Goal: Task Accomplishment & Management: Manage account settings

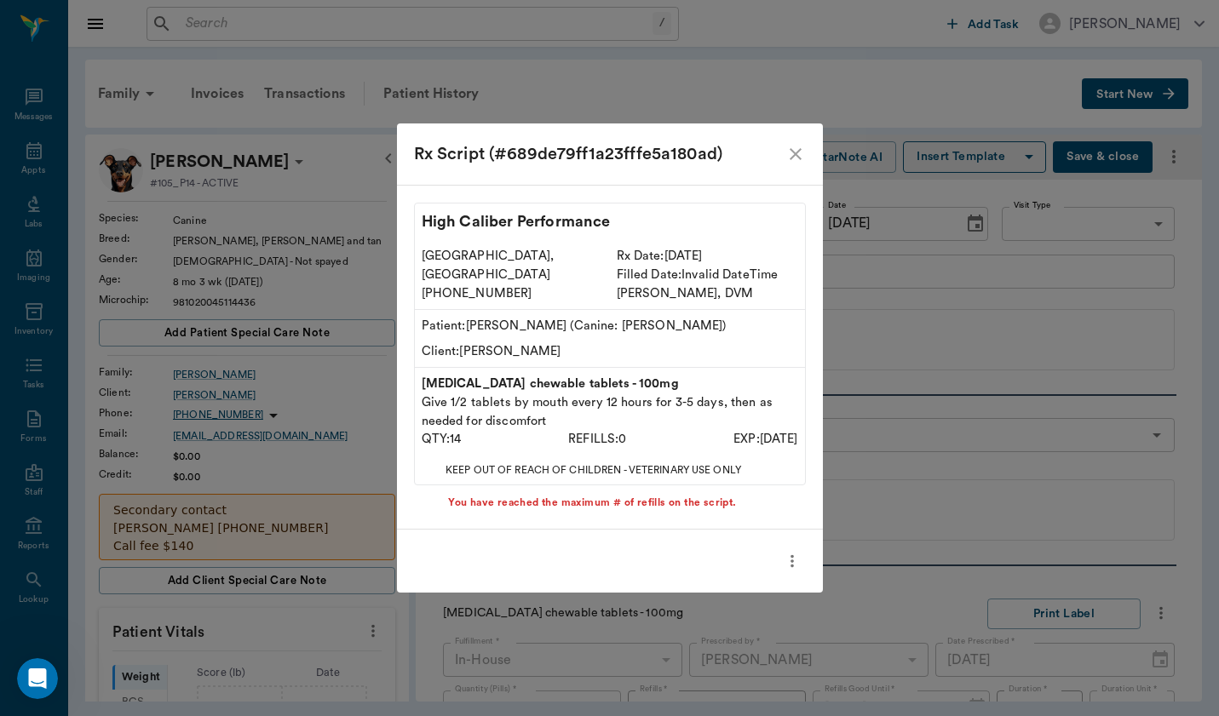
scroll to position [374, 0]
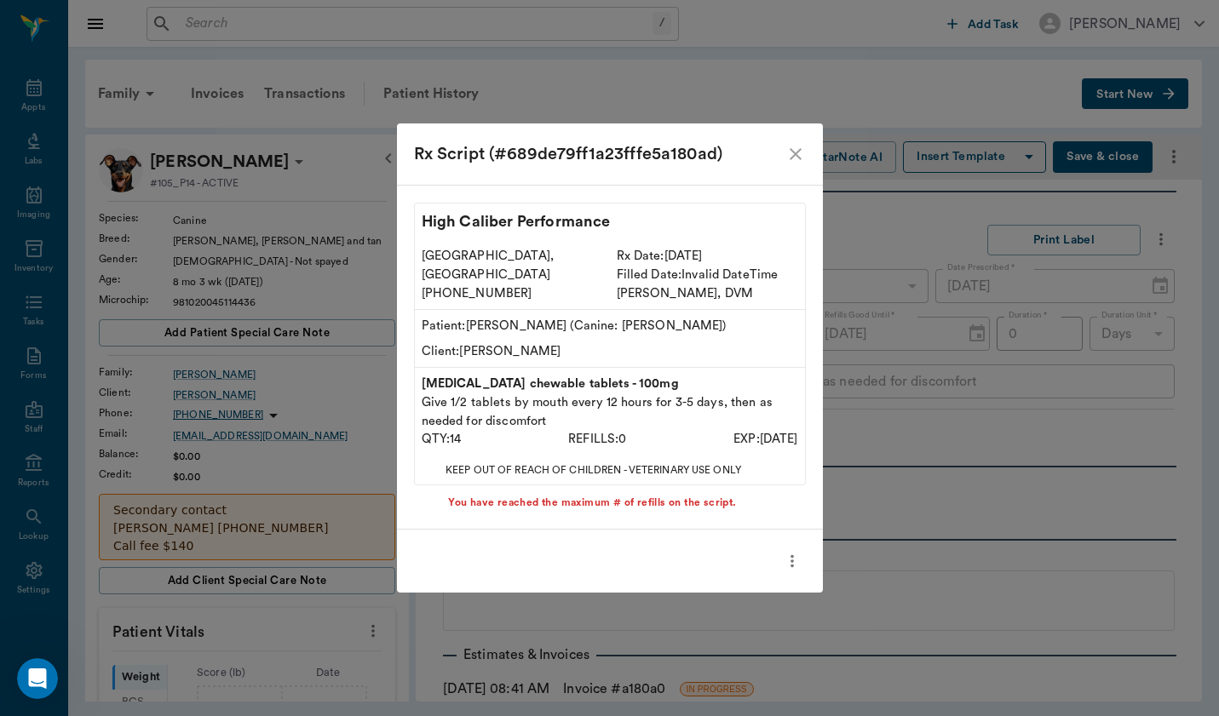
click at [787, 159] on icon "close" at bounding box center [795, 154] width 20 height 20
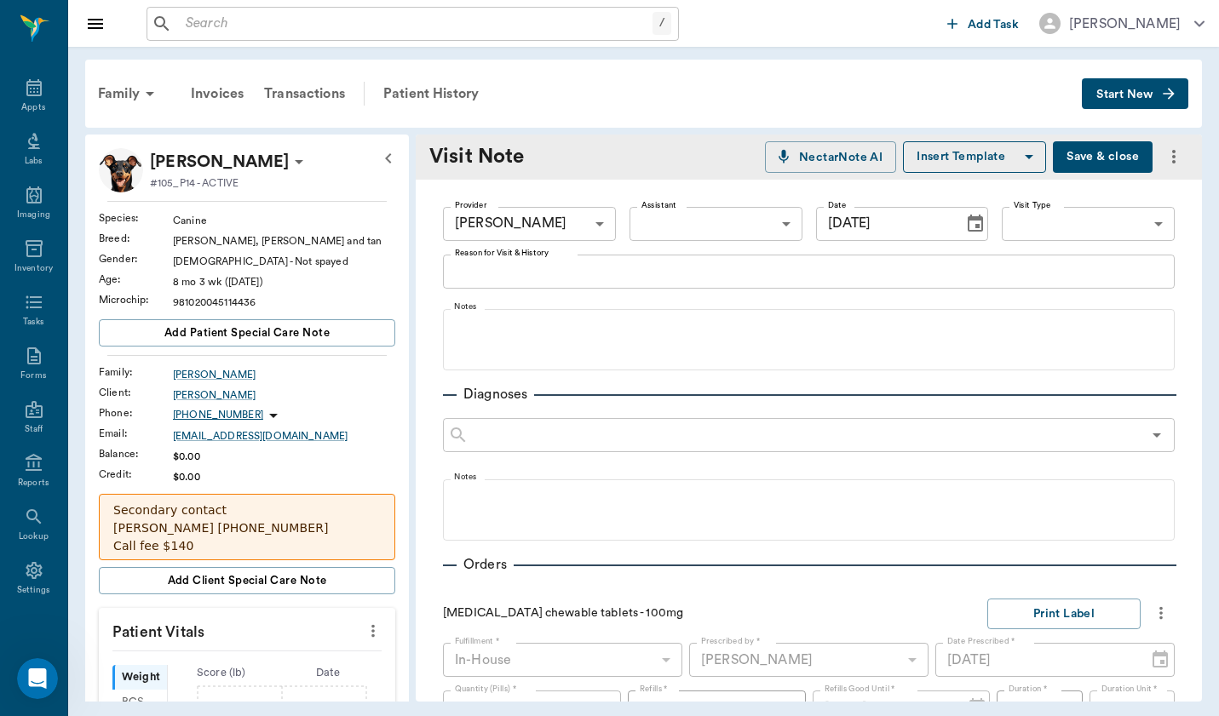
scroll to position [-1, 0]
click at [605, 283] on div "x Reason for Visit & History" at bounding box center [809, 272] width 732 height 34
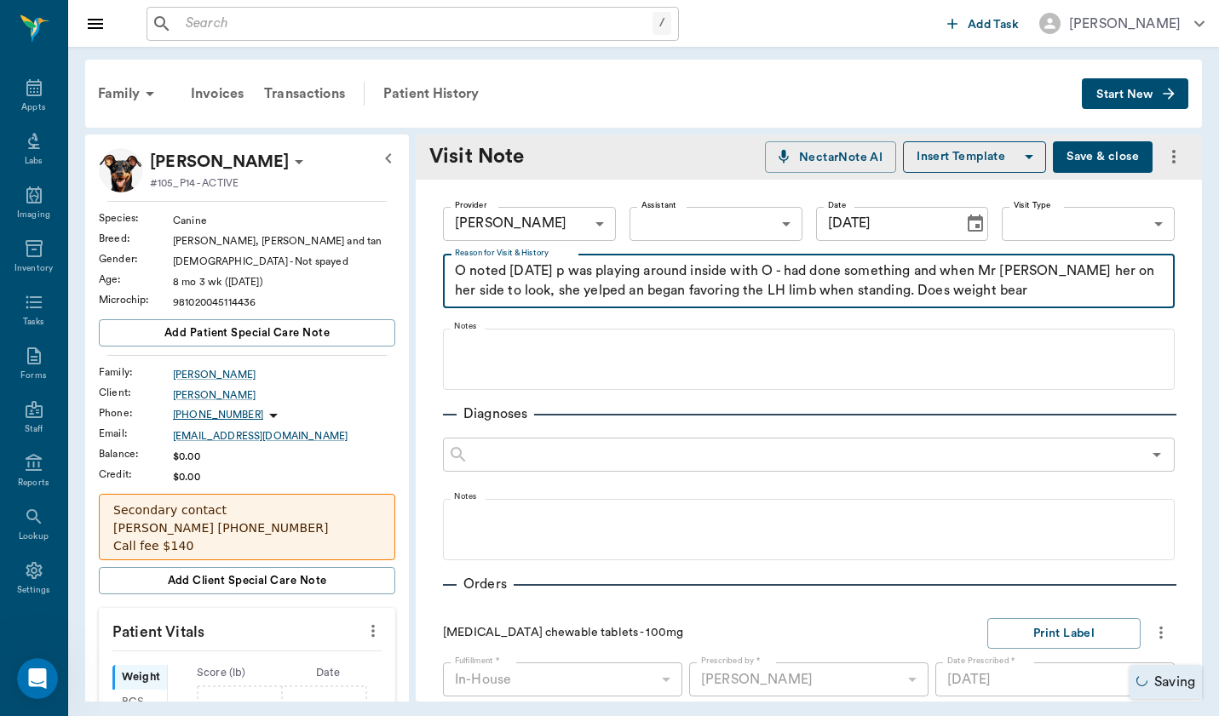
scroll to position [1014, 0]
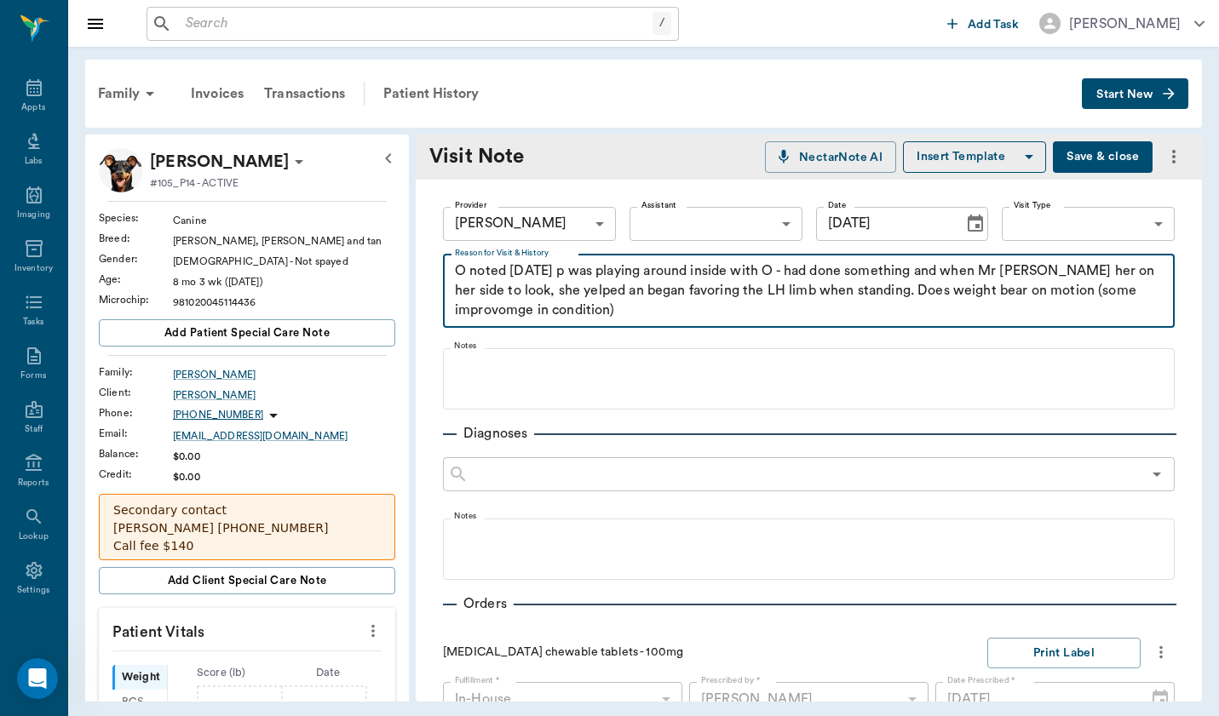
type textarea "O noted [DATE] p was playing around inside with O - had done something and when…"
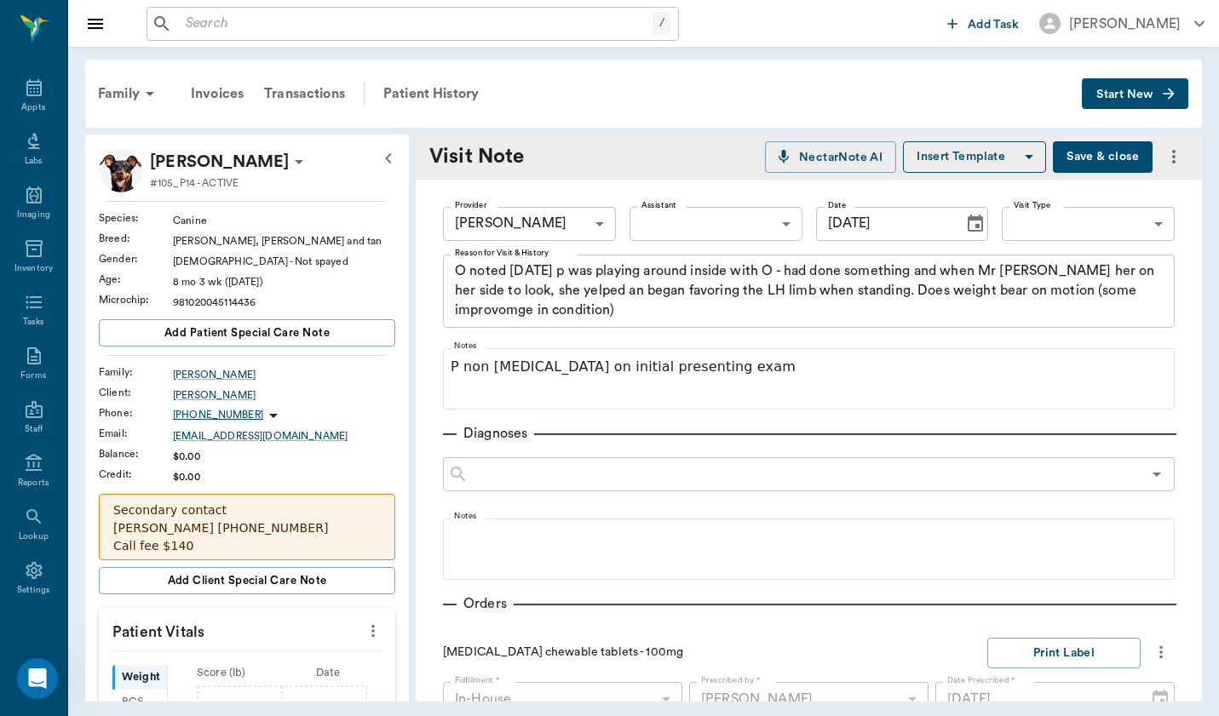
click at [777, 435] on div "Diagnoses" at bounding box center [809, 433] width 732 height 20
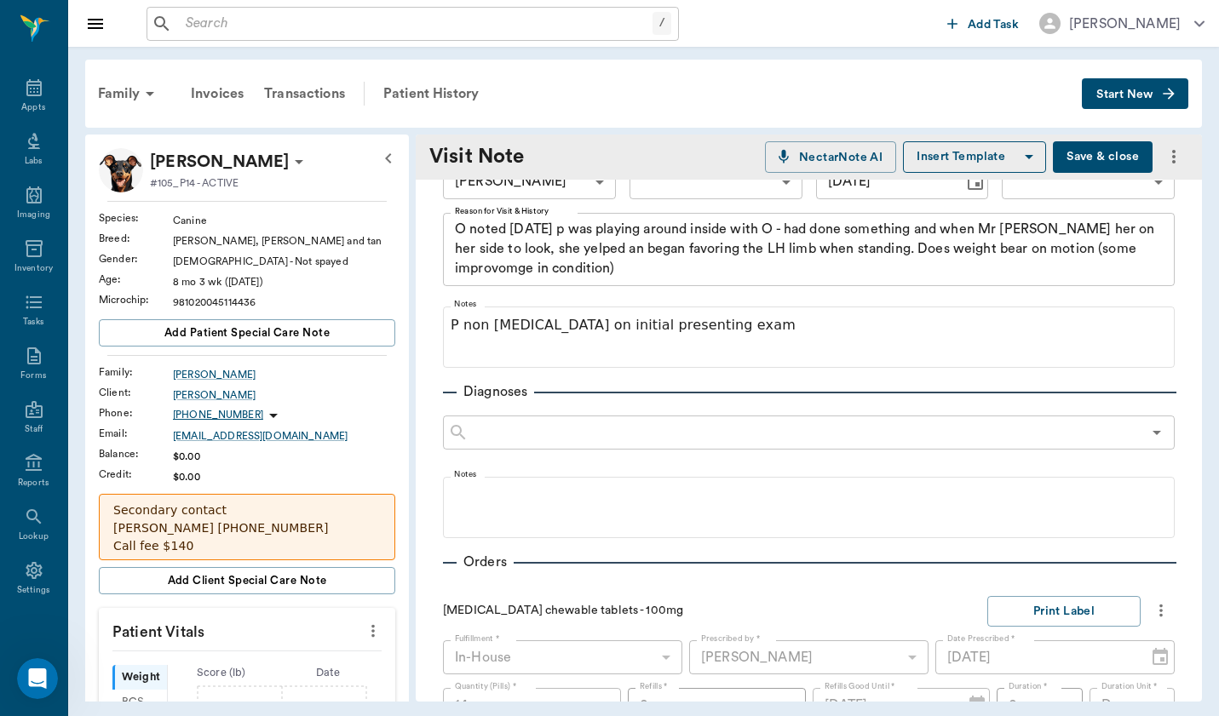
scroll to position [41, 0]
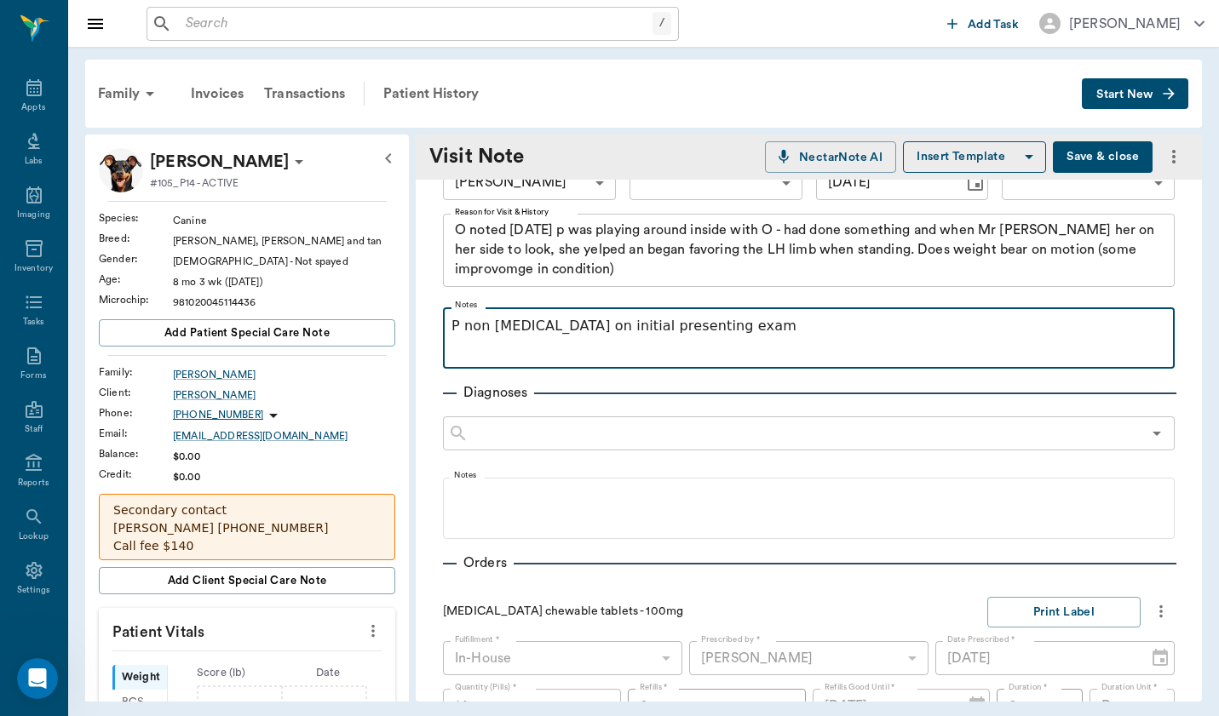
click at [777, 329] on p "P non [MEDICAL_DATA] on initial presenting exam" at bounding box center [808, 326] width 715 height 20
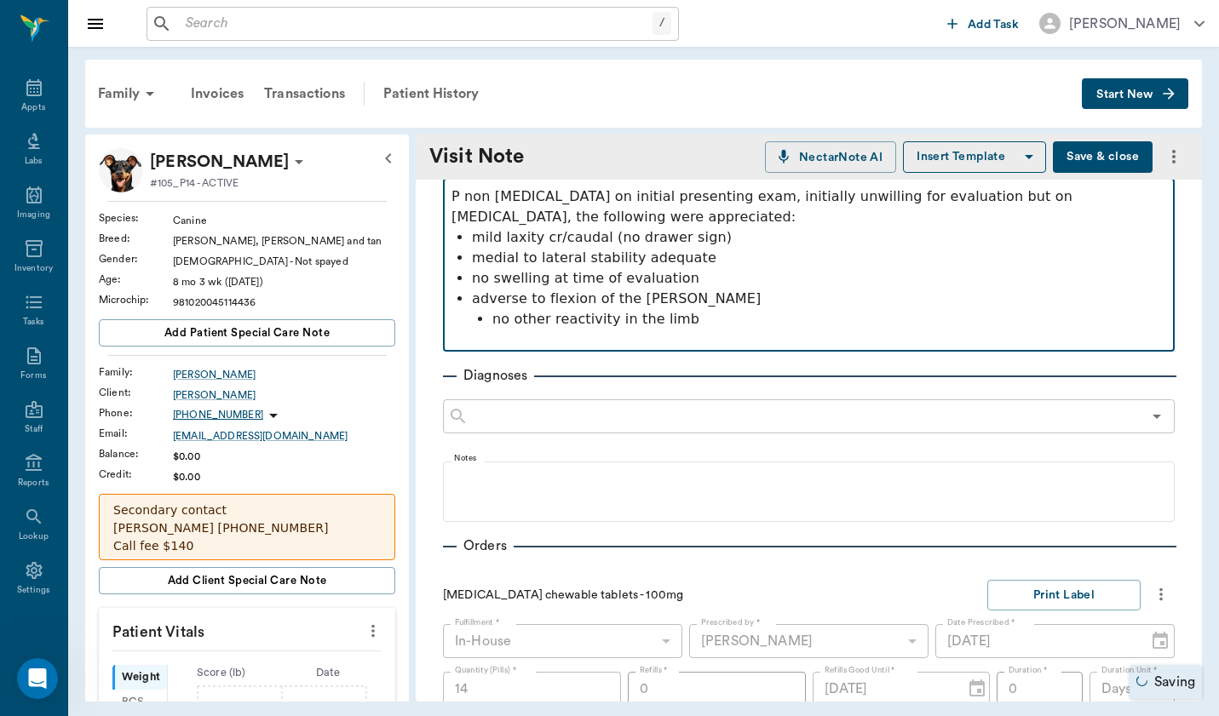
scroll to position [189, 0]
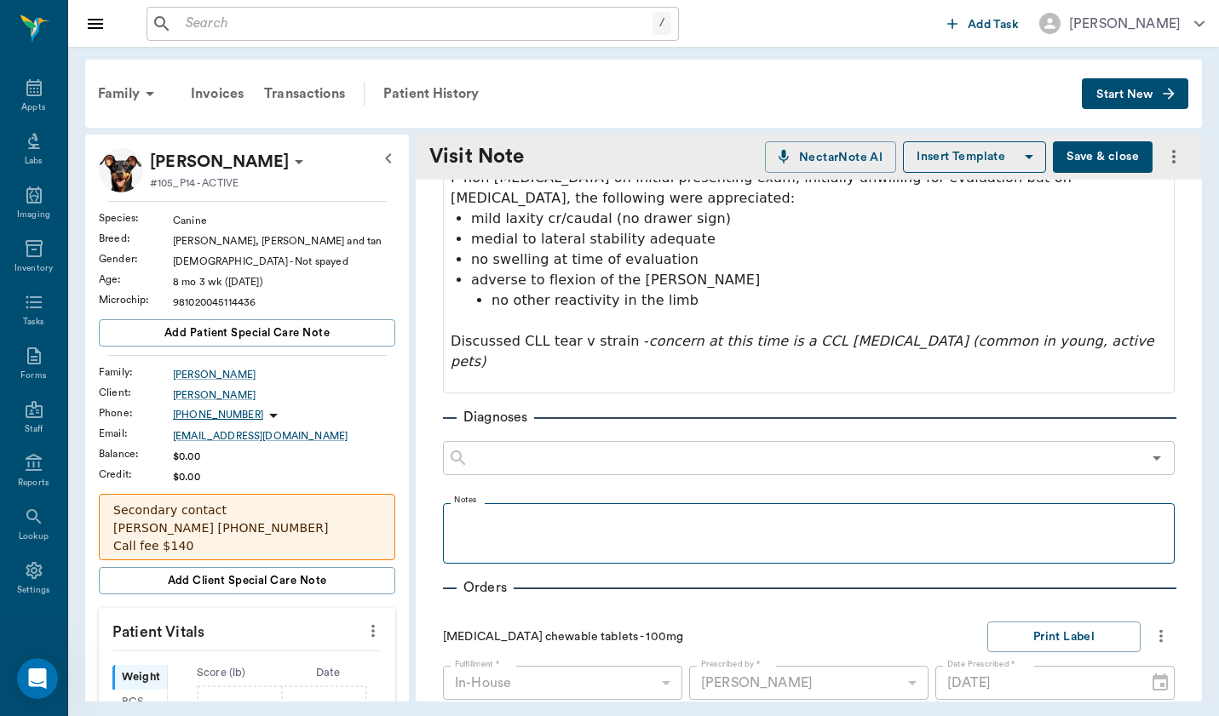
click at [597, 496] on fieldset "Notes" at bounding box center [809, 530] width 732 height 68
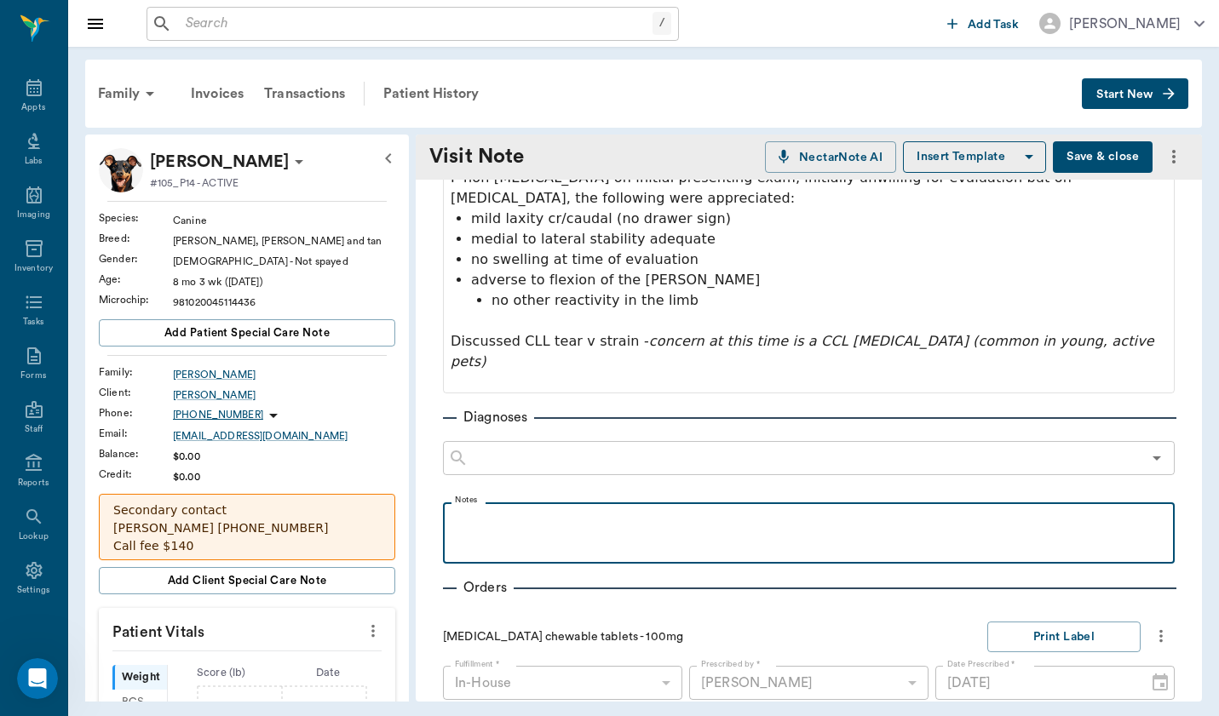
click at [590, 511] on p at bounding box center [808, 521] width 715 height 20
click at [480, 511] on p "CCLstrain LH" at bounding box center [808, 521] width 715 height 20
click at [601, 511] on div "CCL strain LH" at bounding box center [808, 532] width 715 height 43
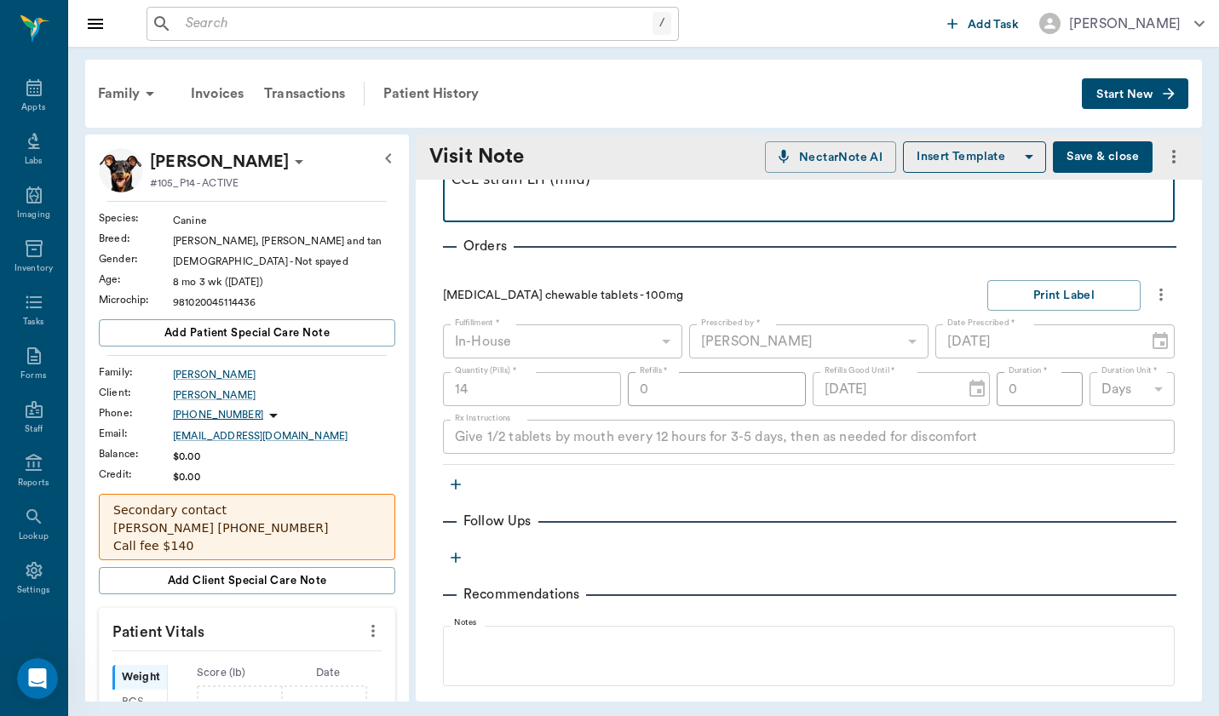
scroll to position [578, 0]
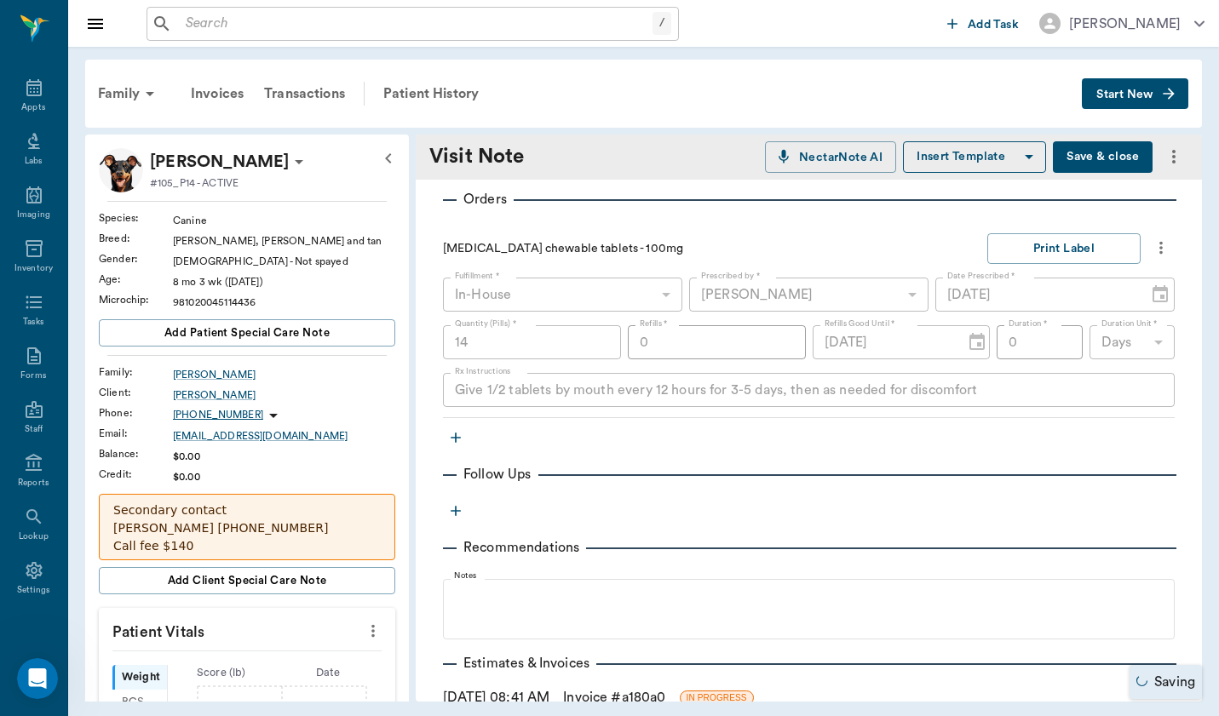
click at [458, 429] on icon "button" at bounding box center [455, 437] width 17 height 17
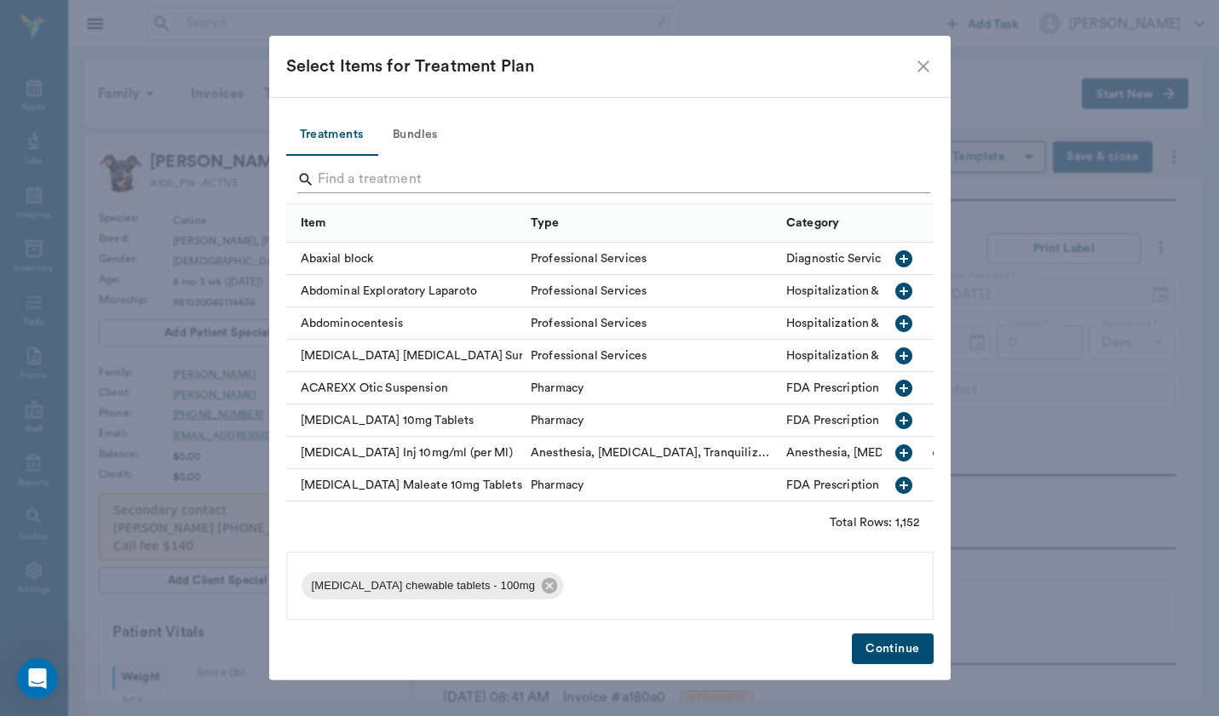
click at [438, 177] on input "Search" at bounding box center [611, 179] width 587 height 27
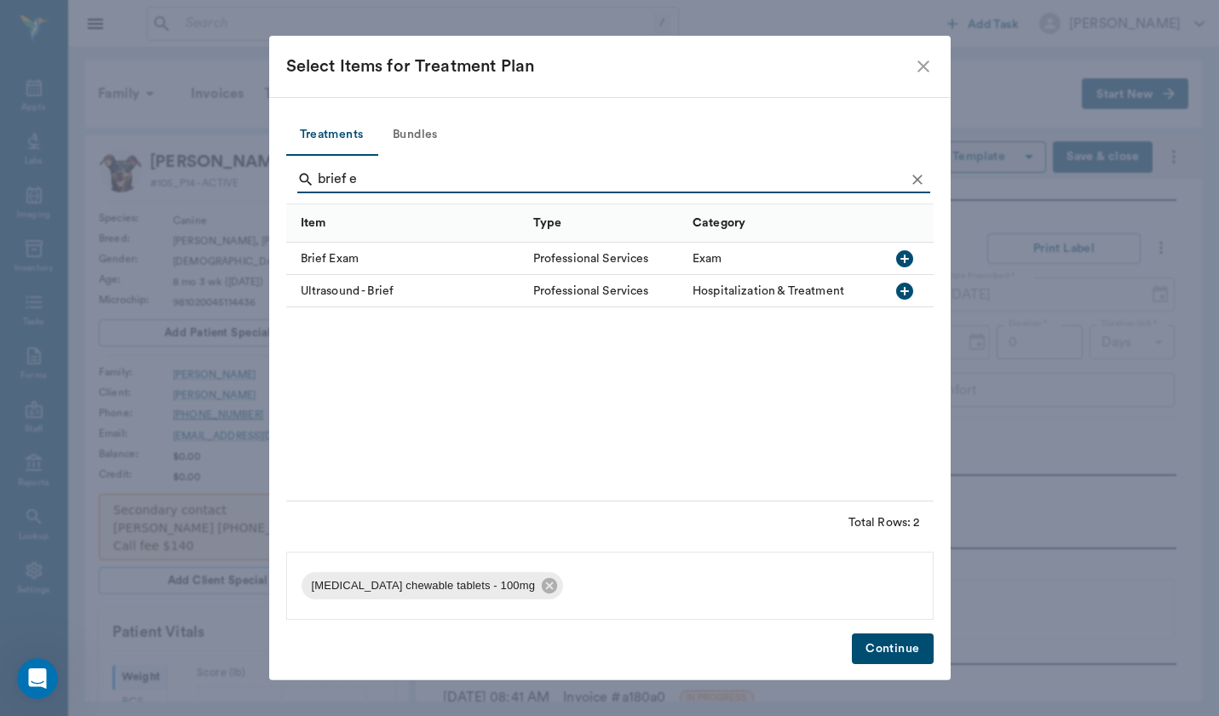
type input "brief e"
click at [319, 260] on div "Brief Exam" at bounding box center [405, 259] width 239 height 32
click at [913, 647] on button "Continue" at bounding box center [892, 650] width 81 height 32
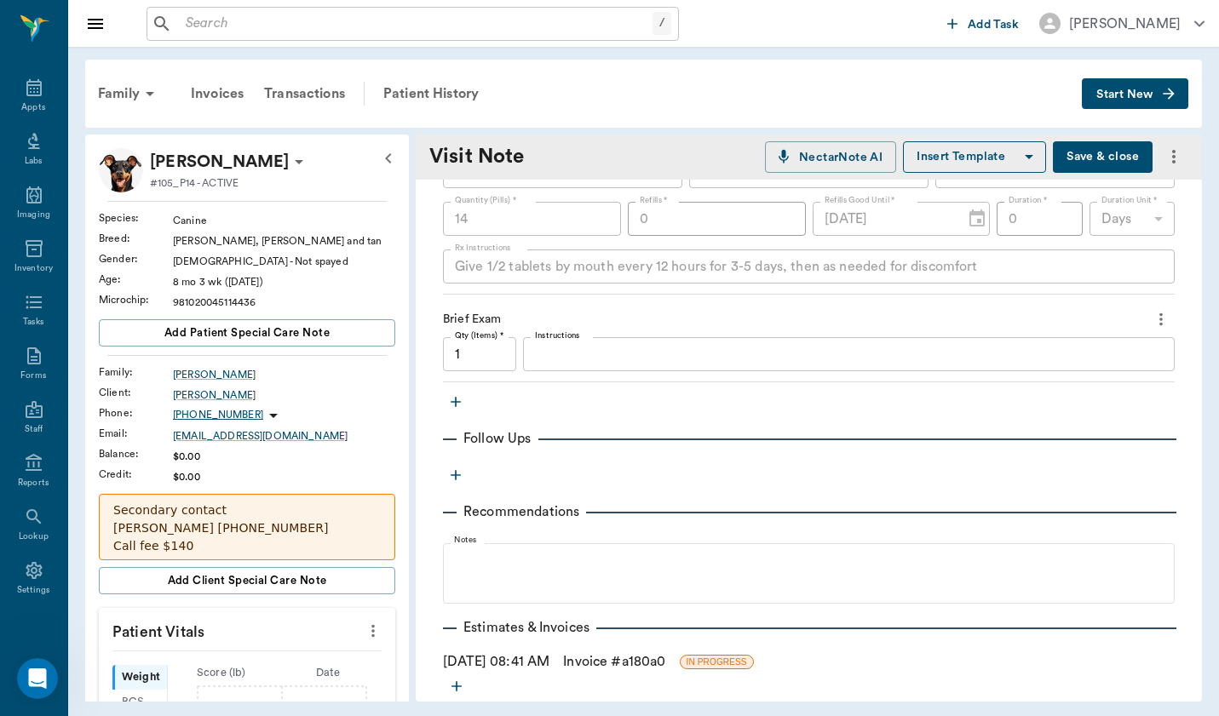
scroll to position [699, 0]
click at [556, 454] on div "Provider [PERSON_NAME] 649b3e03b5bc7e03f9326794 Provider Assistant ​ Assistant …" at bounding box center [809, 131] width 786 height 1303
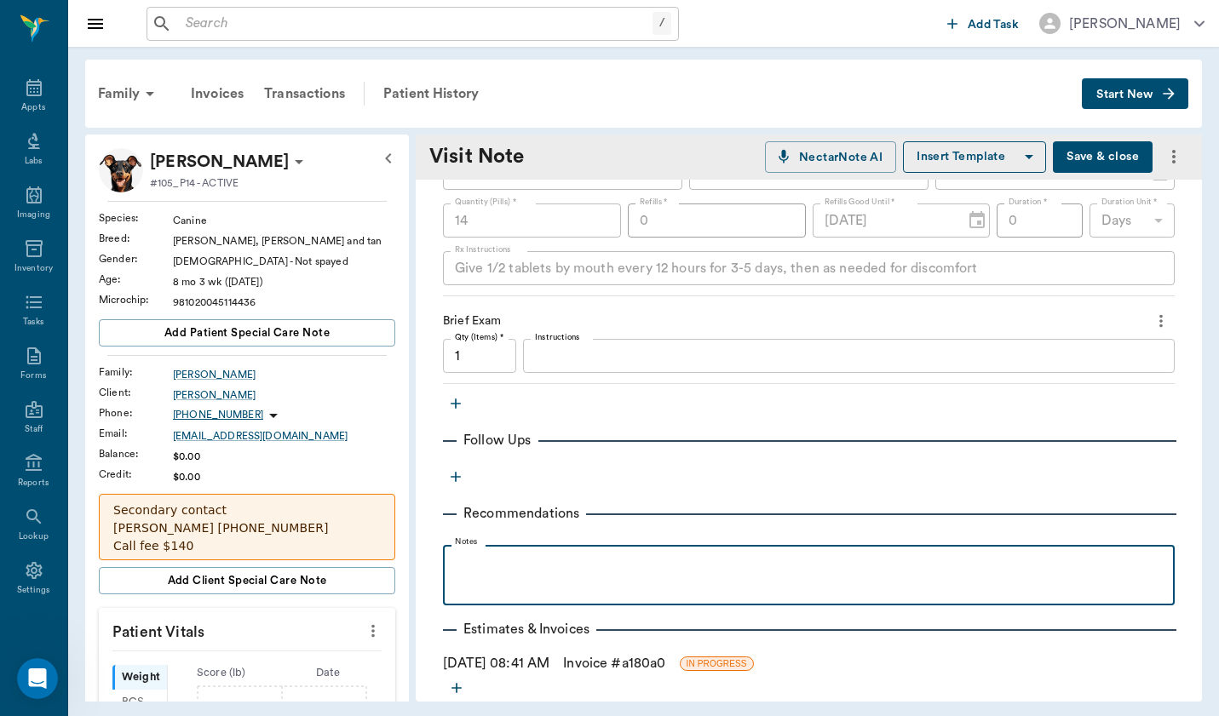
click at [522, 554] on p at bounding box center [808, 564] width 715 height 20
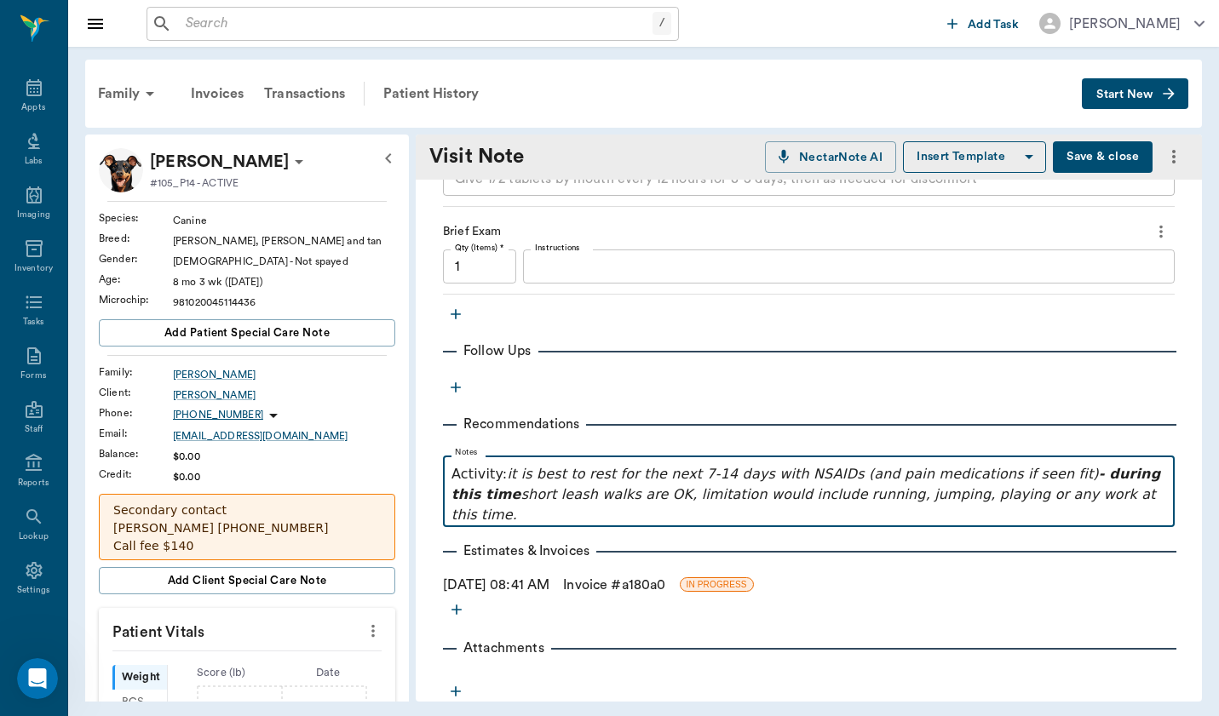
scroll to position [787, 0]
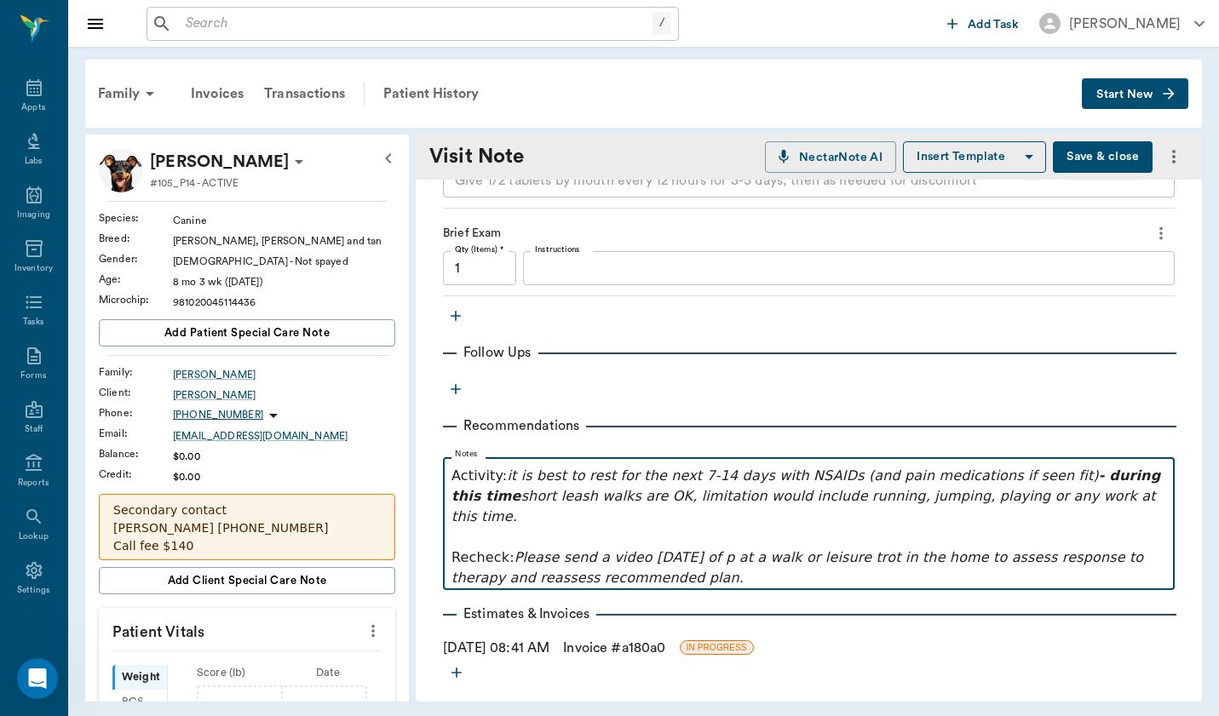
click at [485, 466] on p "Activity: it is best to rest for the next 7-14 days with NSAIDs (and pain medic…" at bounding box center [808, 527] width 715 height 123
click at [476, 520] on p "Activity : it is best to rest for the next 7-14 days with NSAIDs (and pain medi…" at bounding box center [808, 527] width 715 height 123
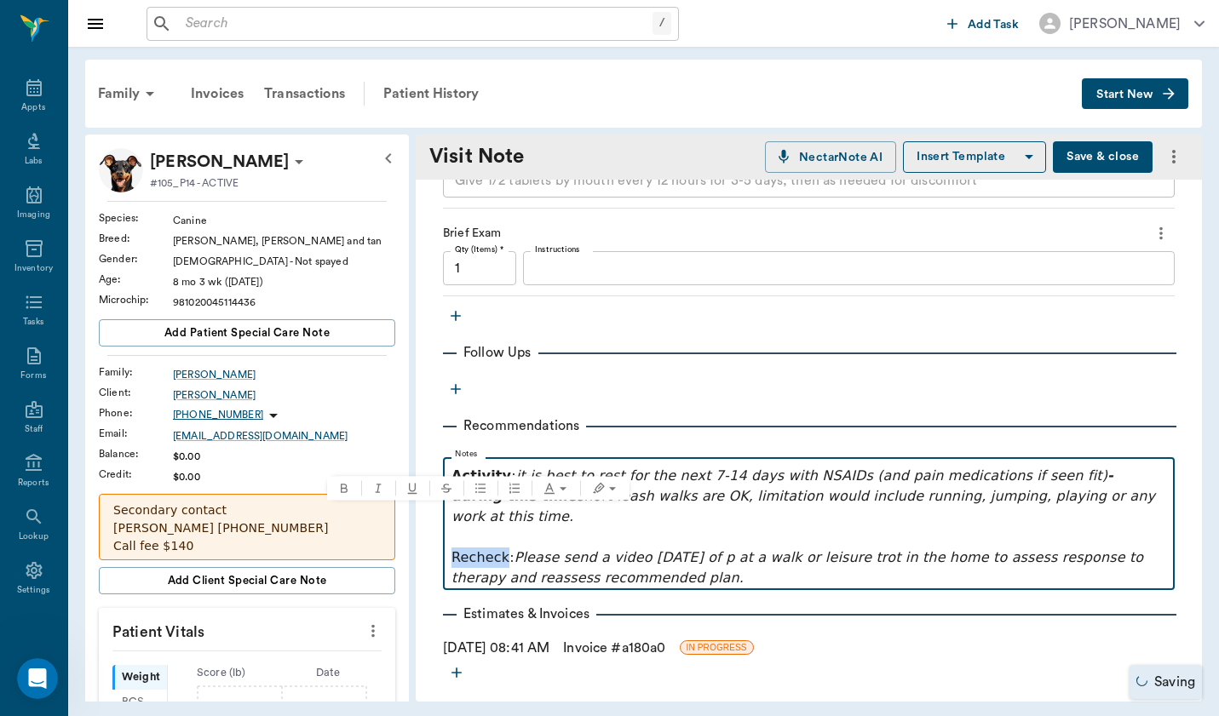
click at [476, 520] on p "Activity : it is best to rest for the next 7-14 days with NSAIDs (and pain medi…" at bounding box center [808, 527] width 715 height 123
click at [683, 525] on p "Activity : it is best to rest for the next 7-14 days with NSAIDs (and pain medi…" at bounding box center [808, 527] width 715 height 123
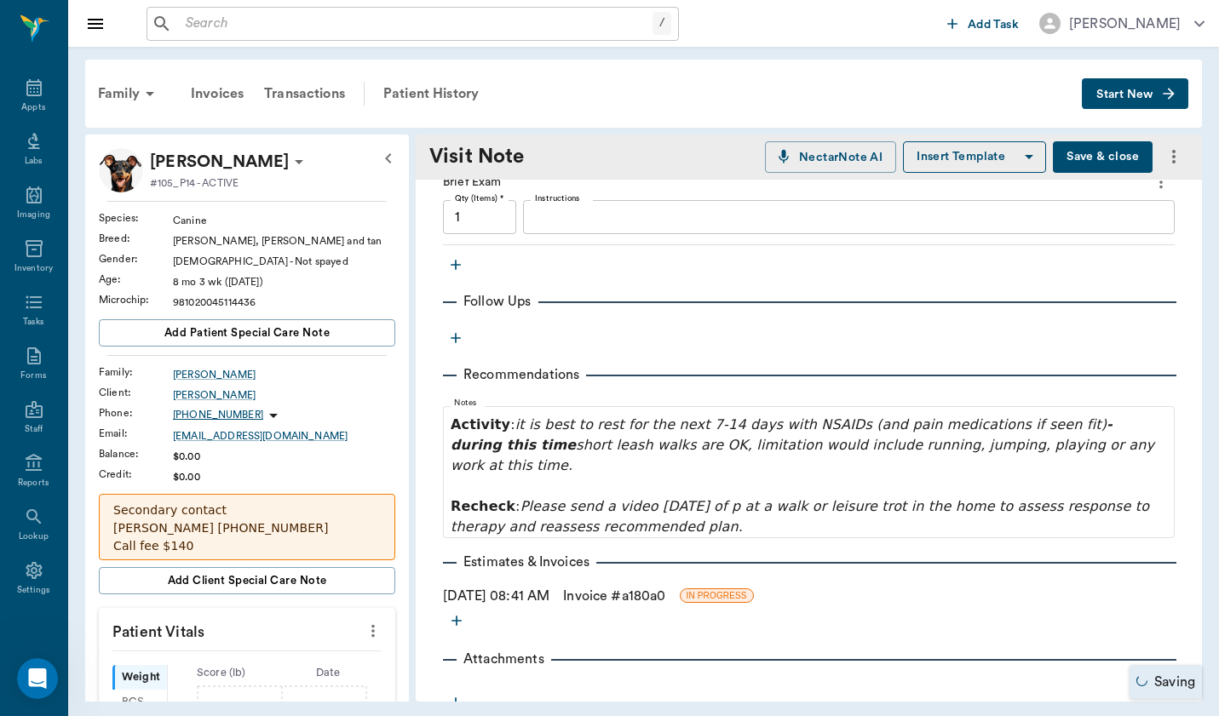
scroll to position [837, 0]
click at [609, 587] on link "Invoice # a180a0" at bounding box center [614, 597] width 102 height 20
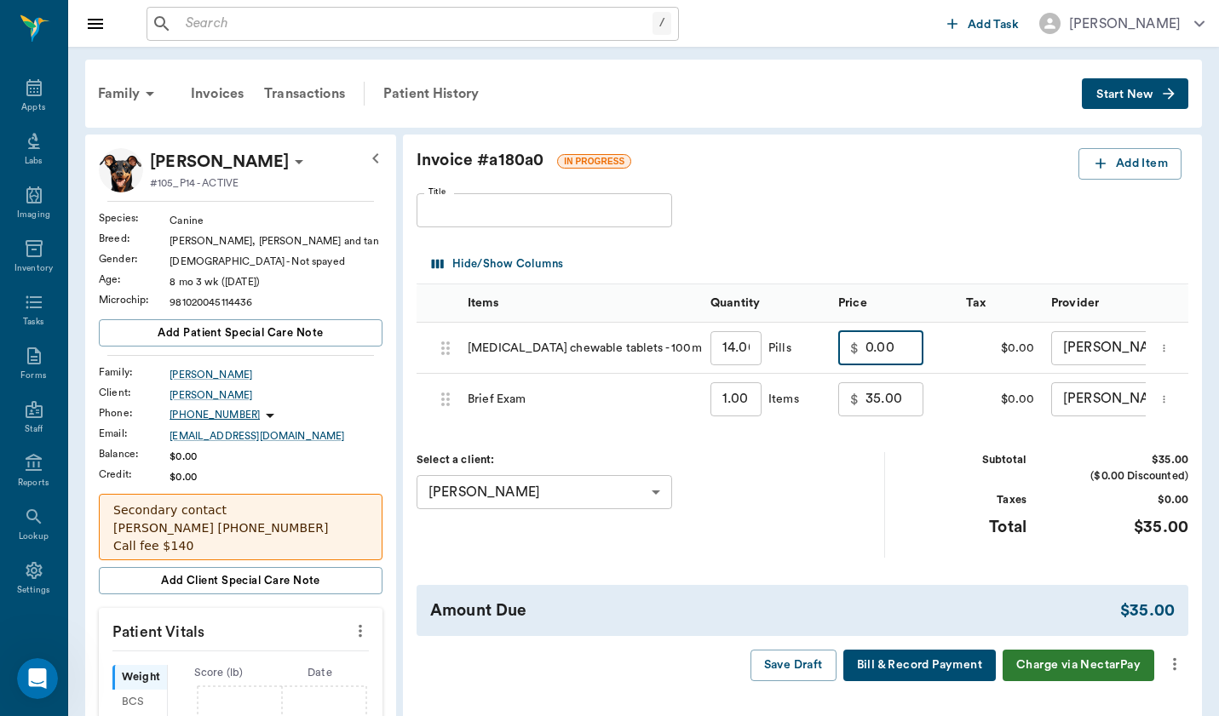
click at [865, 349] on input "0.00" at bounding box center [894, 348] width 58 height 34
click at [1164, 664] on button "more" at bounding box center [1174, 664] width 27 height 29
click at [1149, 683] on span "Bill Only" at bounding box center [1103, 684] width 143 height 18
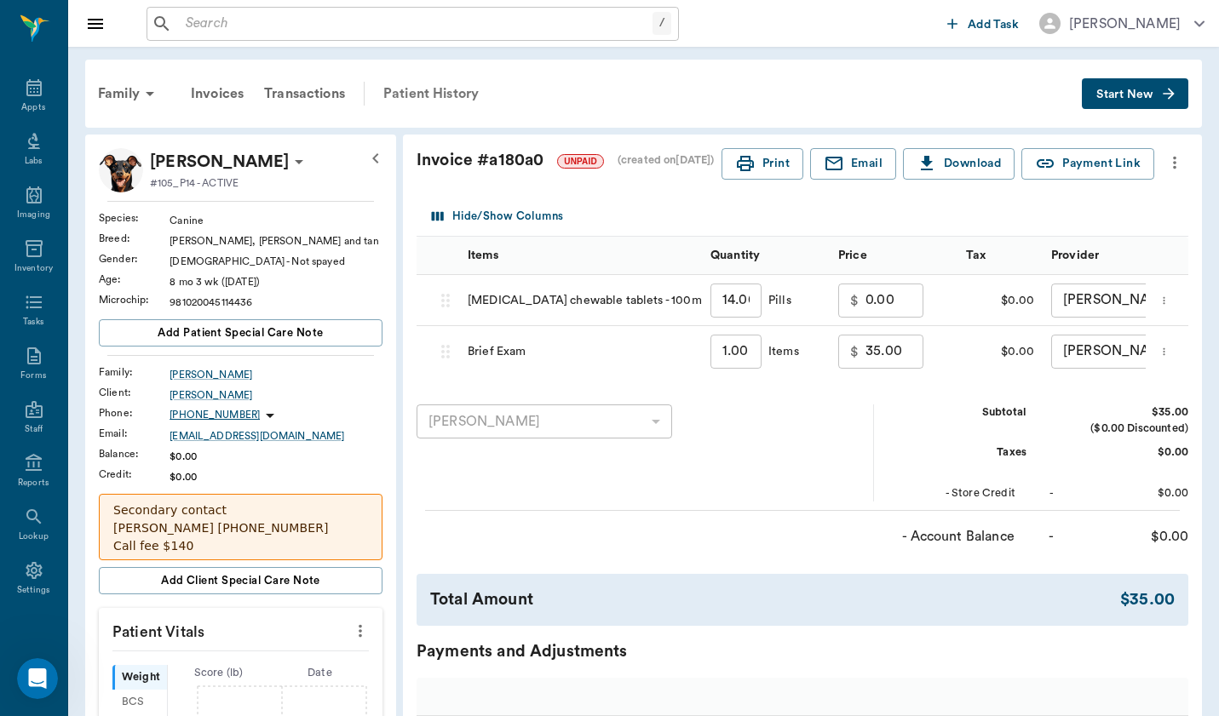
click at [424, 98] on div "Patient History" at bounding box center [431, 93] width 116 height 41
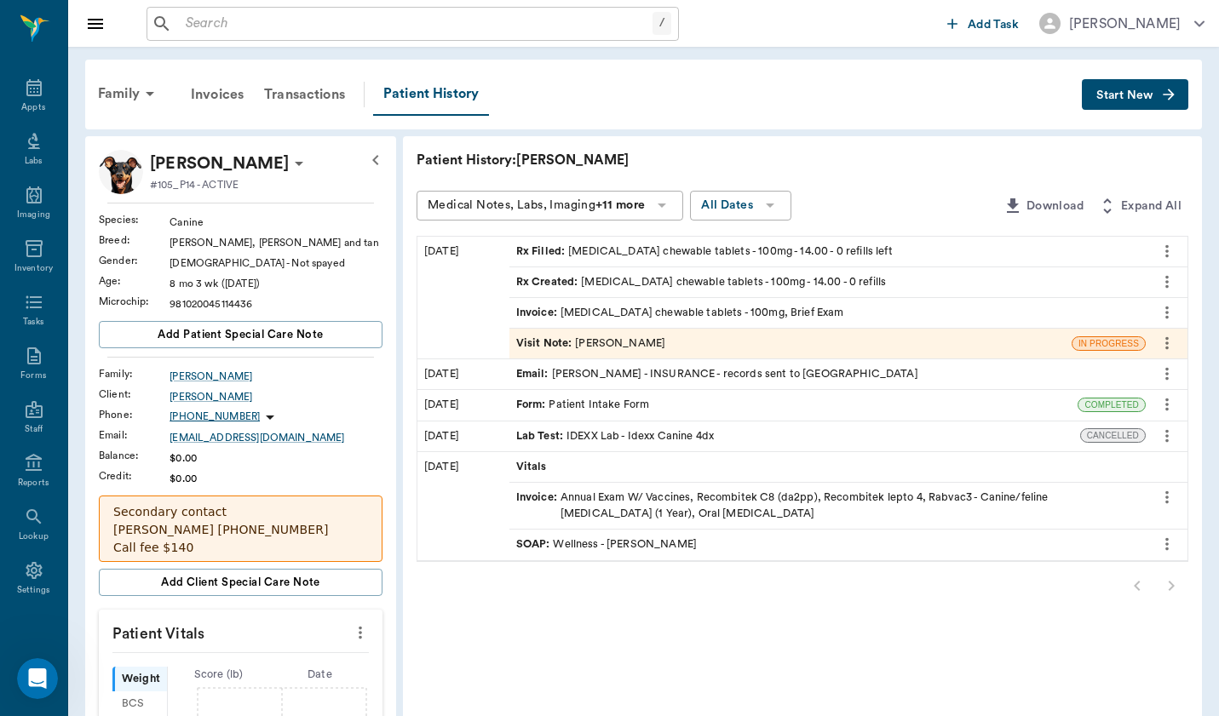
click at [603, 350] on div "Visit Note : [PERSON_NAME]" at bounding box center [790, 344] width 562 height 30
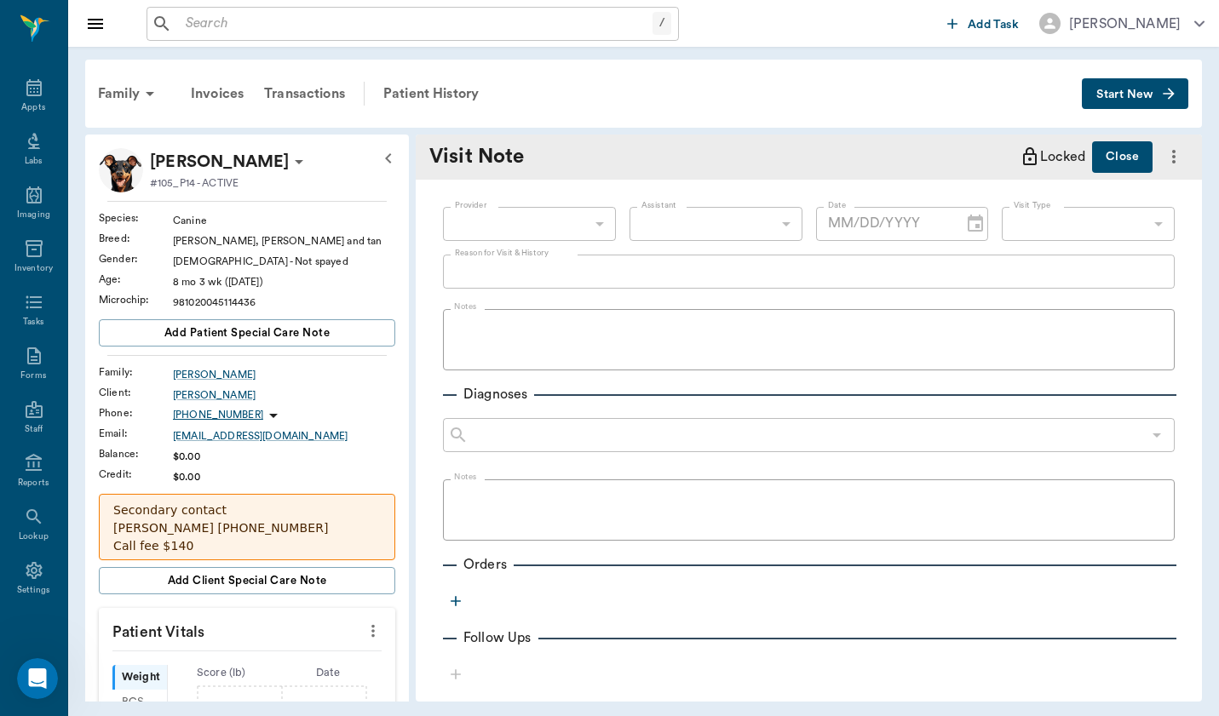
type input "649b3e03b5bc7e03f9326794"
type textarea "O noted [DATE] p was playing around inside with O - had done something and when…"
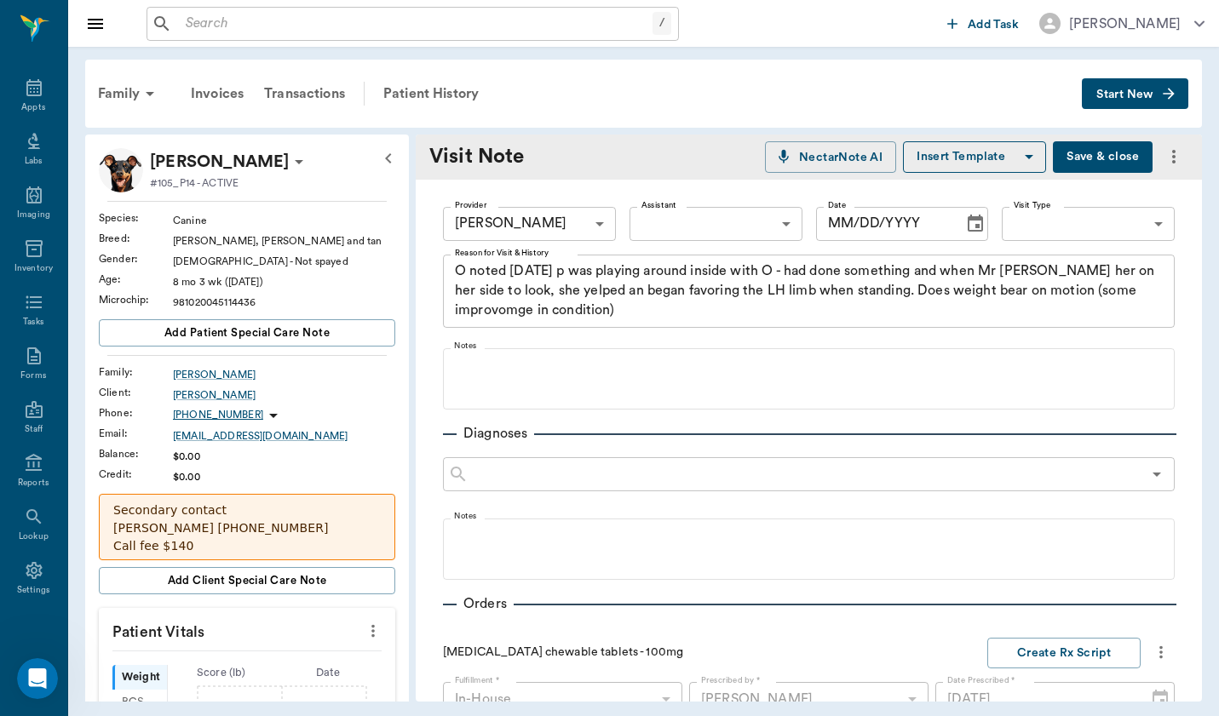
type input "[DATE]"
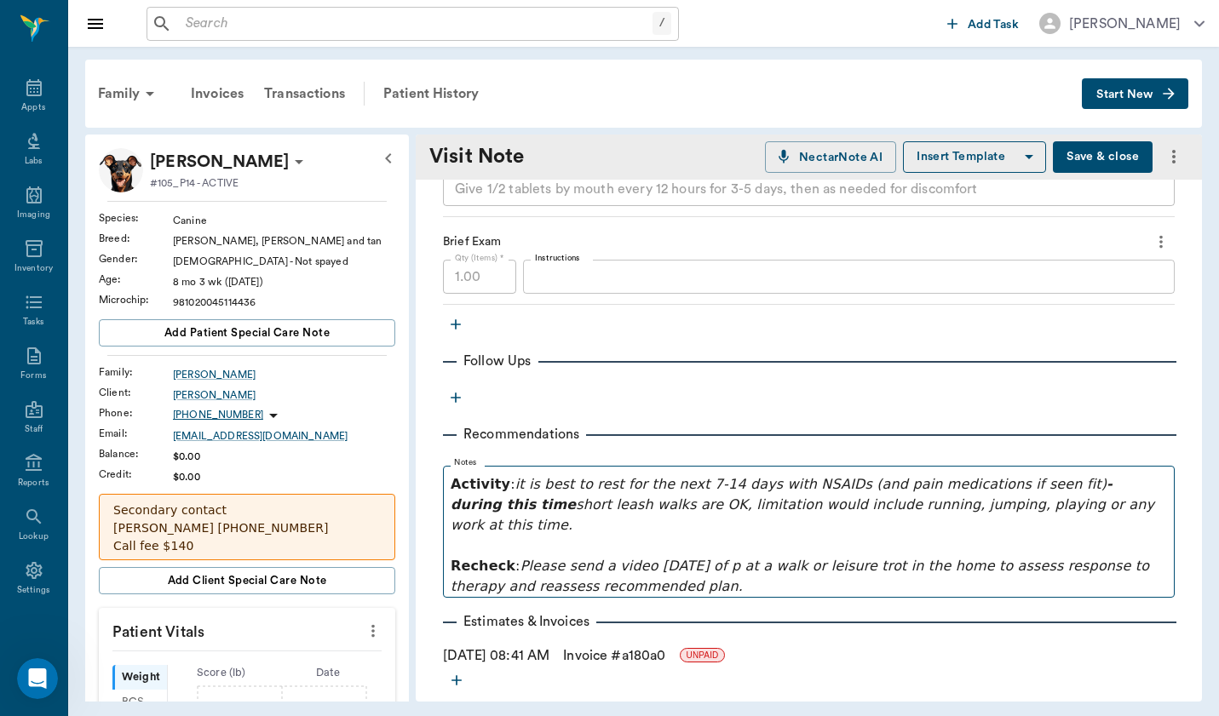
scroll to position [837, 0]
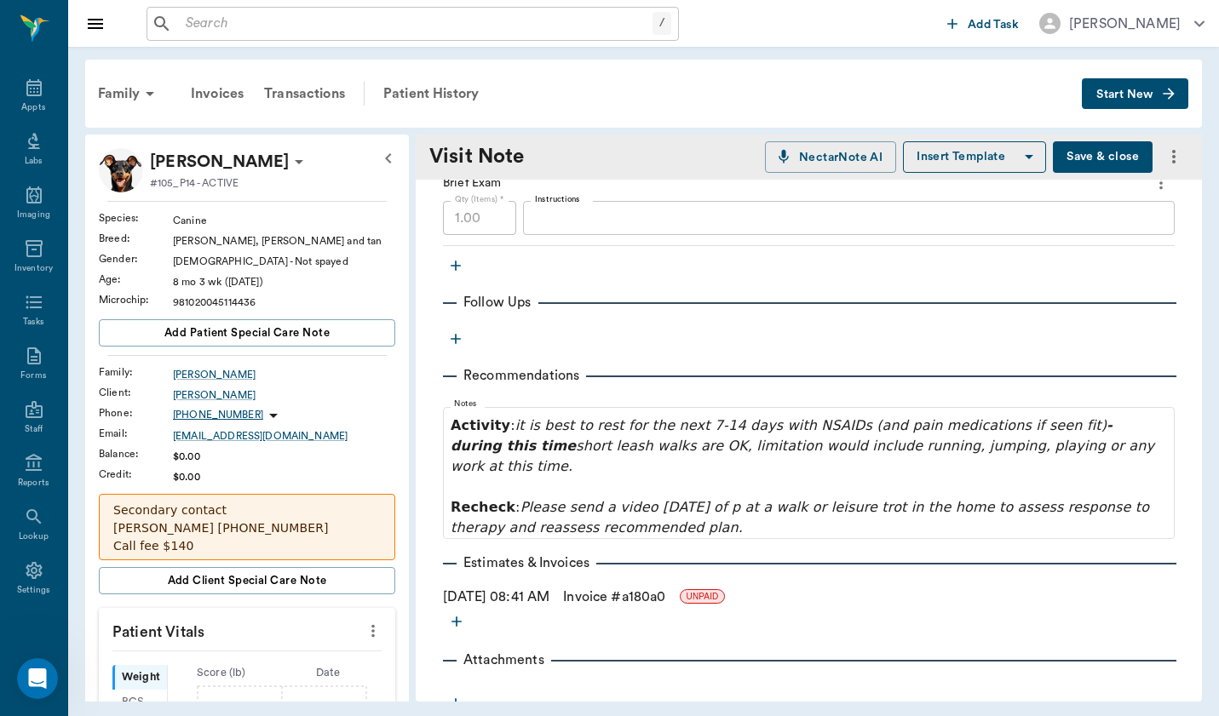
click at [467, 691] on button "button" at bounding box center [456, 704] width 26 height 26
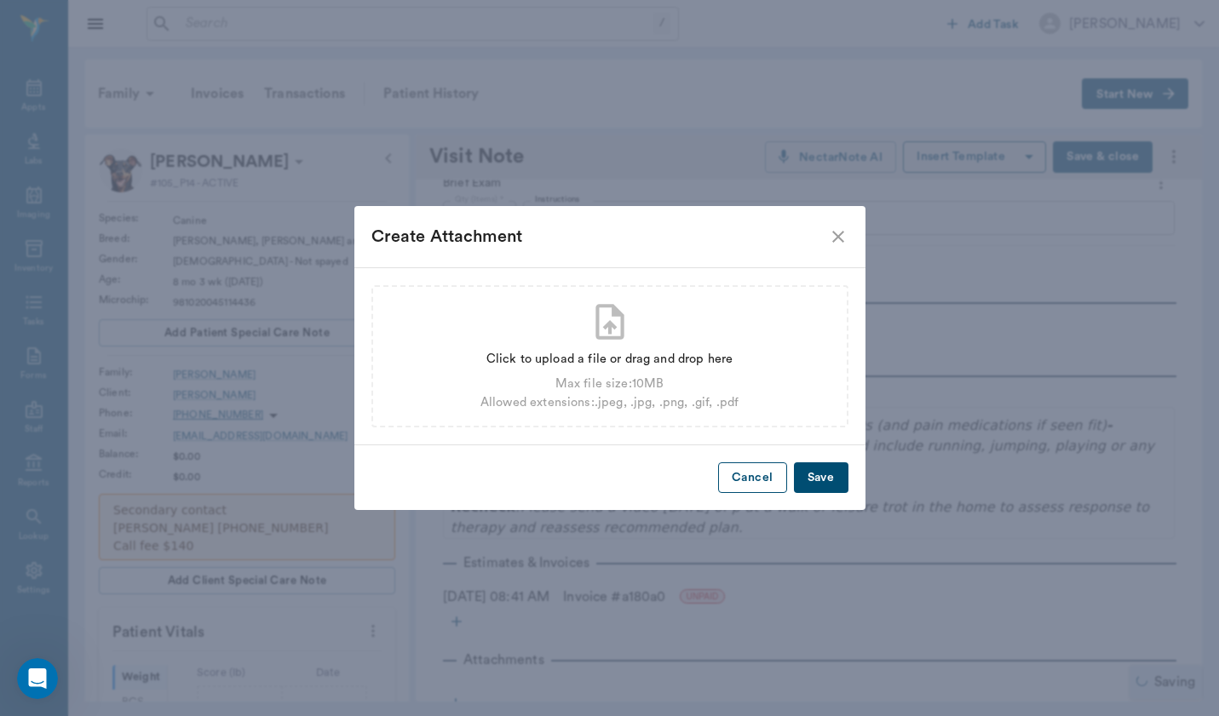
click at [754, 484] on button "Cancel" at bounding box center [752, 479] width 68 height 32
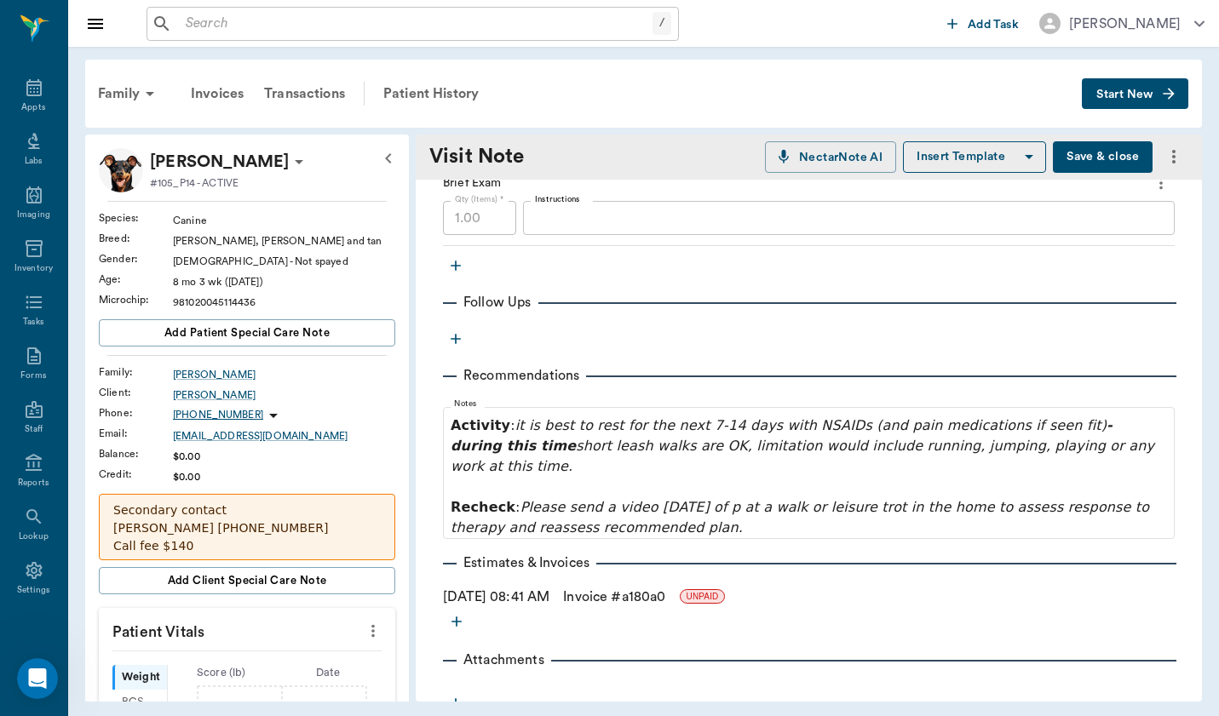
click at [461, 330] on icon "button" at bounding box center [455, 338] width 17 height 17
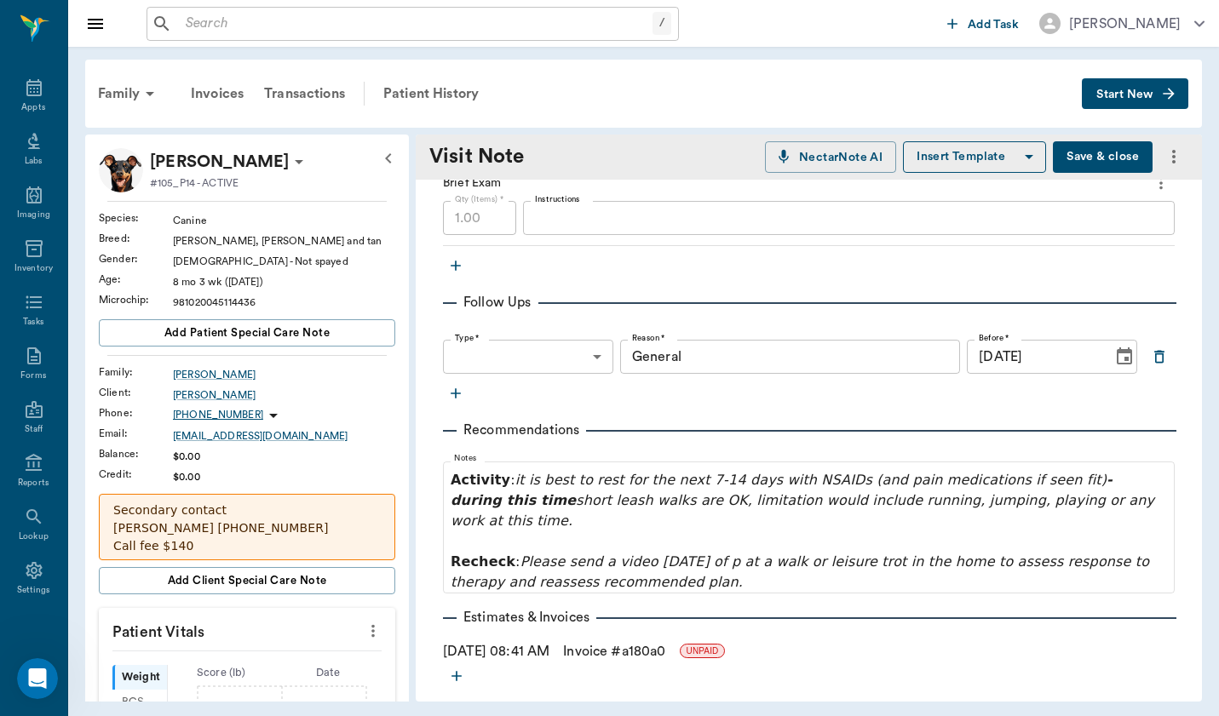
click at [509, 341] on body "/ ​ Add Task [PERSON_NAME] Nectar Messages Appts Labs Imaging Inventory Tasks F…" at bounding box center [609, 358] width 1219 height 716
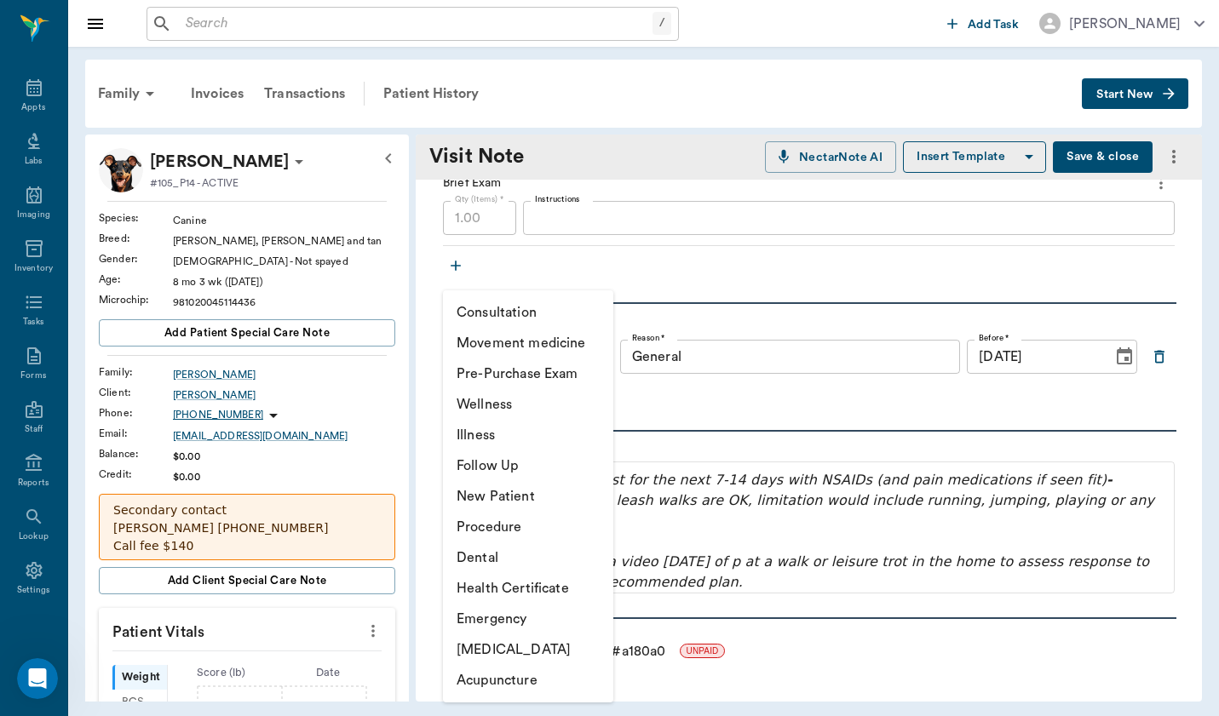
click at [570, 468] on li "Follow Up" at bounding box center [528, 466] width 170 height 31
type input "65d2c202a8044d23520120c7"
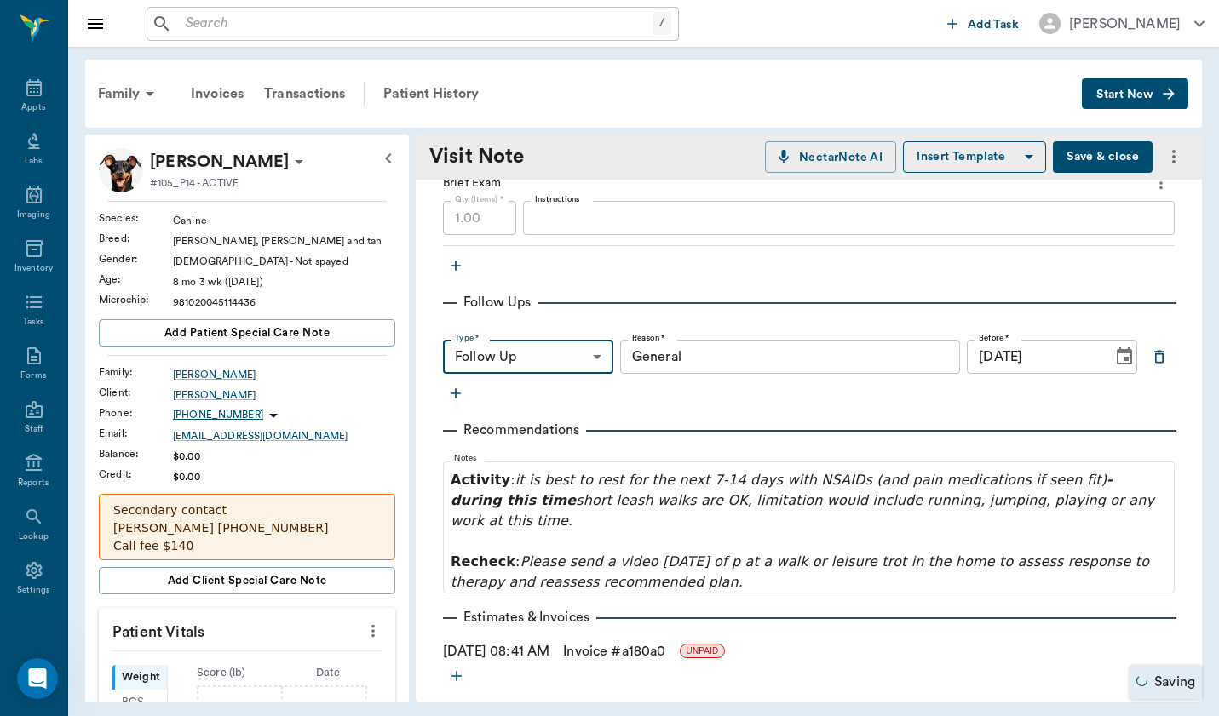
click at [750, 340] on input "General" at bounding box center [790, 357] width 341 height 34
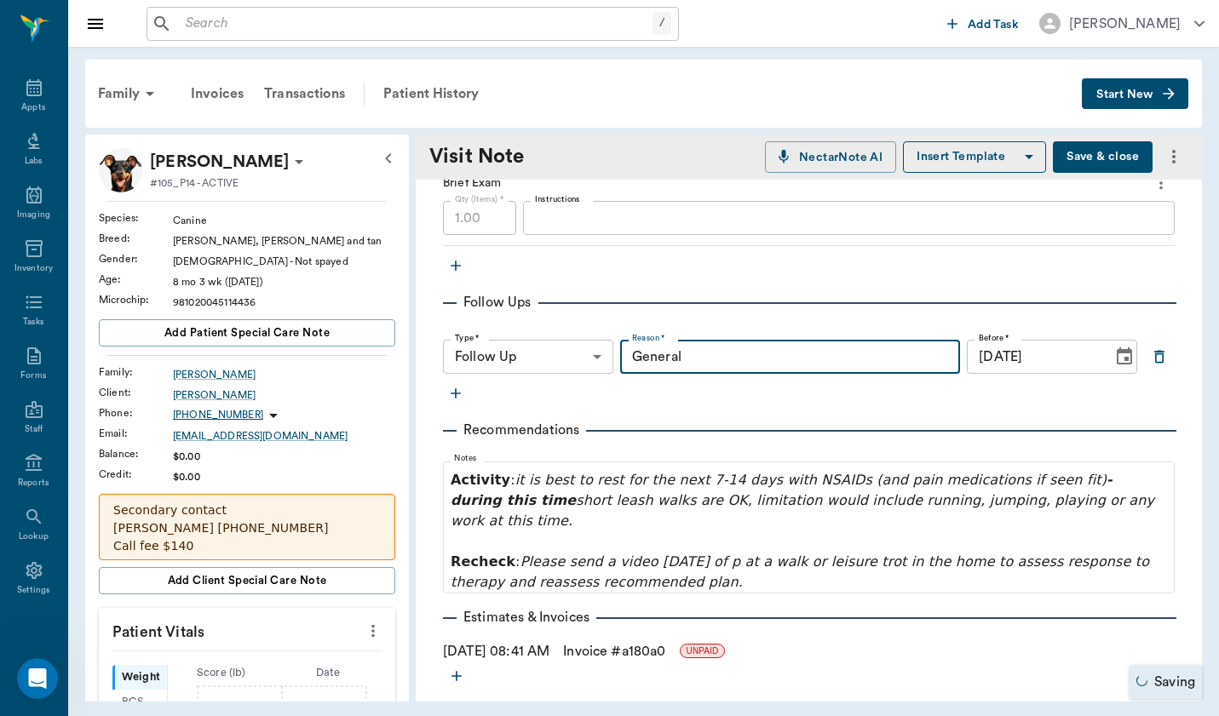
click at [750, 340] on input "General" at bounding box center [790, 357] width 341 height 34
type input "Send video of P at walk/trot"
click at [1133, 347] on icon "Choose date, selected date is Sep 14, 2025" at bounding box center [1124, 357] width 20 height 20
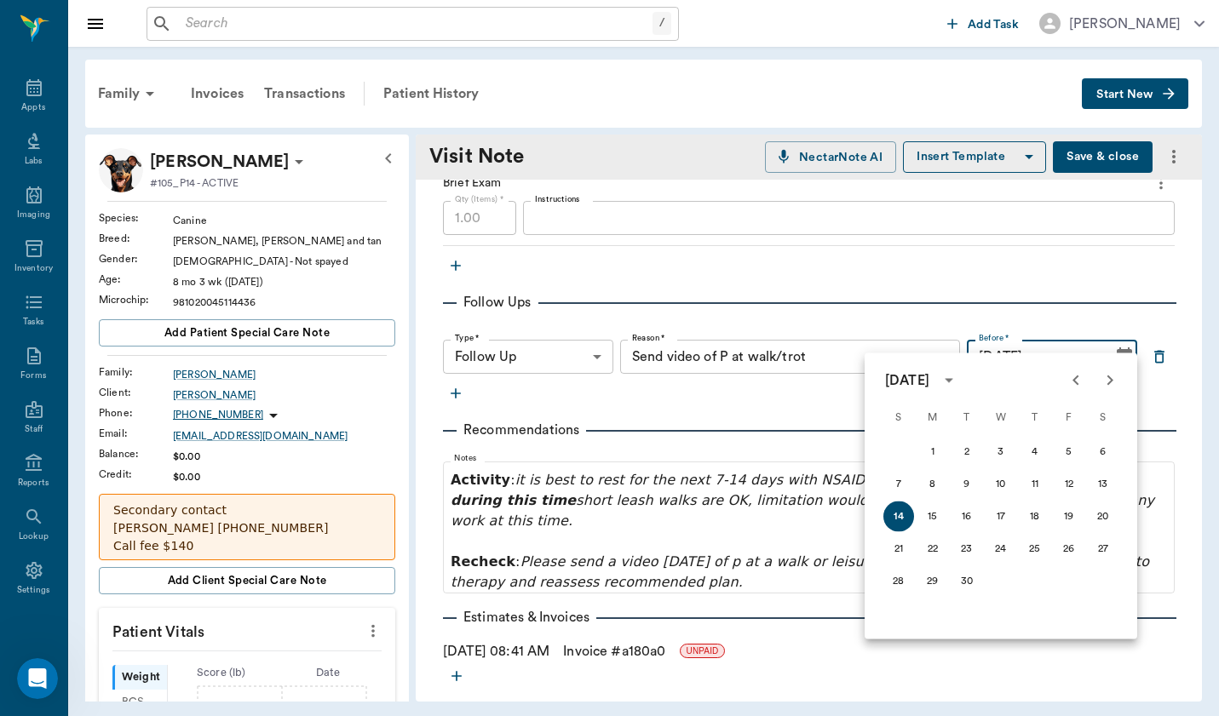
click at [1076, 376] on icon "Previous month" at bounding box center [1076, 381] width 20 height 20
click at [1036, 550] on button "21" at bounding box center [1035, 549] width 31 height 31
type input "[DATE]"
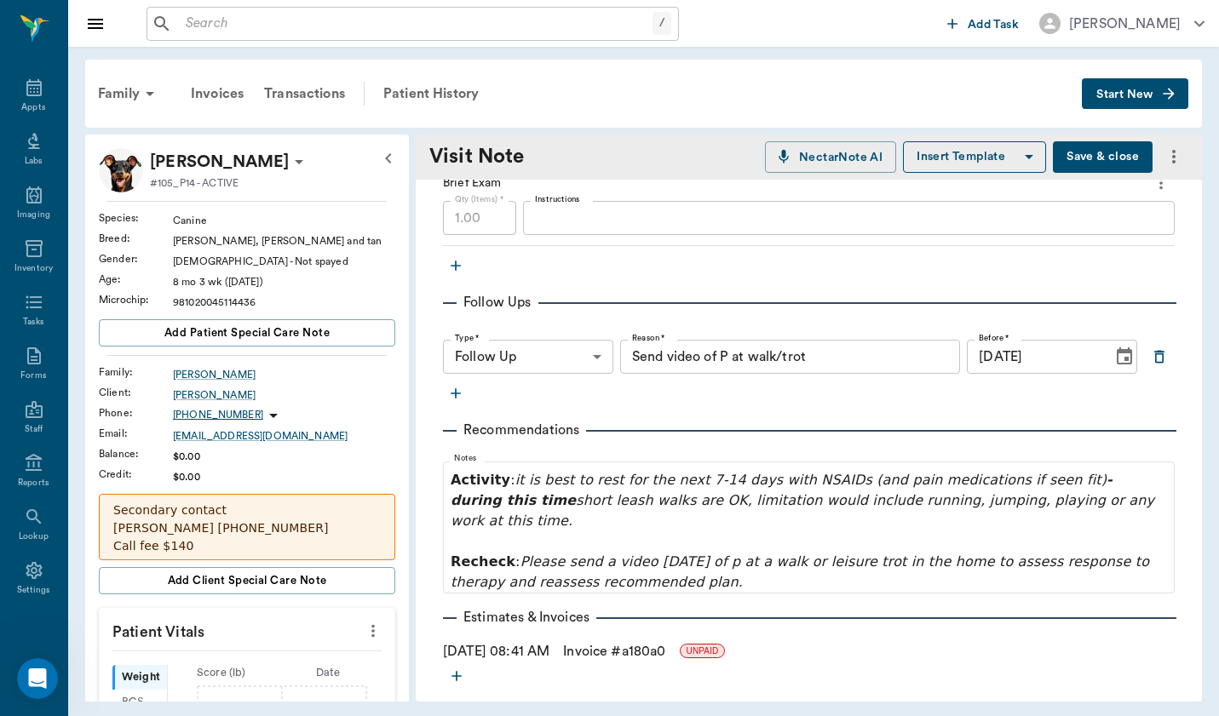
click at [1115, 147] on button "Save & close" at bounding box center [1103, 157] width 100 height 32
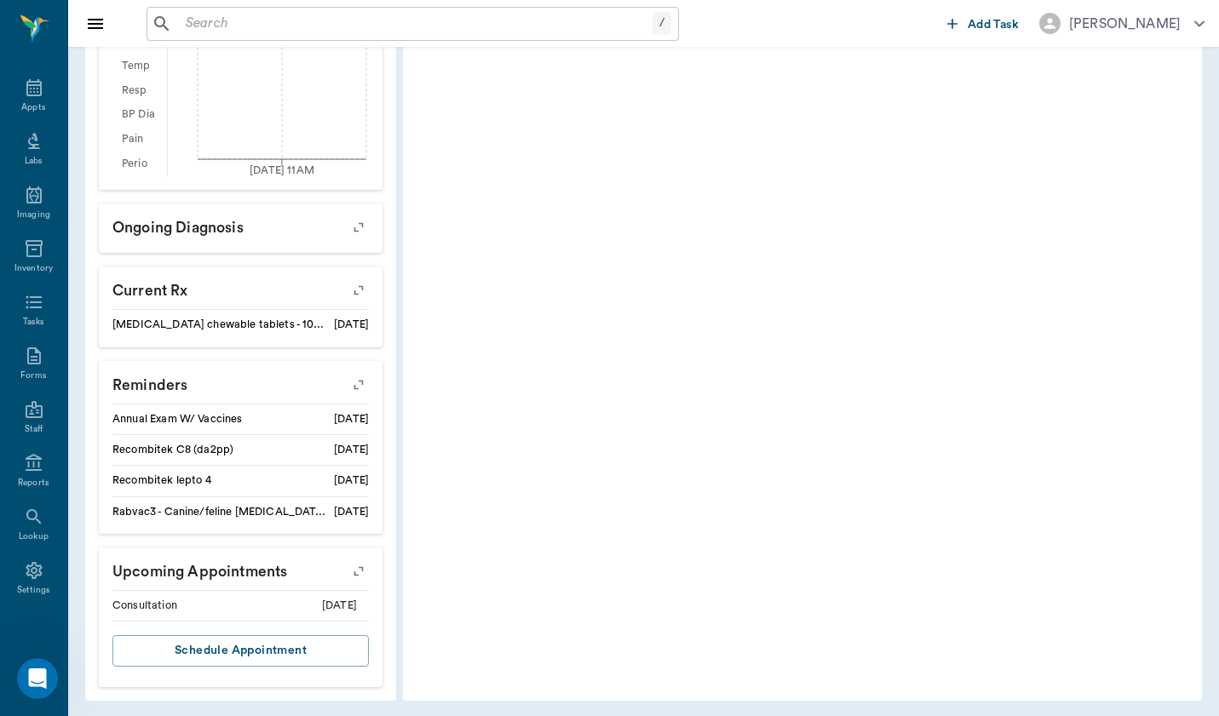
scroll to position [687, 0]
click at [347, 383] on icon "button" at bounding box center [359, 384] width 24 height 24
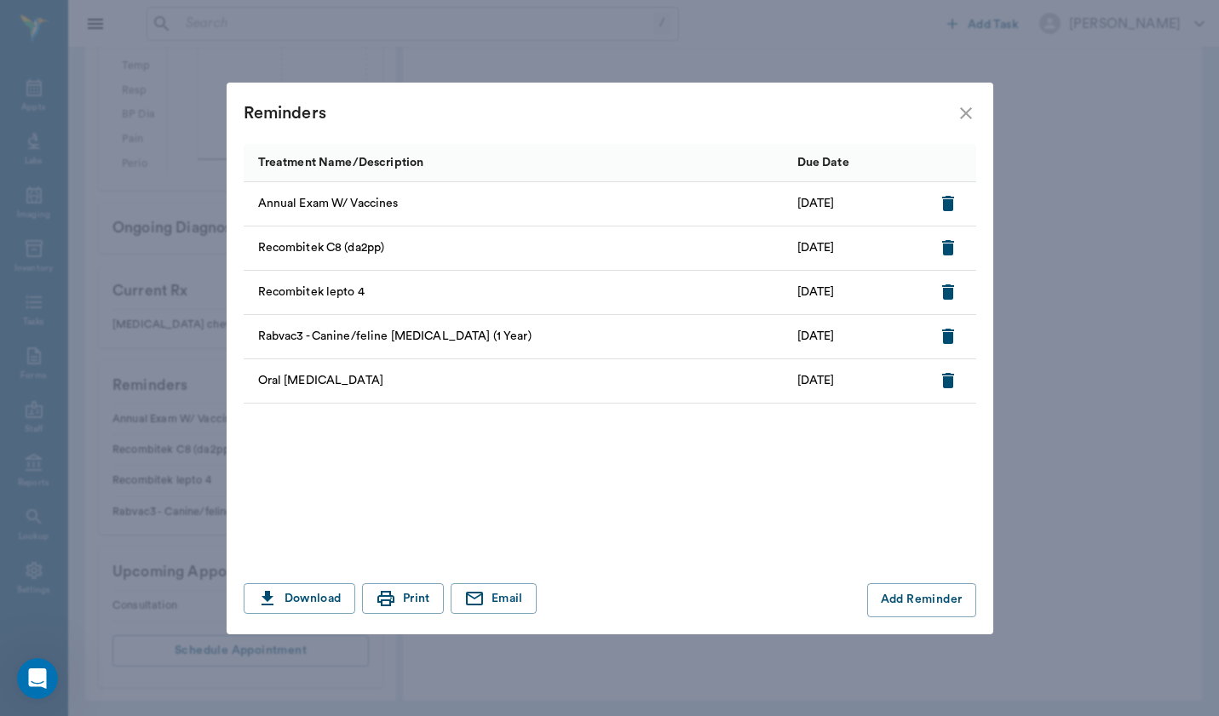
click at [967, 110] on icon "close" at bounding box center [966, 113] width 20 height 20
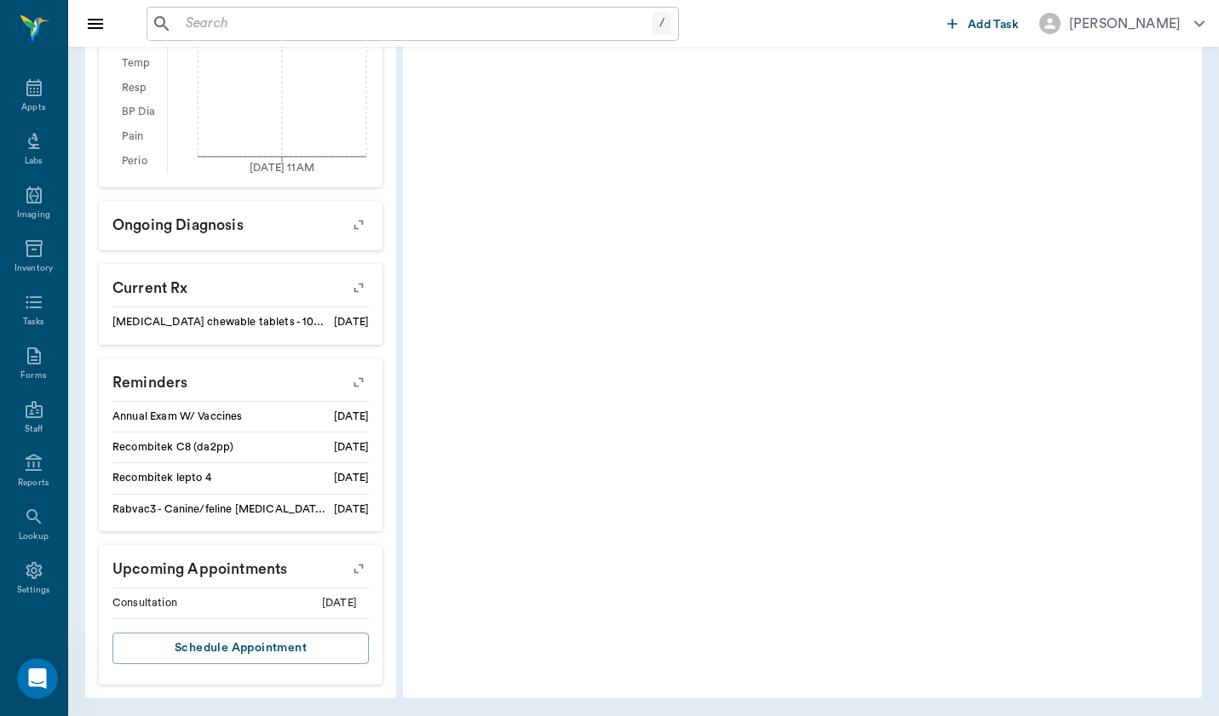
scroll to position [687, 0]
click at [337, 560] on button "button" at bounding box center [358, 570] width 43 height 43
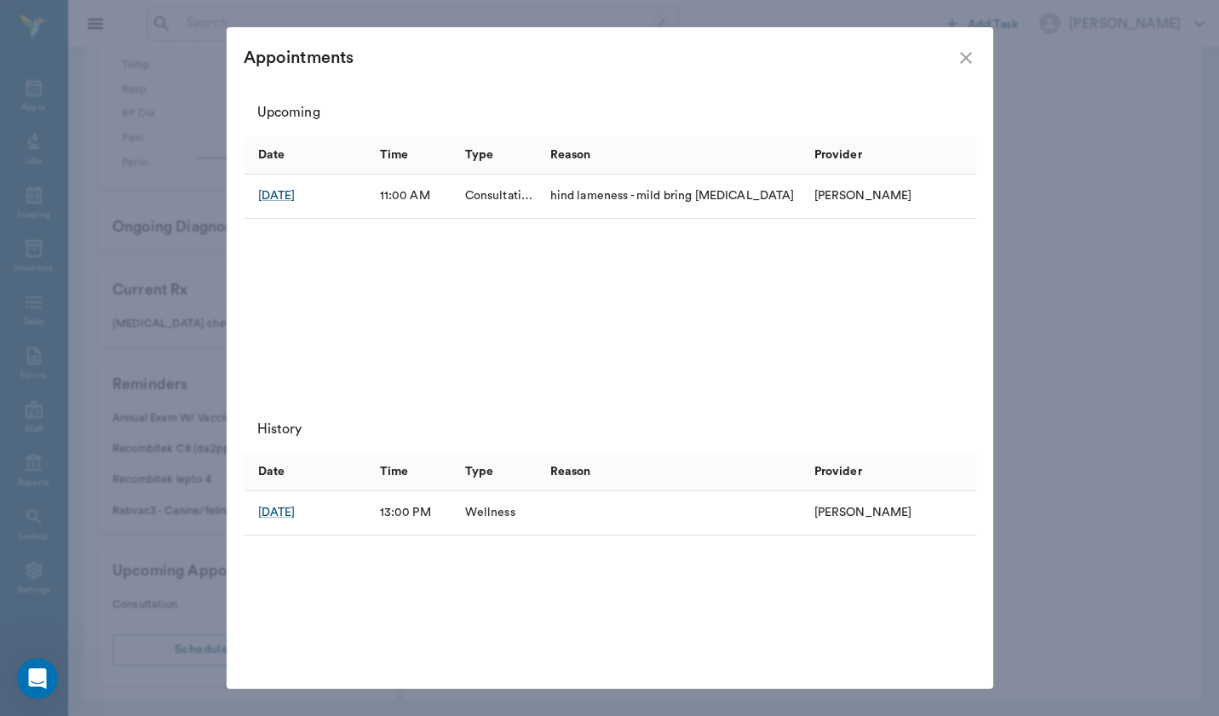
click at [963, 64] on icon "close" at bounding box center [966, 58] width 20 height 20
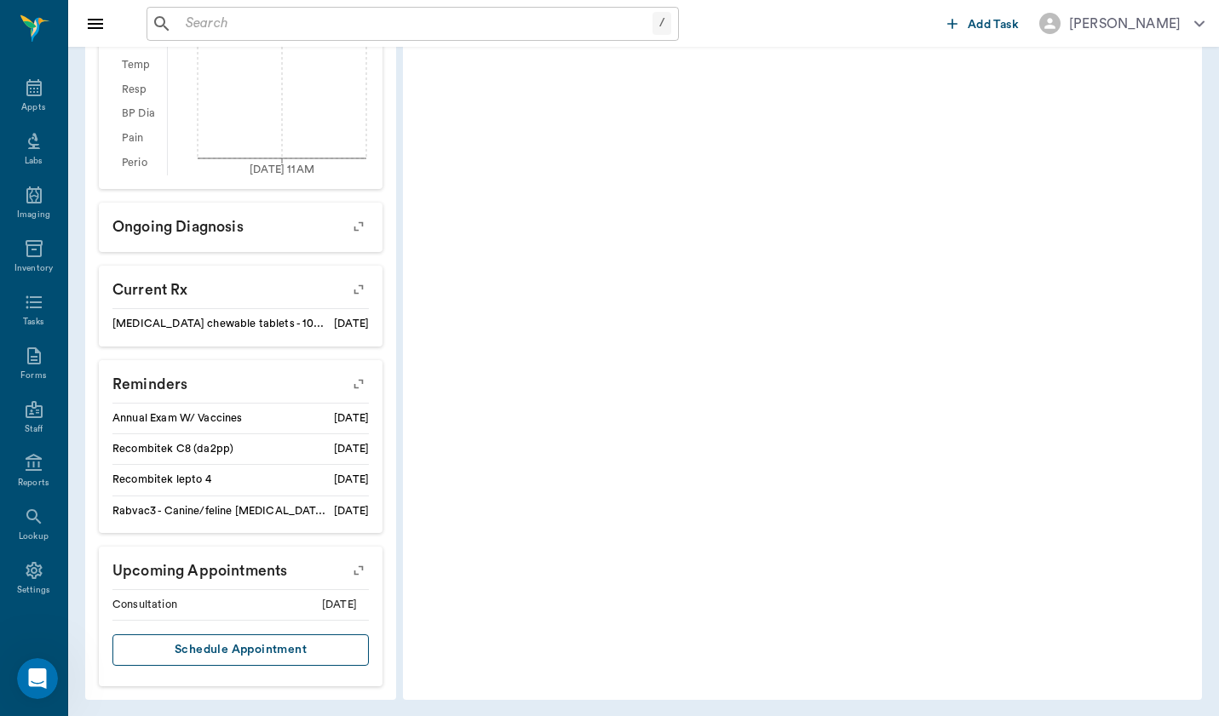
click at [266, 652] on button "Schedule Appointment" at bounding box center [240, 651] width 256 height 32
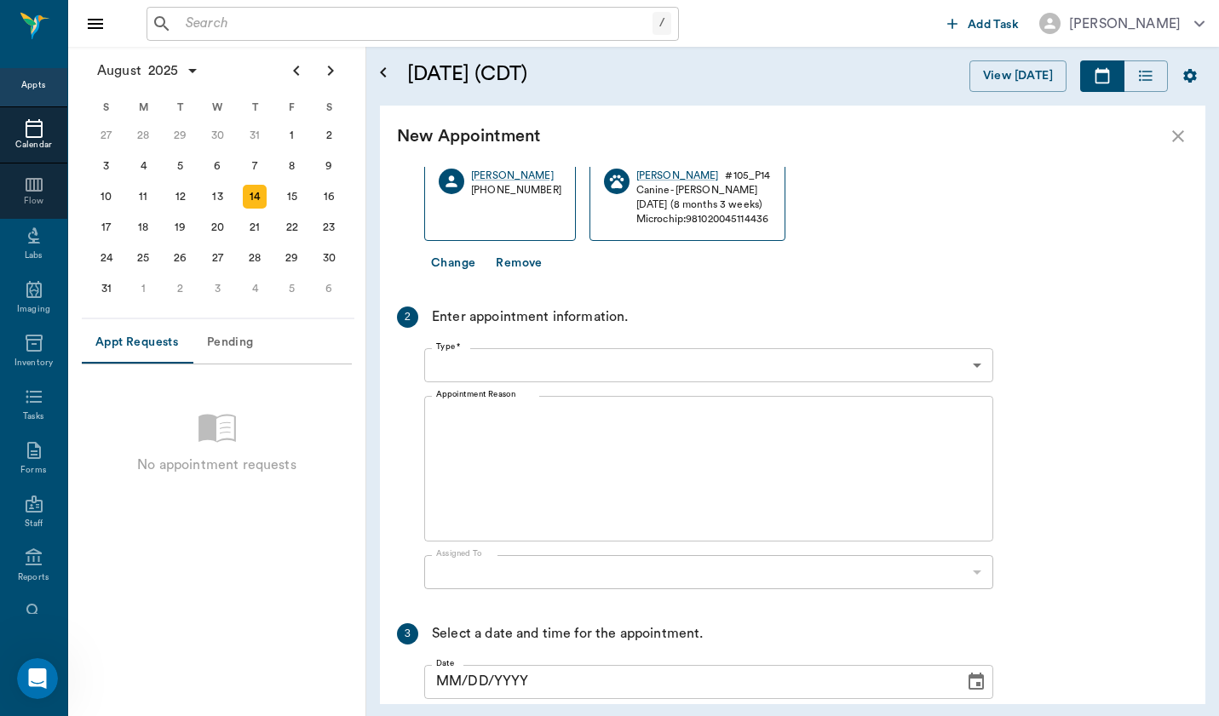
scroll to position [1537, 0]
click at [215, 191] on div "13" at bounding box center [218, 197] width 24 height 24
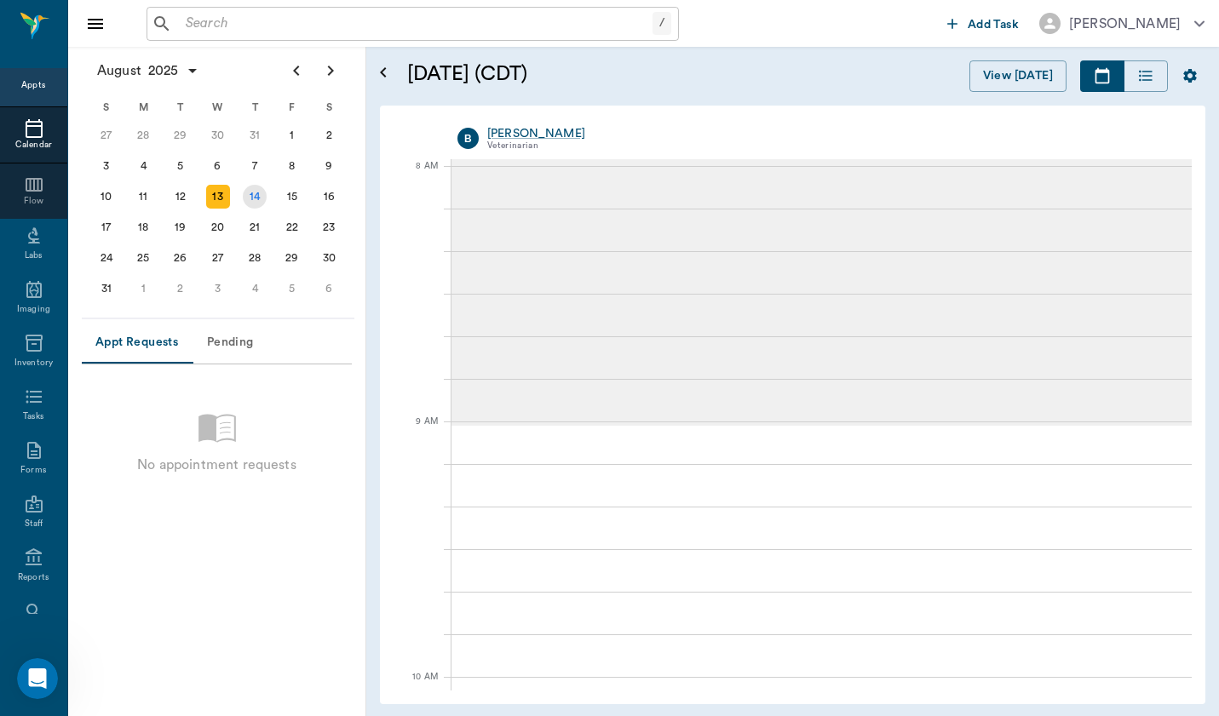
click at [246, 198] on div "14" at bounding box center [255, 197] width 24 height 24
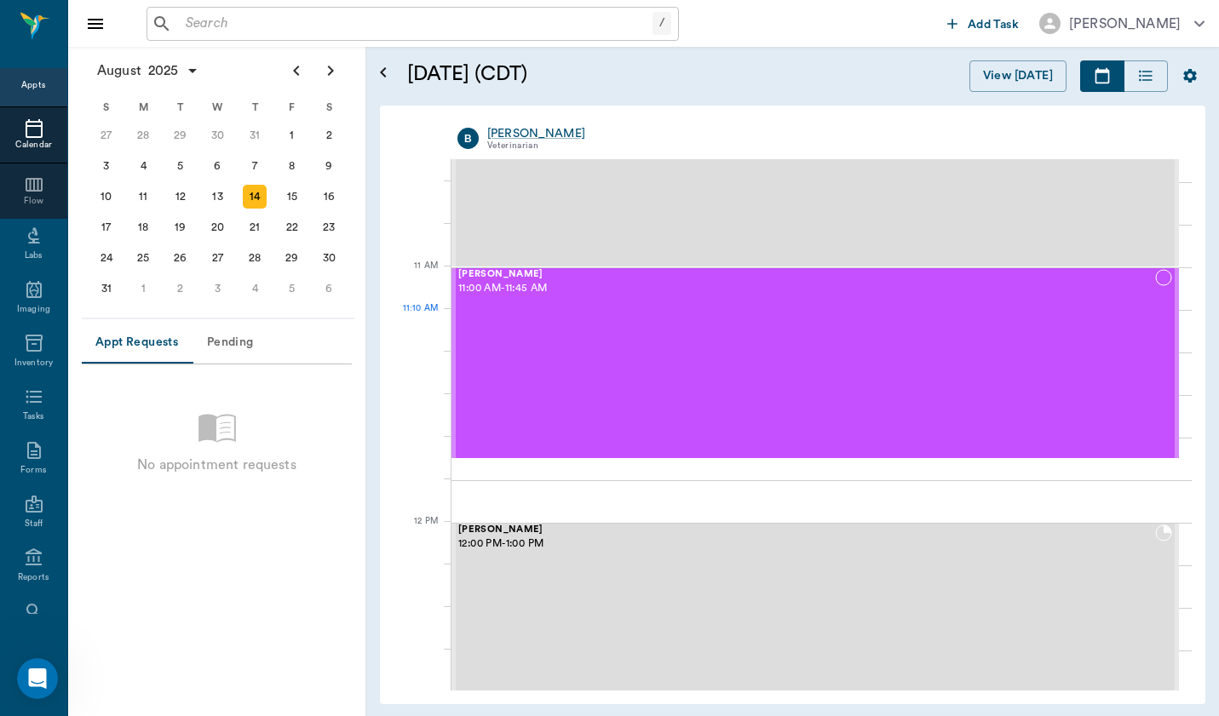
scroll to position [753, 0]
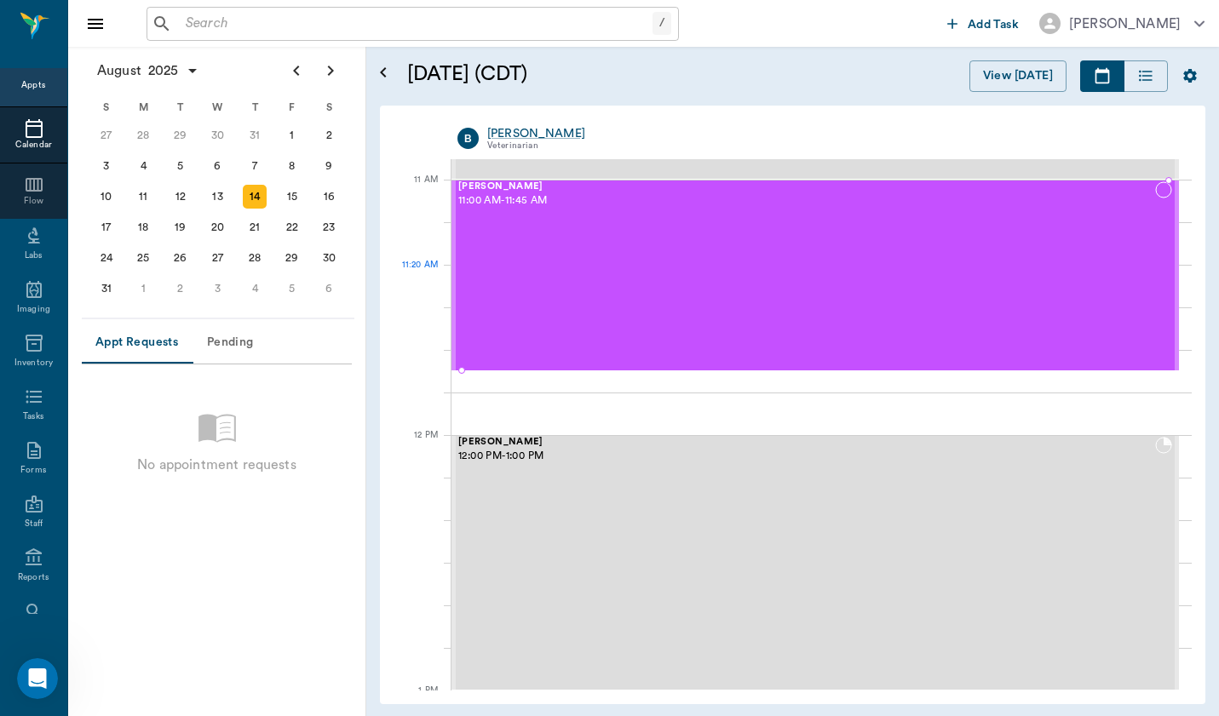
click at [742, 302] on div "[PERSON_NAME] 11:00 AM - 11:45 AM" at bounding box center [806, 275] width 697 height 188
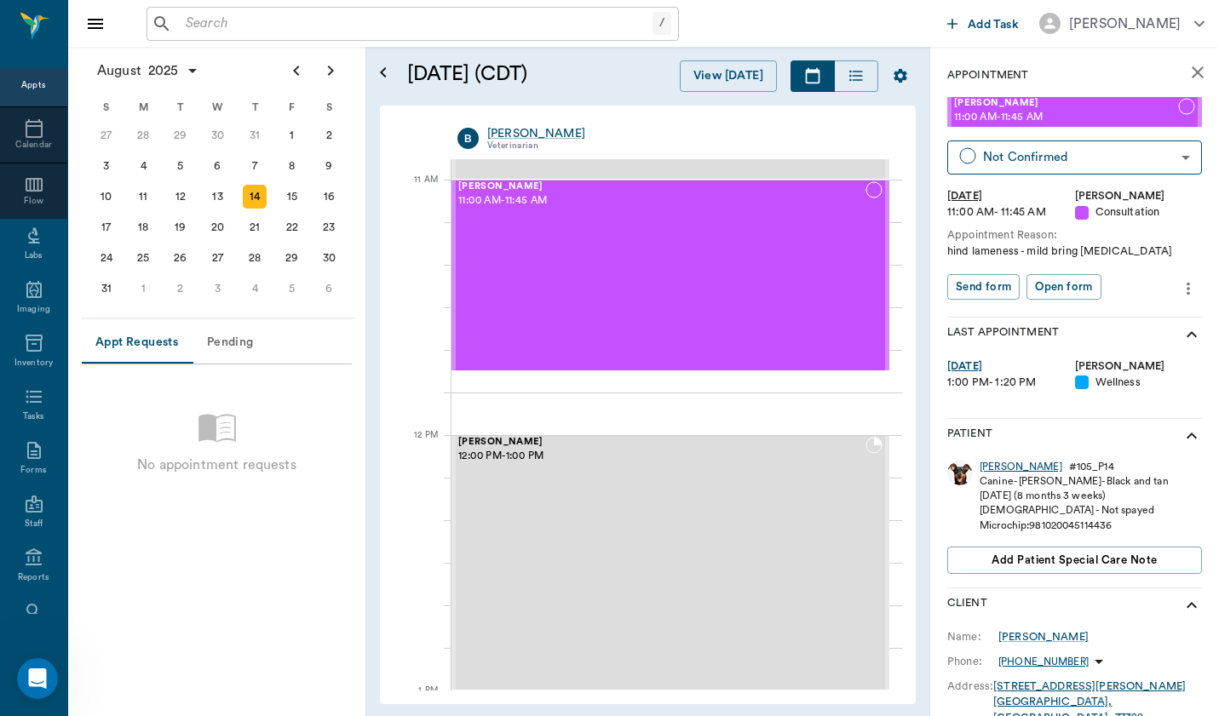
click at [988, 464] on div "[PERSON_NAME]" at bounding box center [1021, 467] width 83 height 14
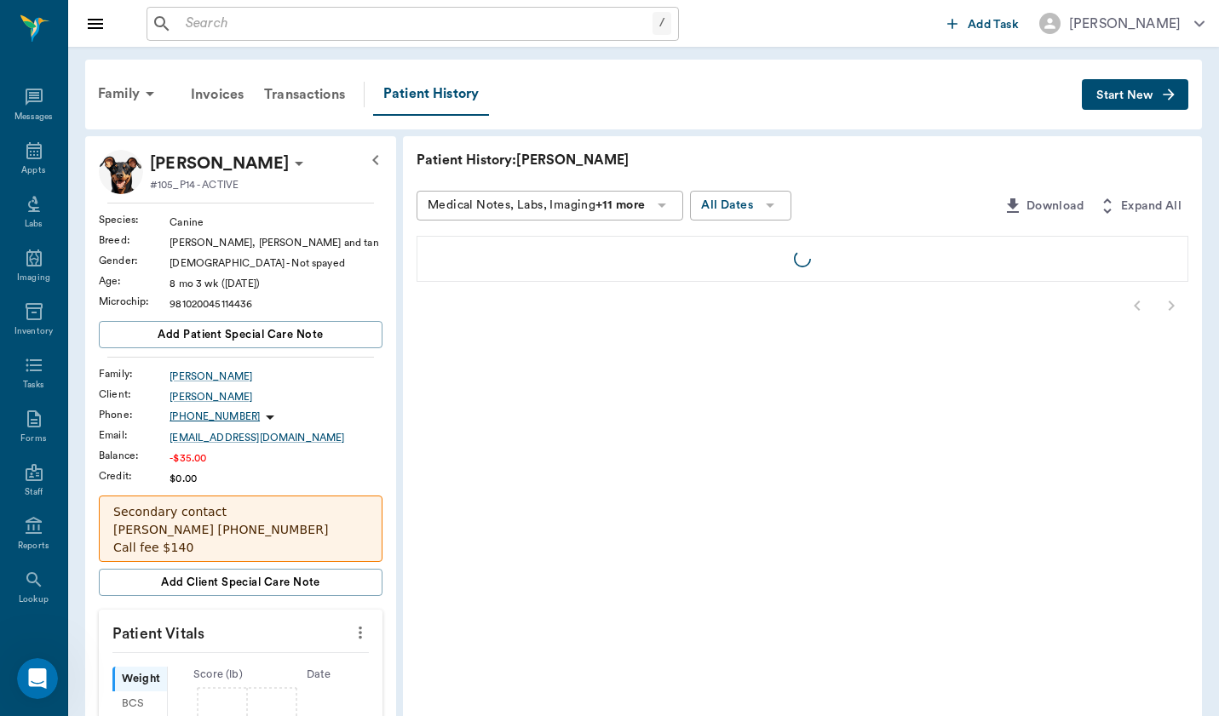
scroll to position [63, 0]
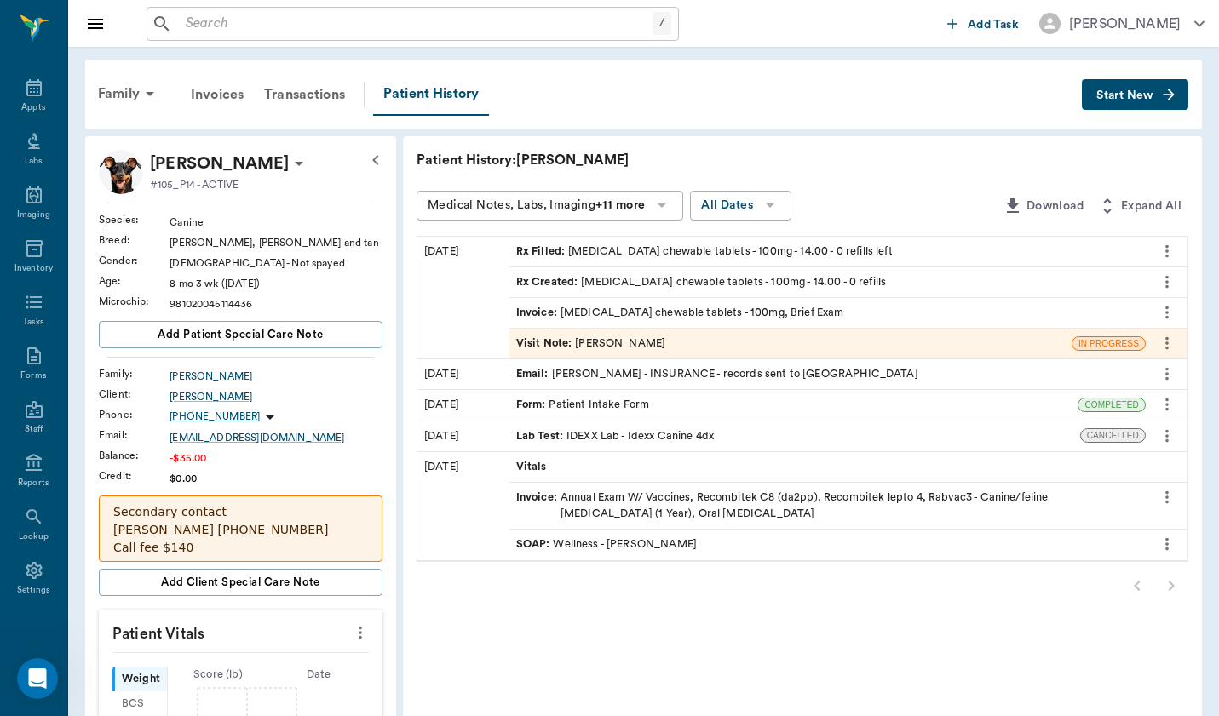
click at [784, 342] on div "Visit Note : [PERSON_NAME]" at bounding box center [790, 344] width 562 height 30
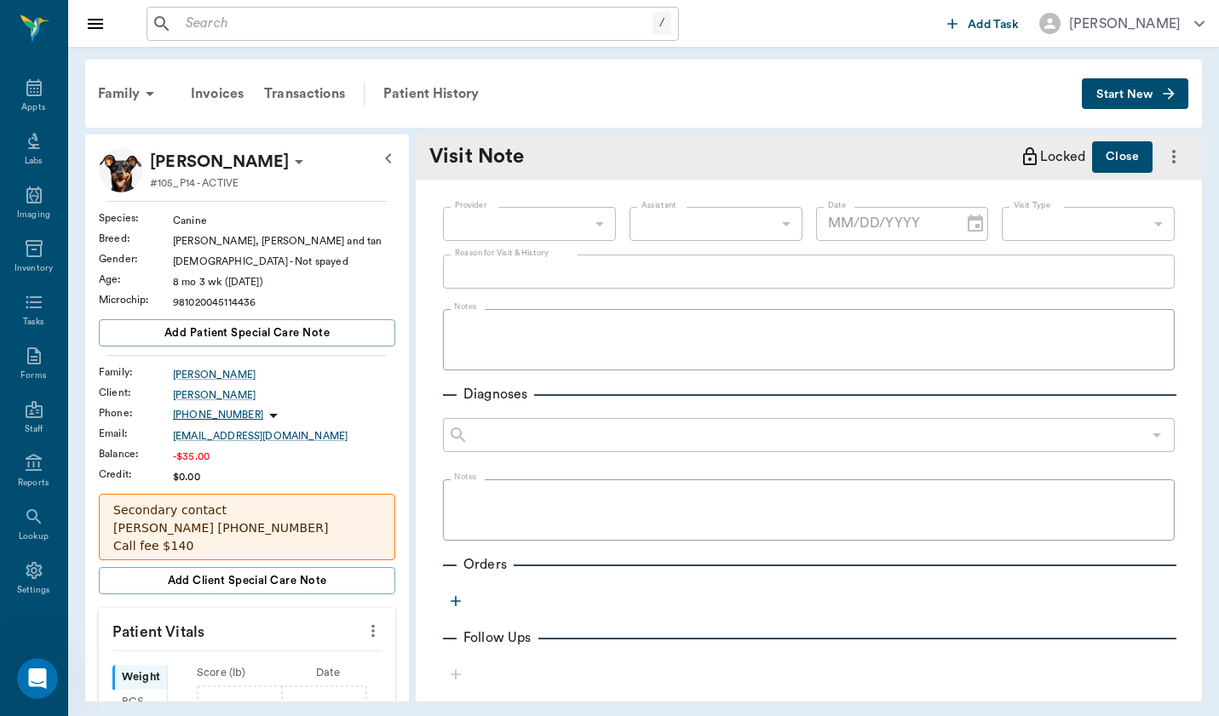
type input "649b3e03b5bc7e03f9326794"
type input "[DATE]"
type textarea "O noted [DATE] p was playing around inside with O - had done something and when…"
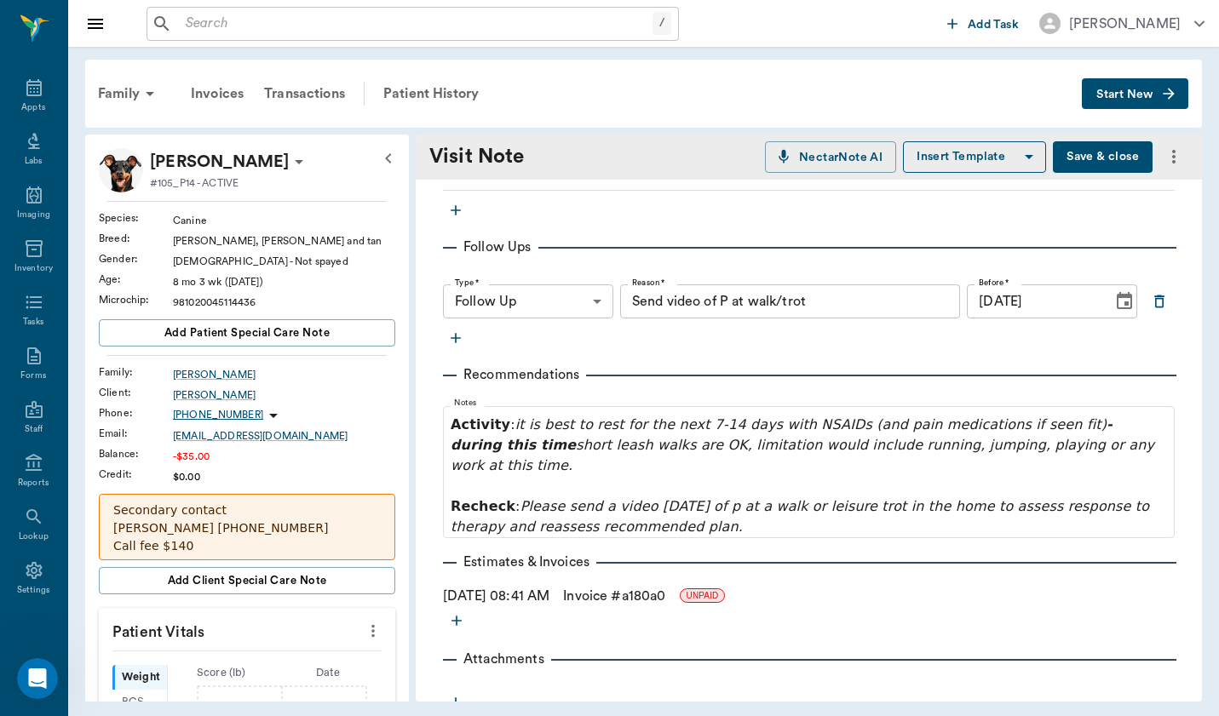
scroll to position [892, 0]
click at [1172, 151] on icon "more" at bounding box center [1174, 157] width 20 height 20
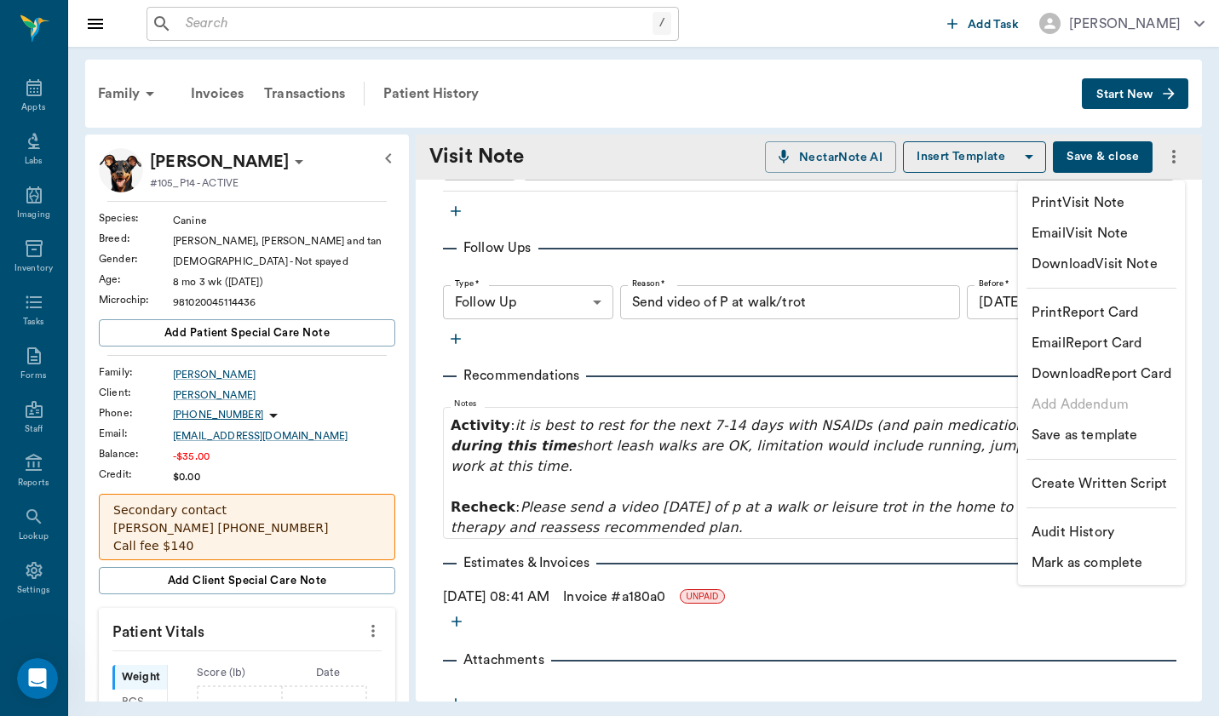
click at [1133, 560] on p "Mark as complete" at bounding box center [1087, 563] width 111 height 20
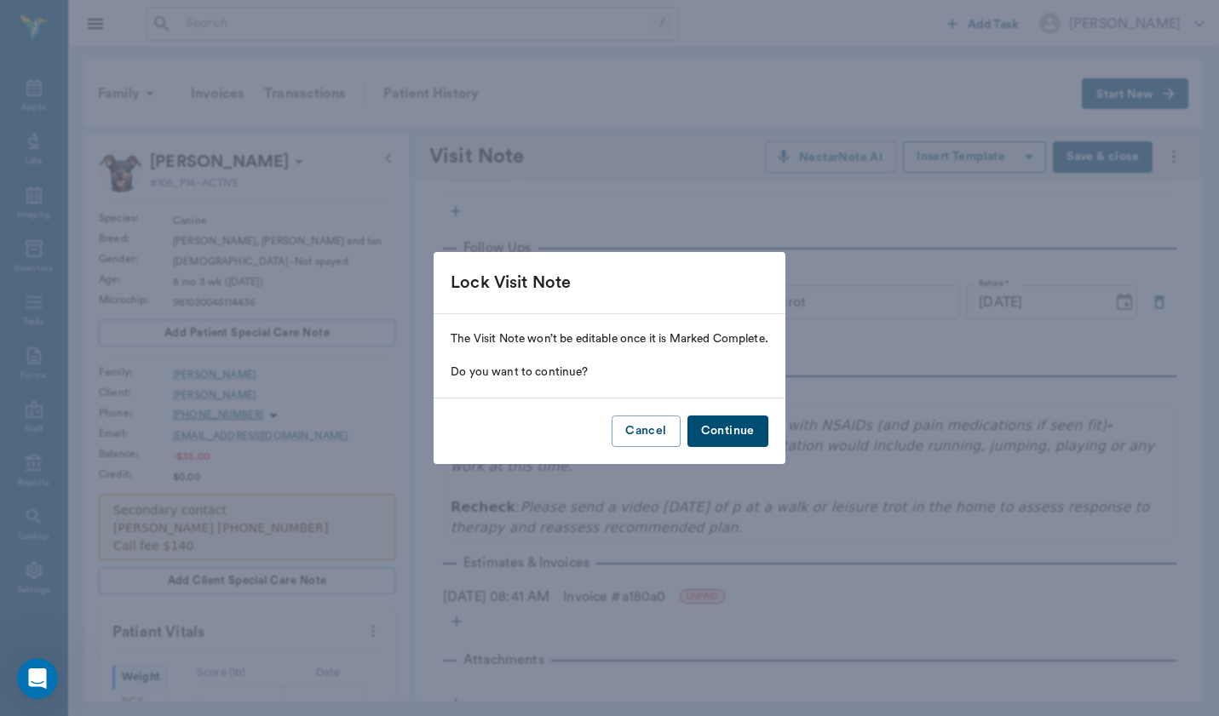
click at [735, 422] on button "Continue" at bounding box center [727, 432] width 81 height 32
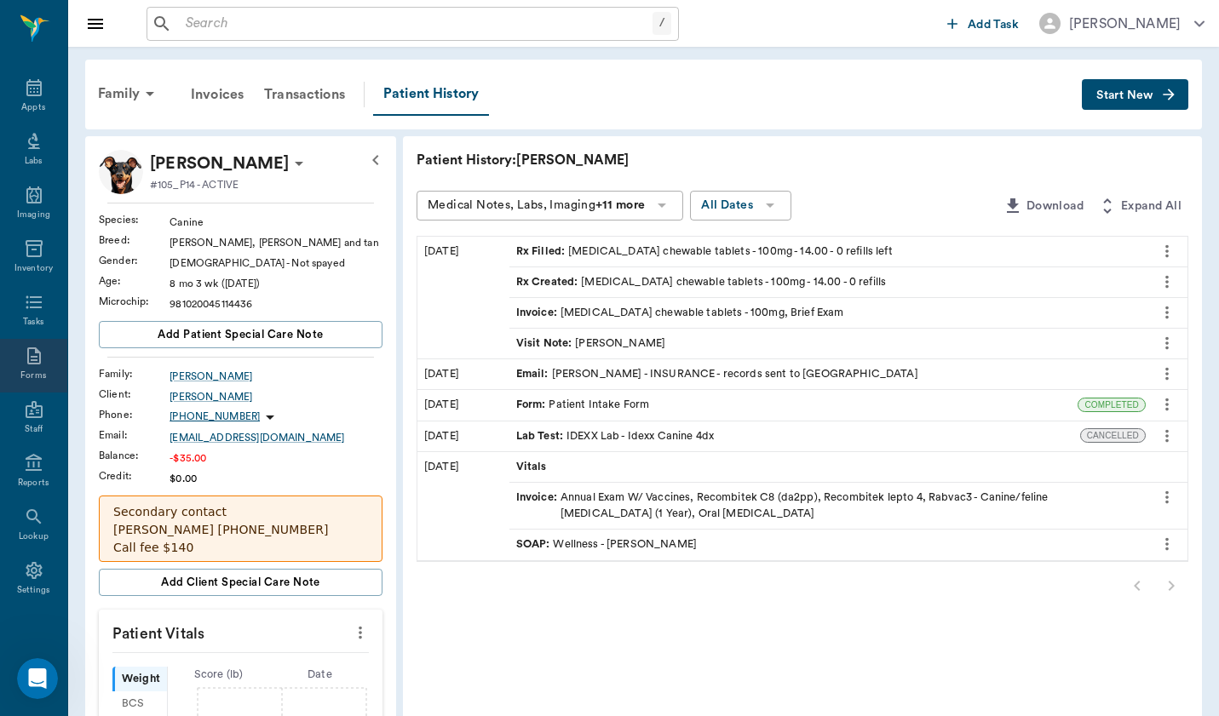
click at [26, 363] on icon at bounding box center [34, 356] width 20 height 20
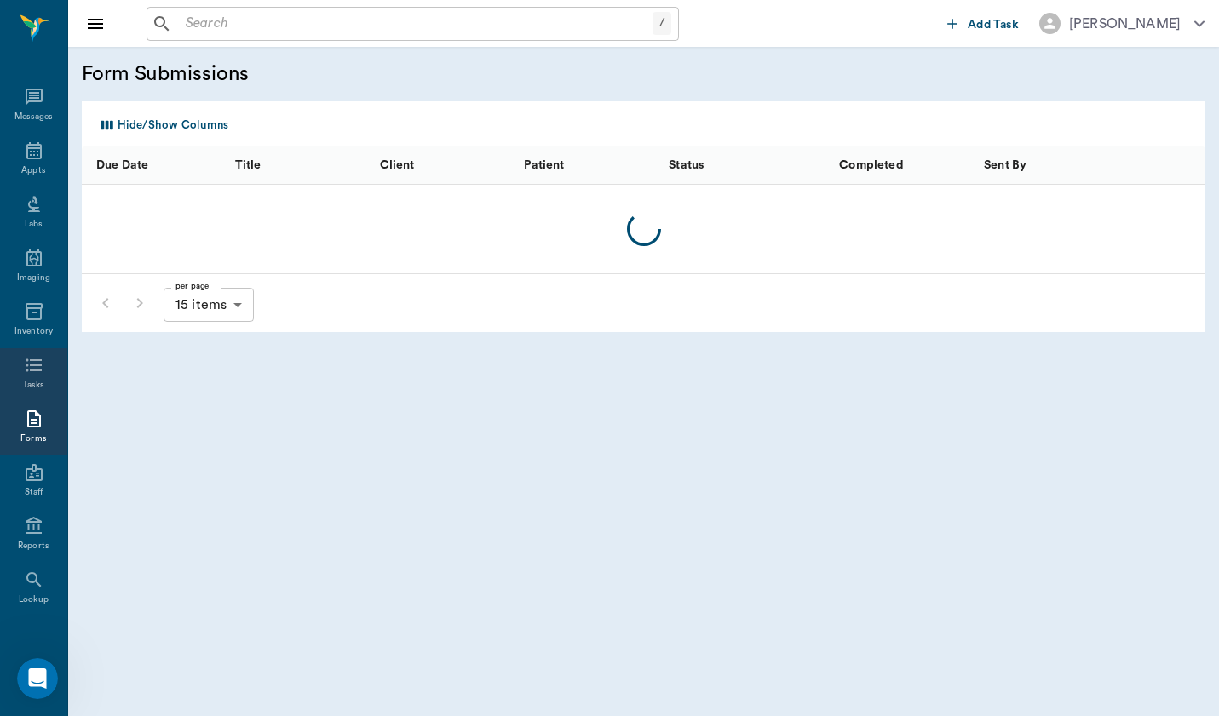
scroll to position [63, 0]
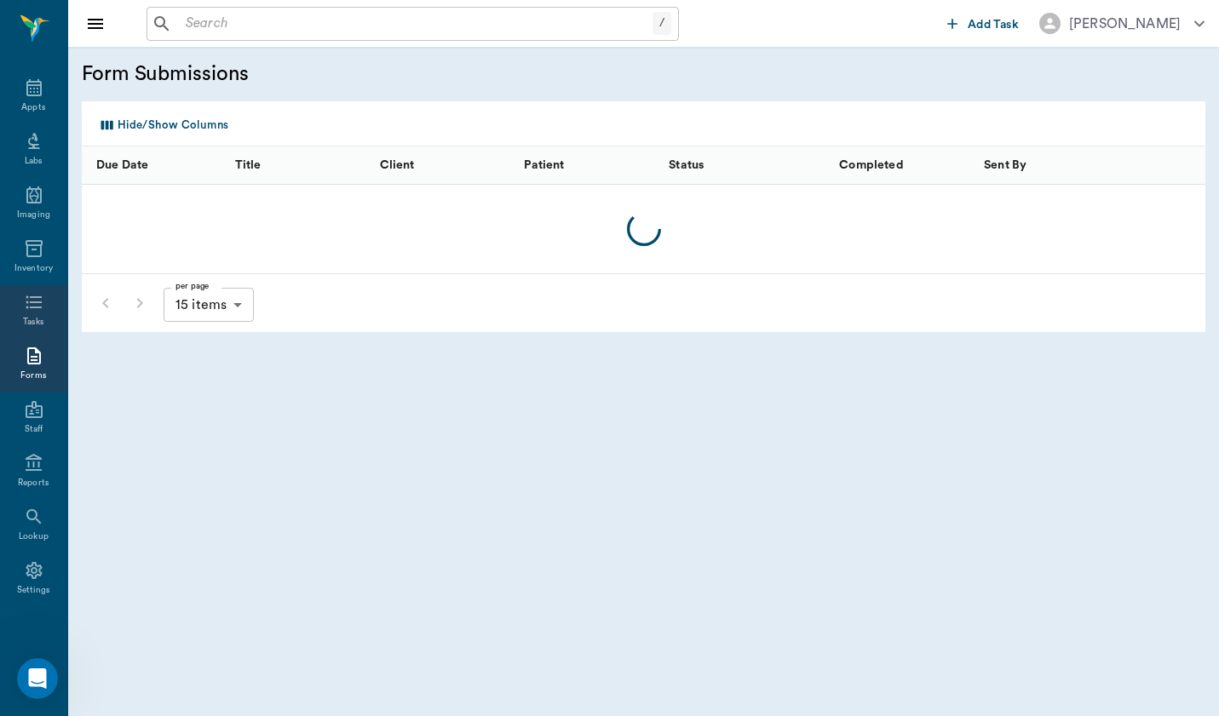
click at [40, 320] on div "Tasks" at bounding box center [33, 322] width 21 height 13
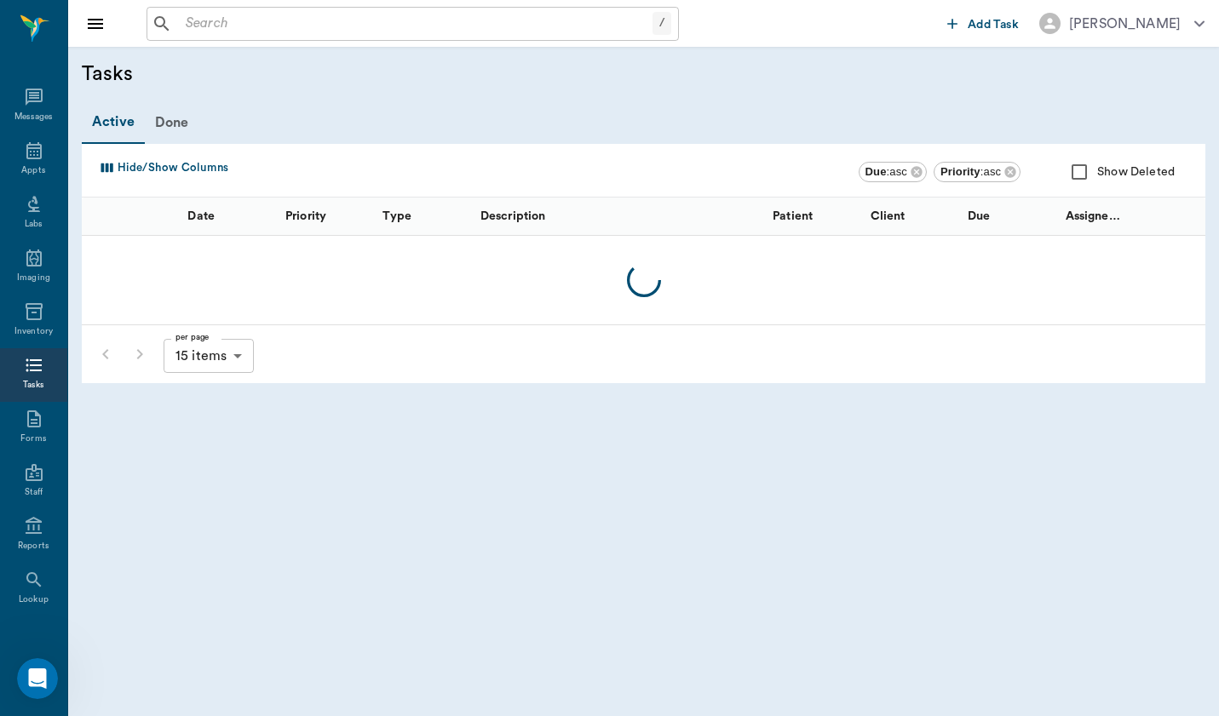
scroll to position [63, 0]
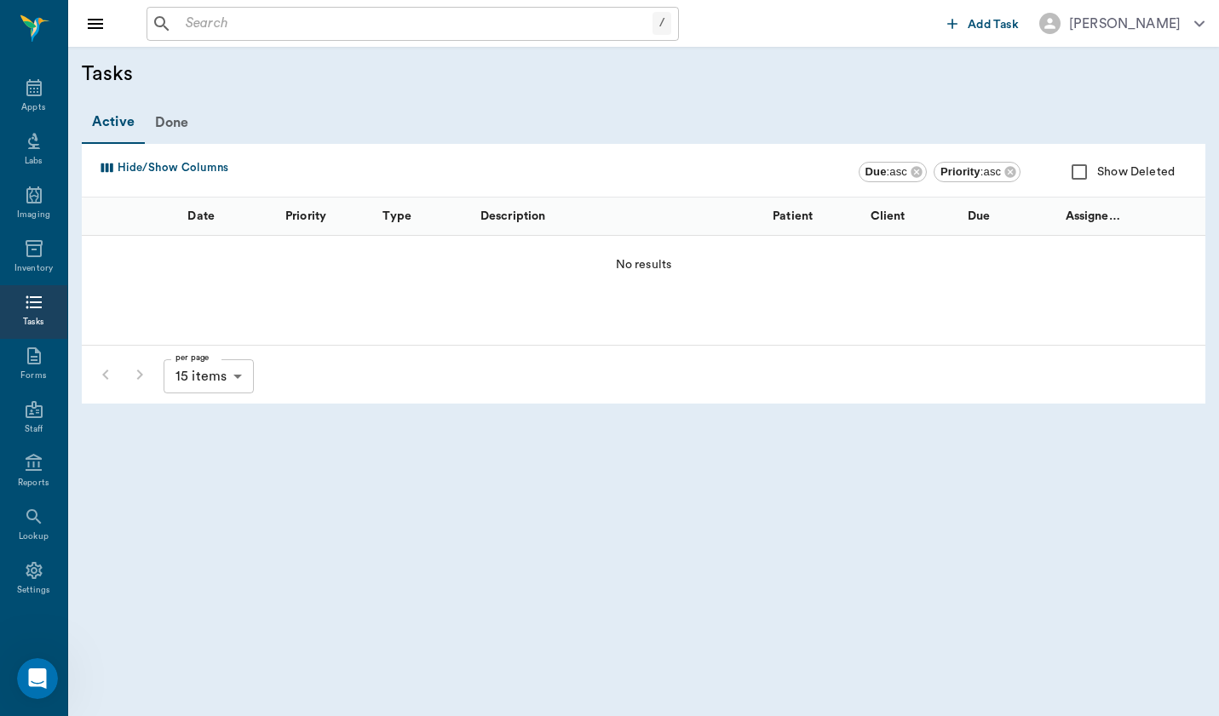
click at [991, 25] on span "Add Task" at bounding box center [993, 25] width 51 height 0
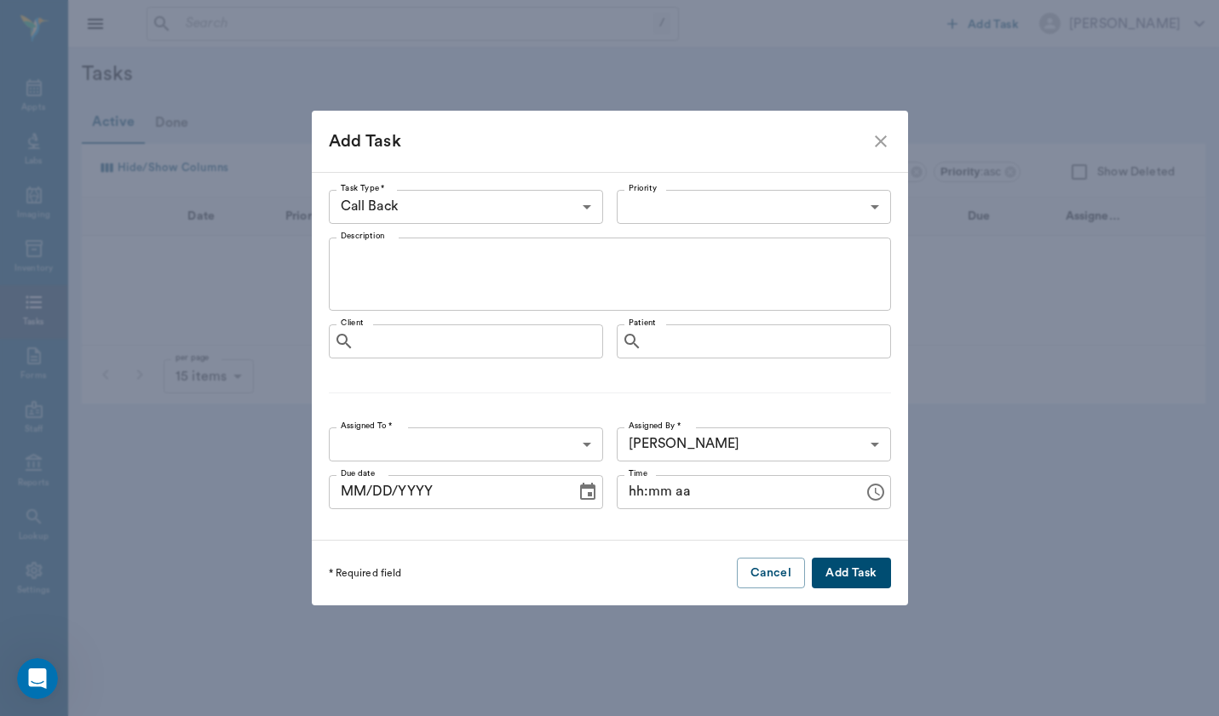
click at [712, 211] on body "/ ​ Add Task [PERSON_NAME] Nectar Messages Appts Labs Imaging Inventory Tasks F…" at bounding box center [609, 358] width 1219 height 716
click at [709, 294] on li "Medium" at bounding box center [754, 307] width 274 height 31
type input "MEDIUM"
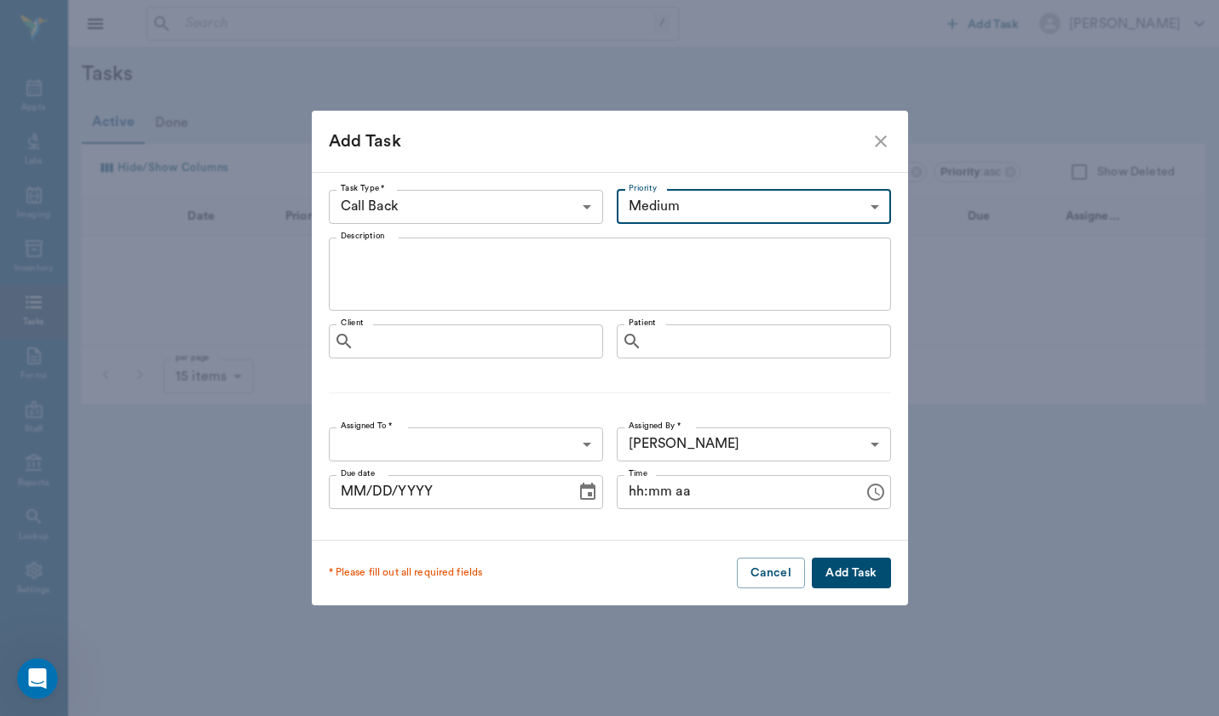
click at [509, 192] on body "/ ​ Add Task [PERSON_NAME] Nectar Messages Appts Labs Imaging Inventory Tasks F…" at bounding box center [609, 358] width 1219 height 716
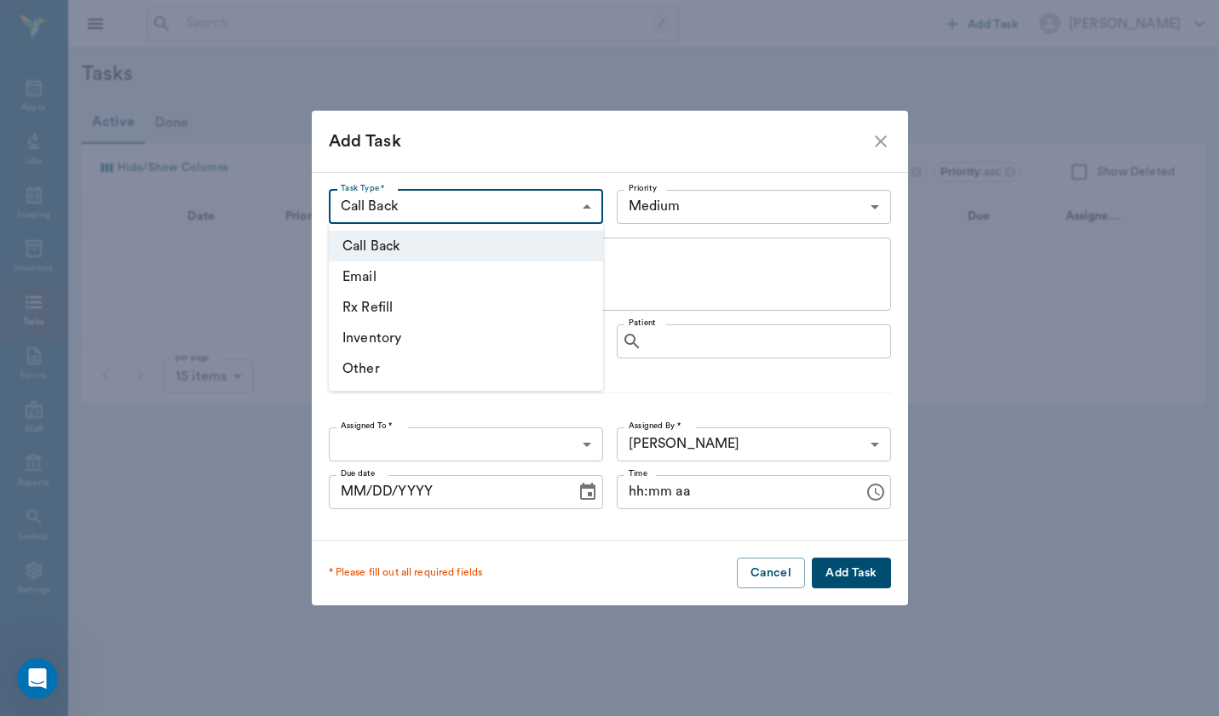
click at [517, 348] on li "Inventory" at bounding box center [466, 338] width 274 height 31
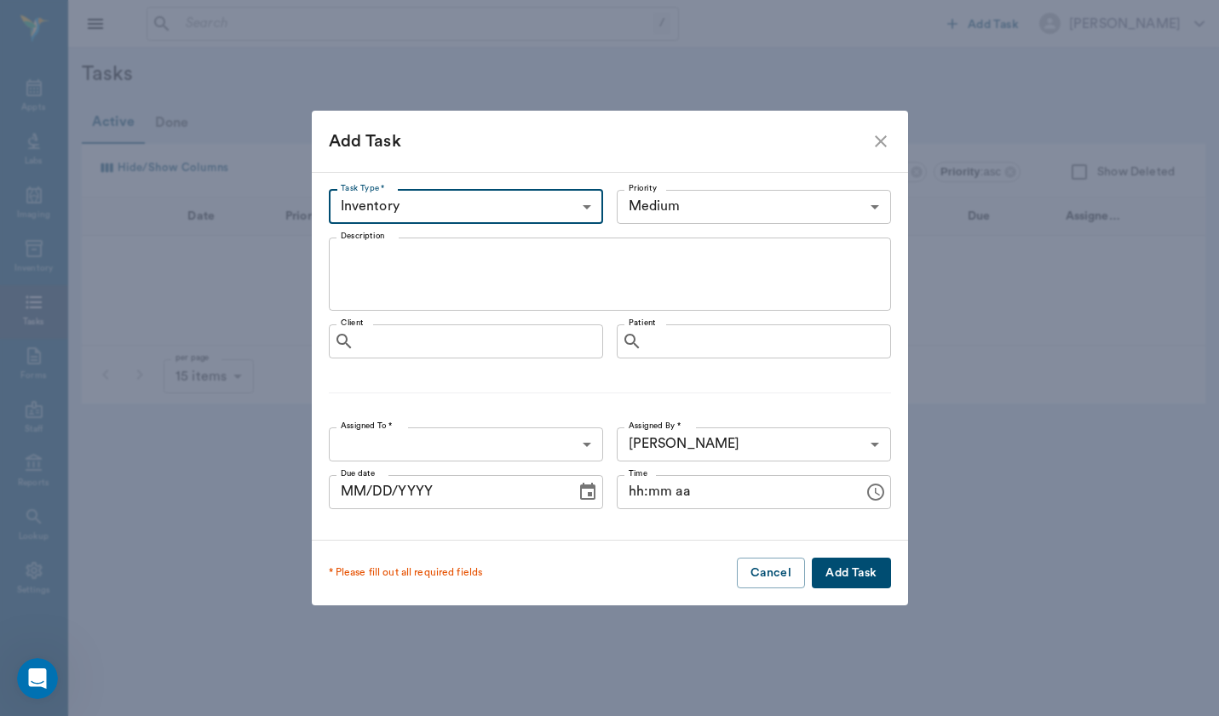
click at [551, 202] on body "/ ​ Add Task [PERSON_NAME] Nectar Messages Appts Labs Imaging Inventory Tasks F…" at bounding box center [609, 358] width 1219 height 716
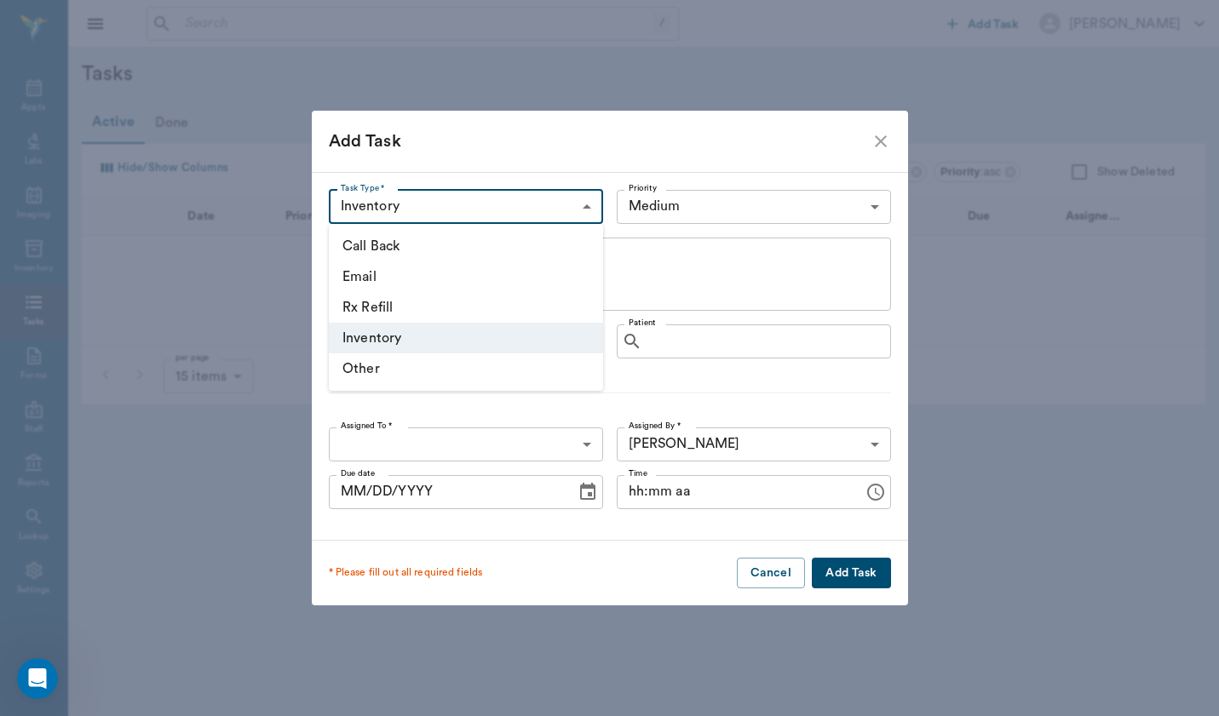
click at [530, 369] on li "Other" at bounding box center [466, 368] width 274 height 31
type input "OTHER"
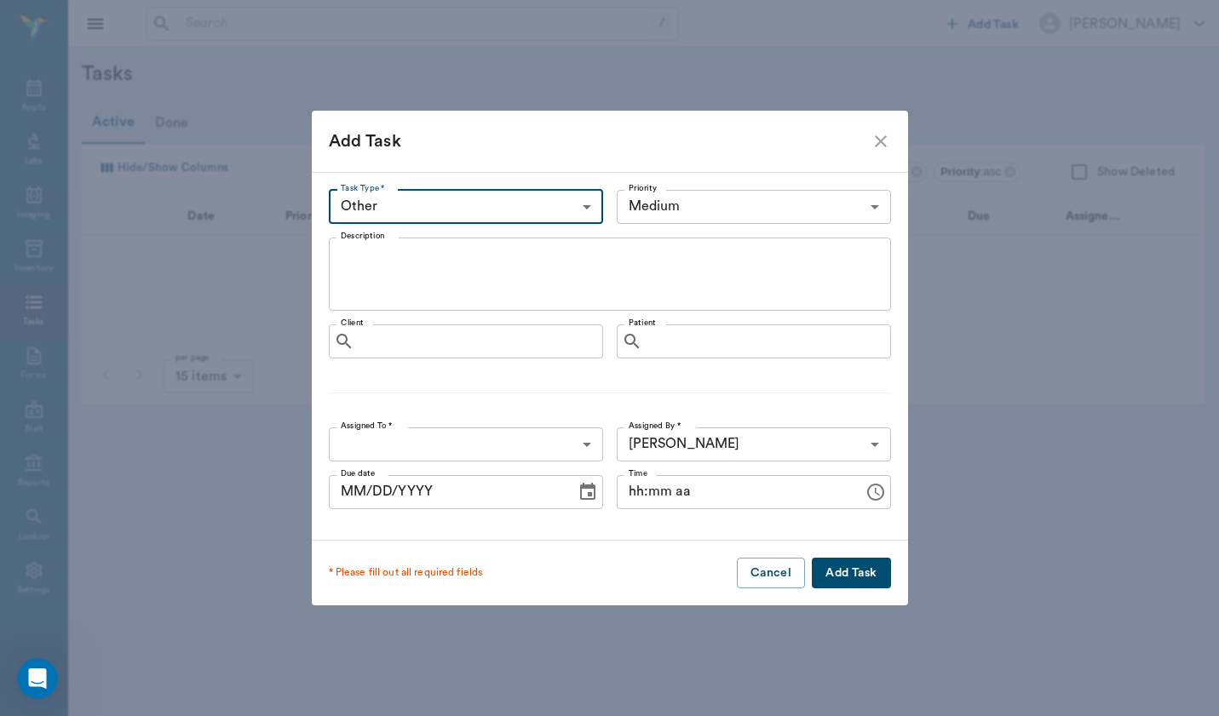
click at [559, 267] on textarea "Description" at bounding box center [610, 273] width 538 height 59
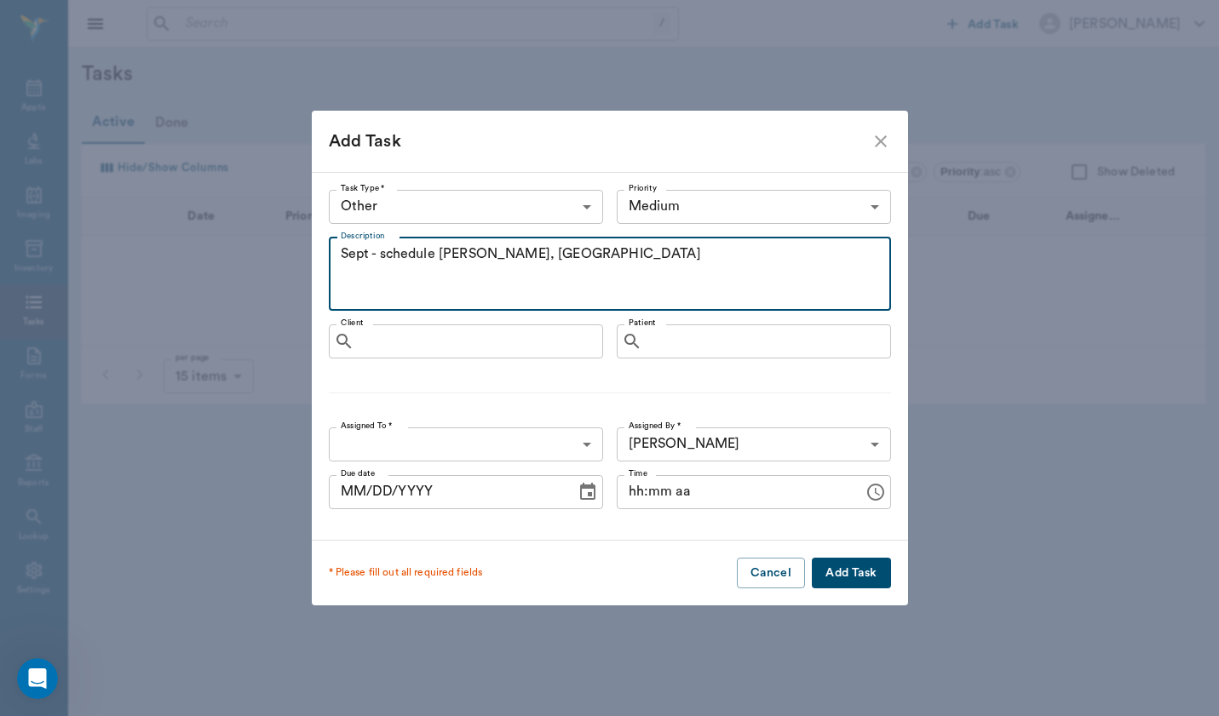
type textarea "Sept - schedule [PERSON_NAME], [GEOGRAPHIC_DATA]"
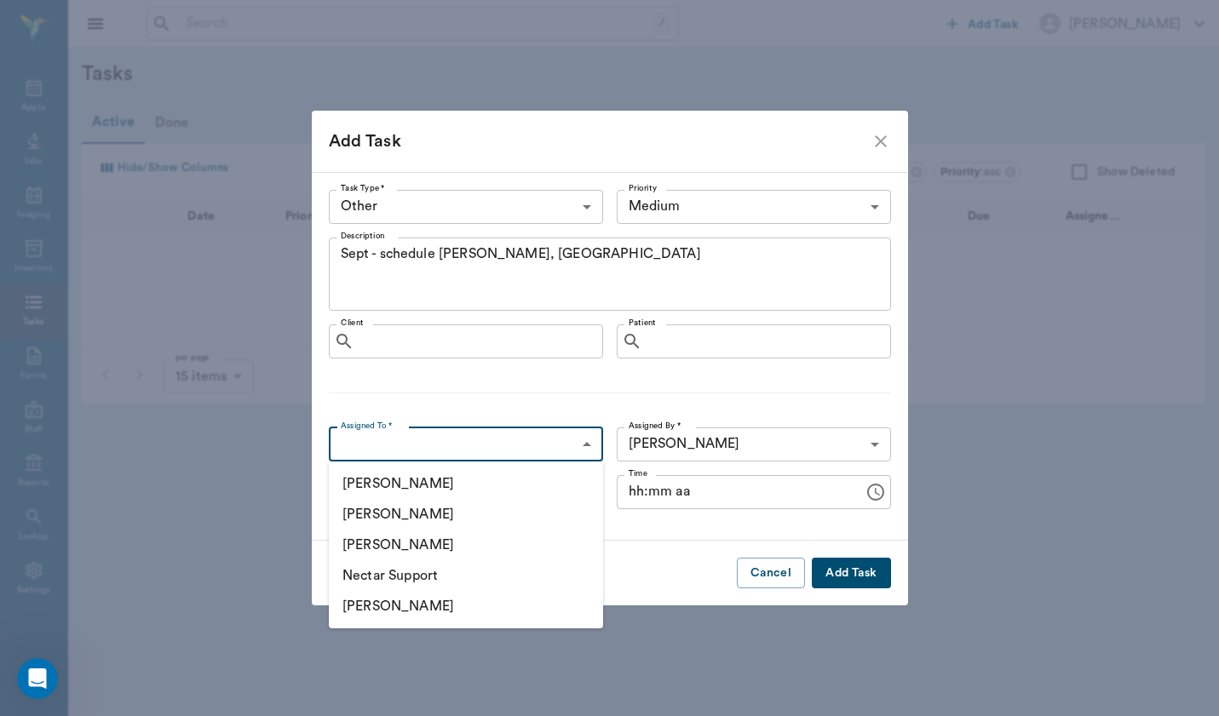
click at [520, 432] on body "/ ​ Add Task [PERSON_NAME] Nectar Messages Appts Labs Imaging Inventory Tasks F…" at bounding box center [609, 358] width 1219 height 716
click at [544, 520] on li "[PERSON_NAME]" at bounding box center [466, 514] width 274 height 31
type input "649b3e03b5bc7e03f9326794"
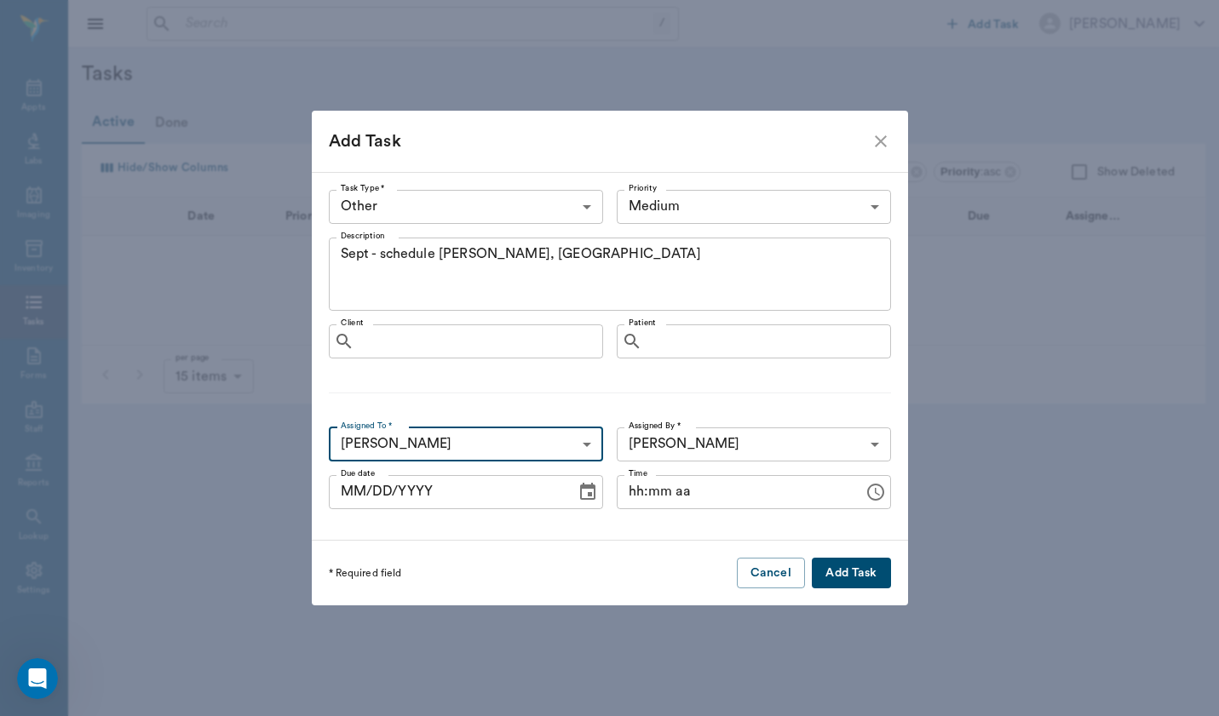
click at [862, 568] on button "Add Task" at bounding box center [851, 574] width 78 height 32
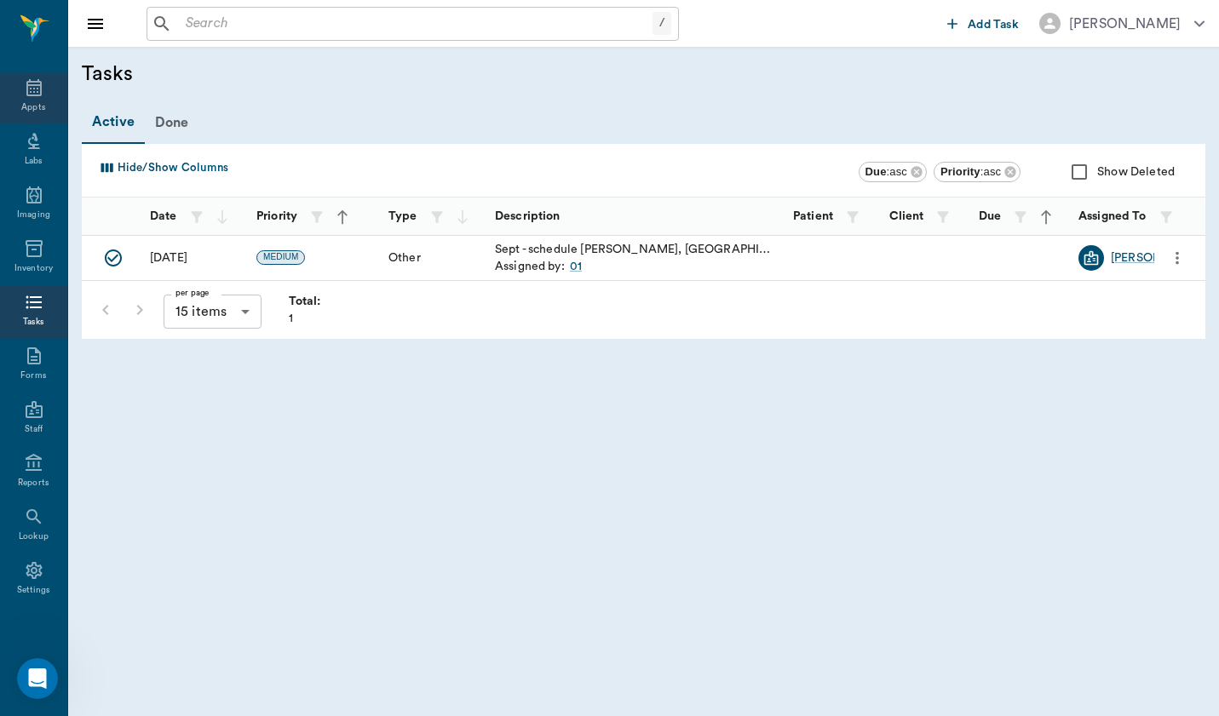
click at [33, 76] on div "Appts" at bounding box center [33, 98] width 67 height 54
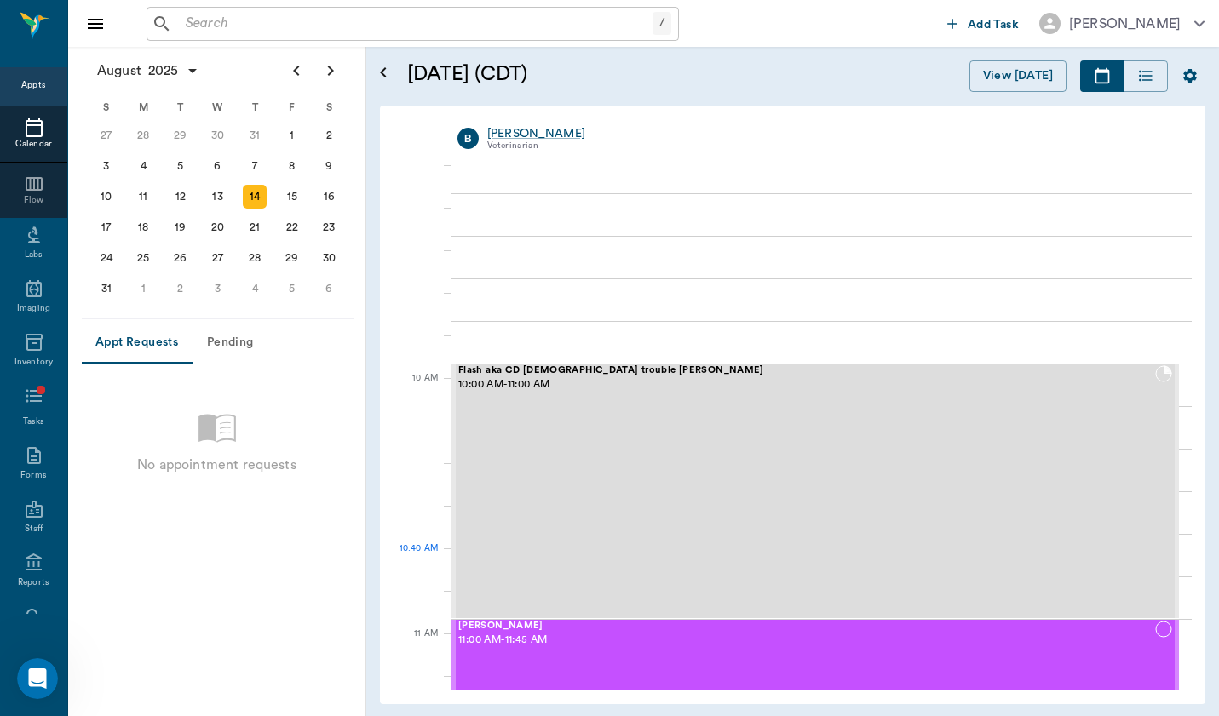
scroll to position [324, 0]
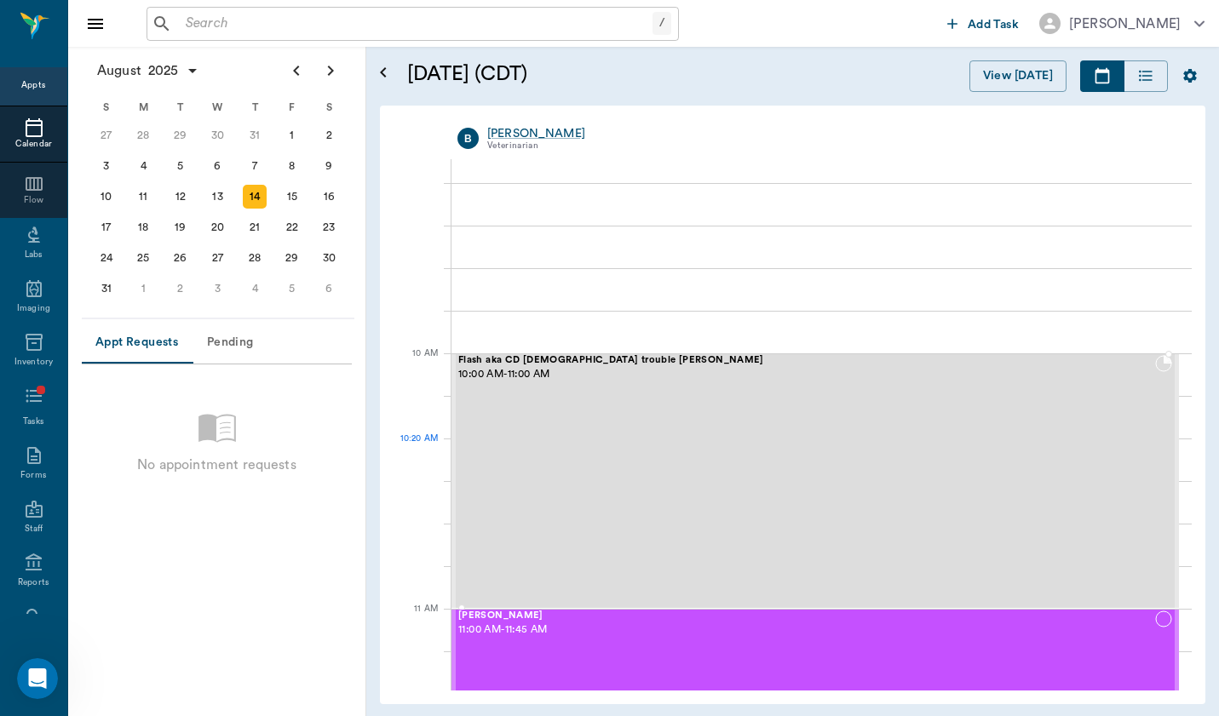
click at [768, 474] on div "Flash aka CD [DEMOGRAPHIC_DATA] trouble [PERSON_NAME] 10:00 AM - 11:00 AM" at bounding box center [806, 481] width 697 height 252
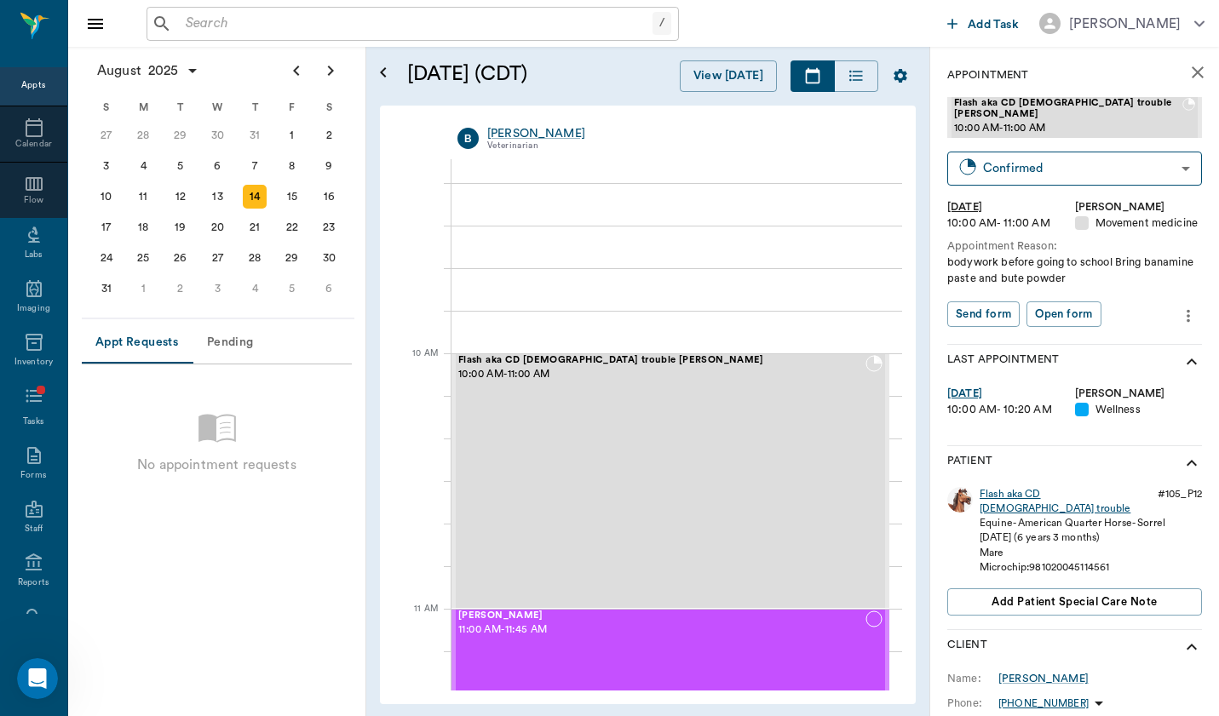
click at [1000, 487] on div "Flash aka CD [DEMOGRAPHIC_DATA] trouble" at bounding box center [1065, 501] width 171 height 29
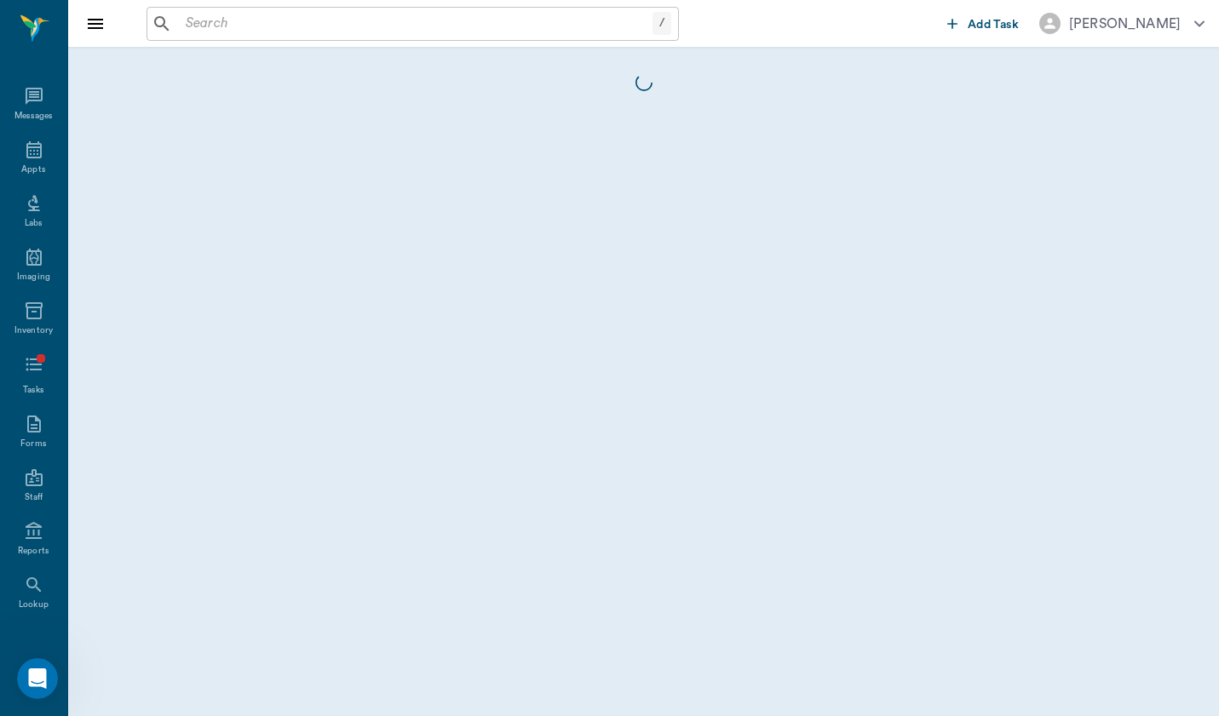
scroll to position [63, 0]
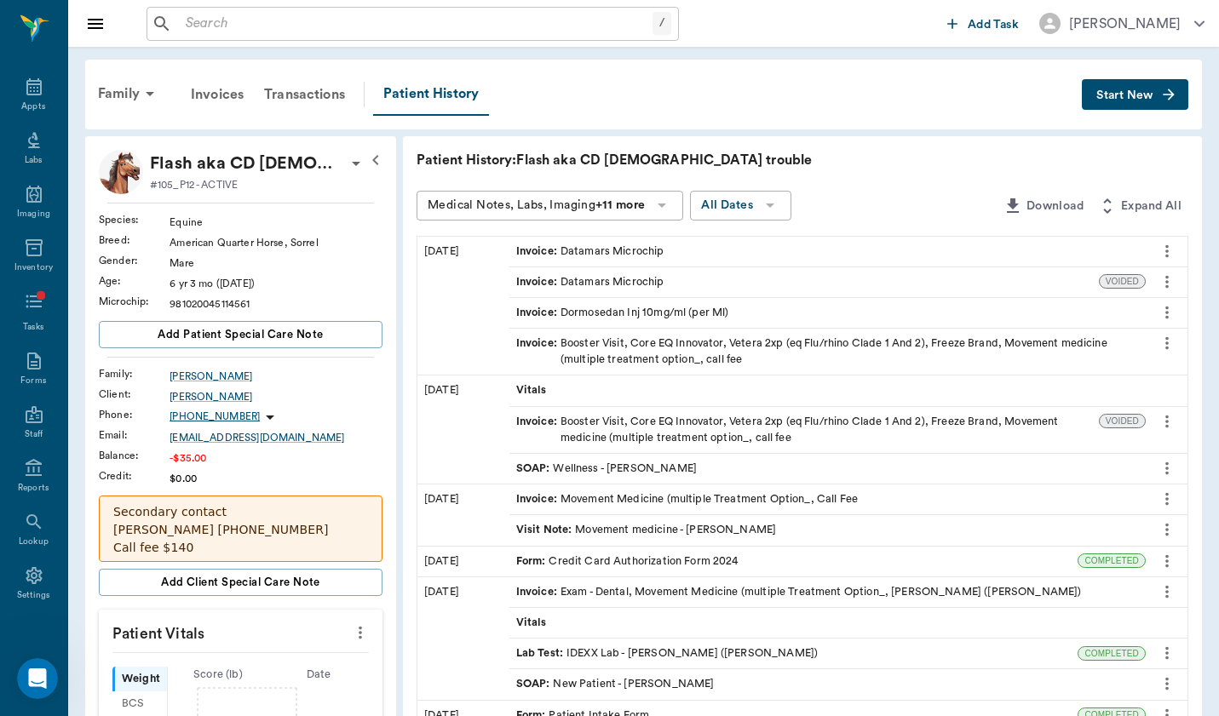
click at [1171, 103] on button "Start New" at bounding box center [1135, 95] width 106 height 32
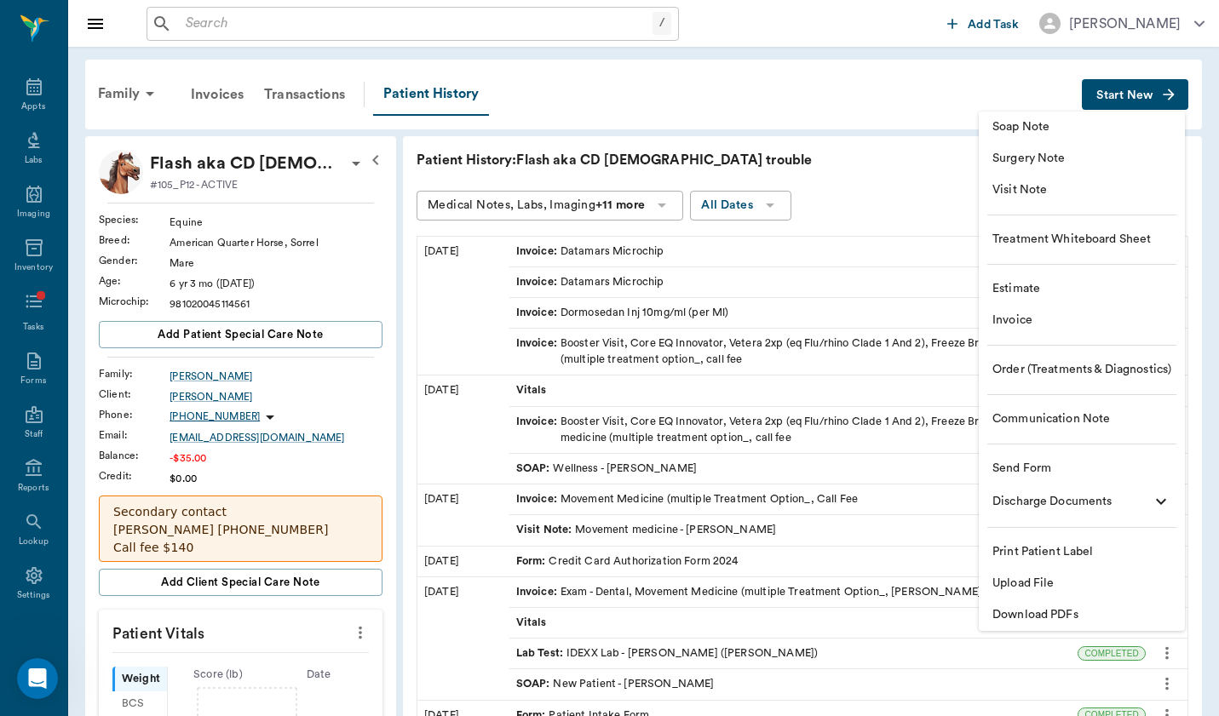
click at [1131, 197] on span "Visit Note" at bounding box center [1081, 190] width 179 height 18
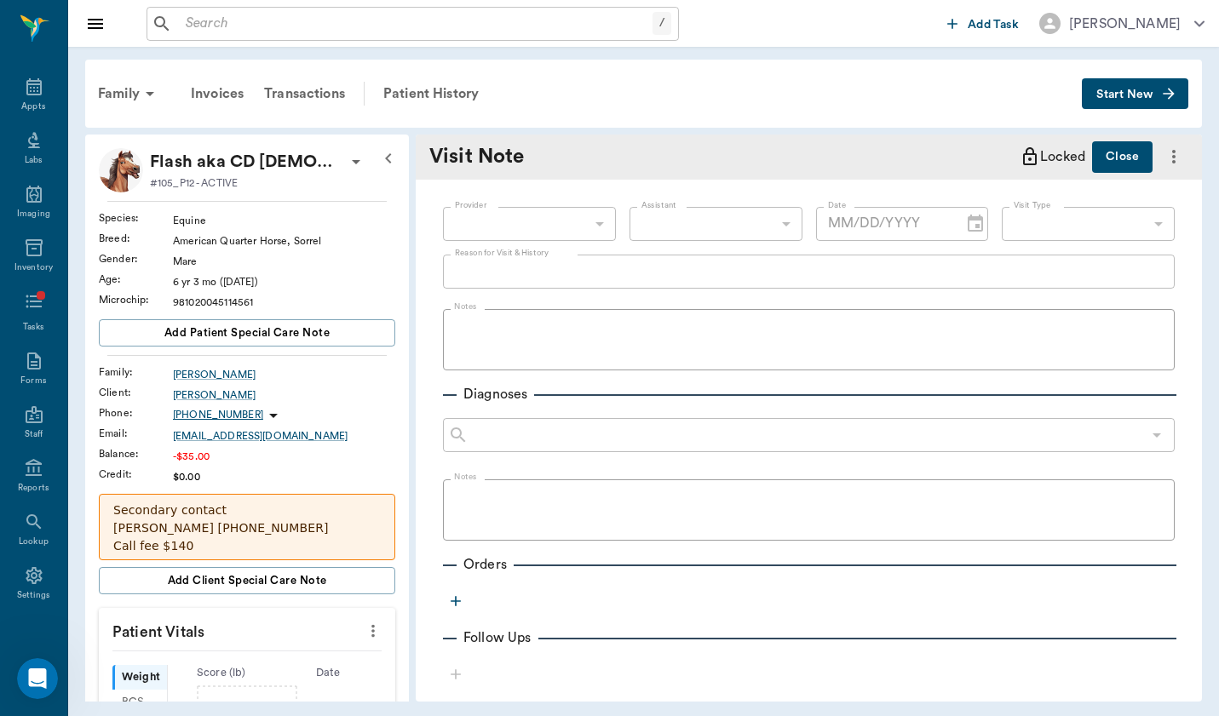
type input "649b3e03b5bc7e03f9326794"
type input "[DATE]"
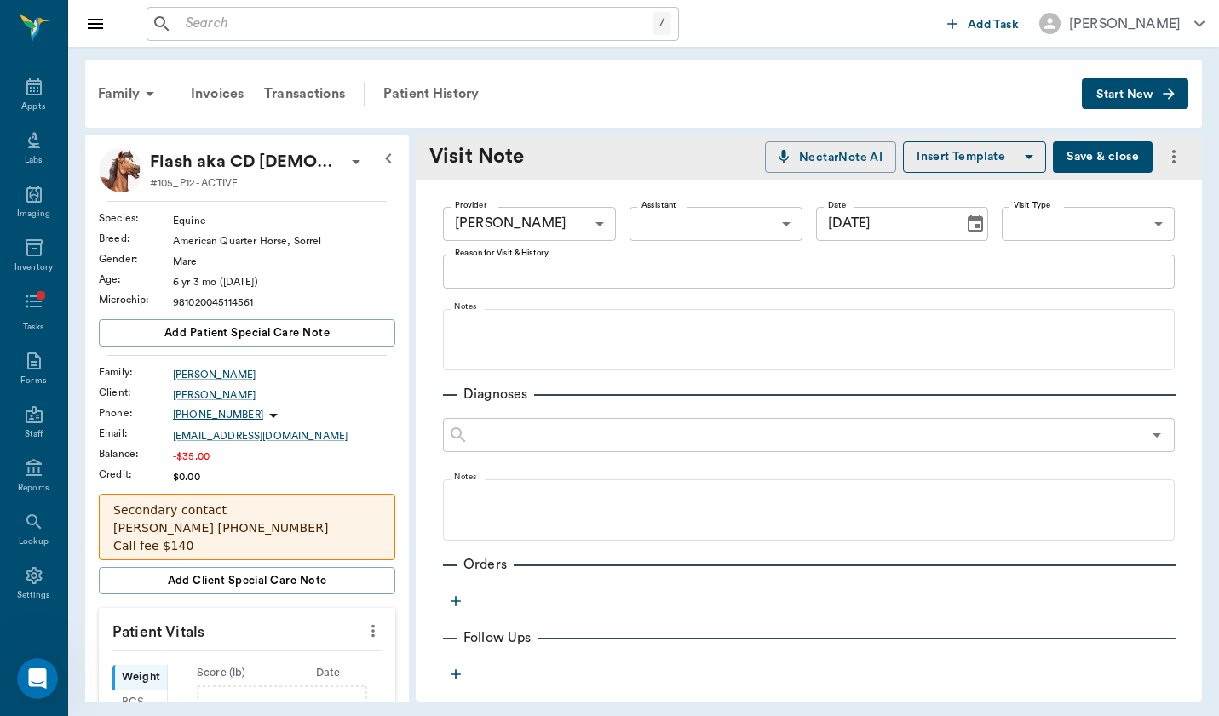
click at [1147, 236] on body "/ ​ Add Task [PERSON_NAME] Nectar Messages Appts Labs Imaging Inventory Tasks F…" at bounding box center [609, 358] width 1219 height 716
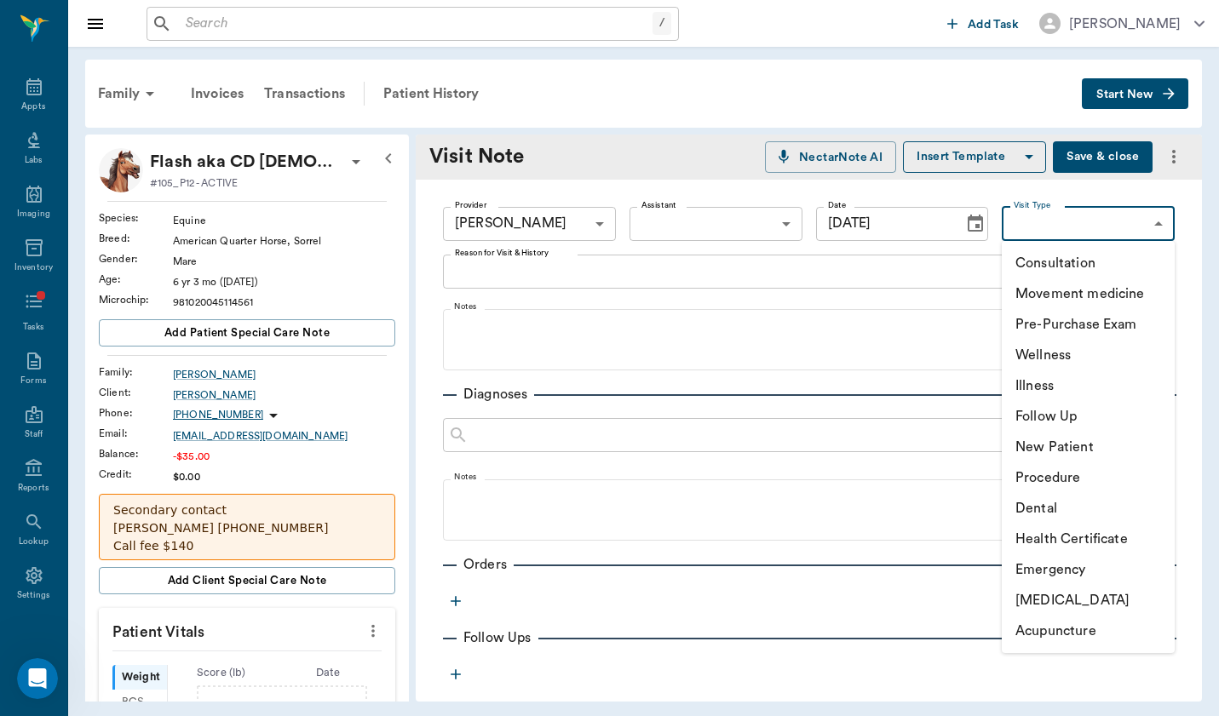
click at [1141, 295] on li "Movement medicine" at bounding box center [1088, 294] width 173 height 31
type input "6656c4aef87a612ea34fb244"
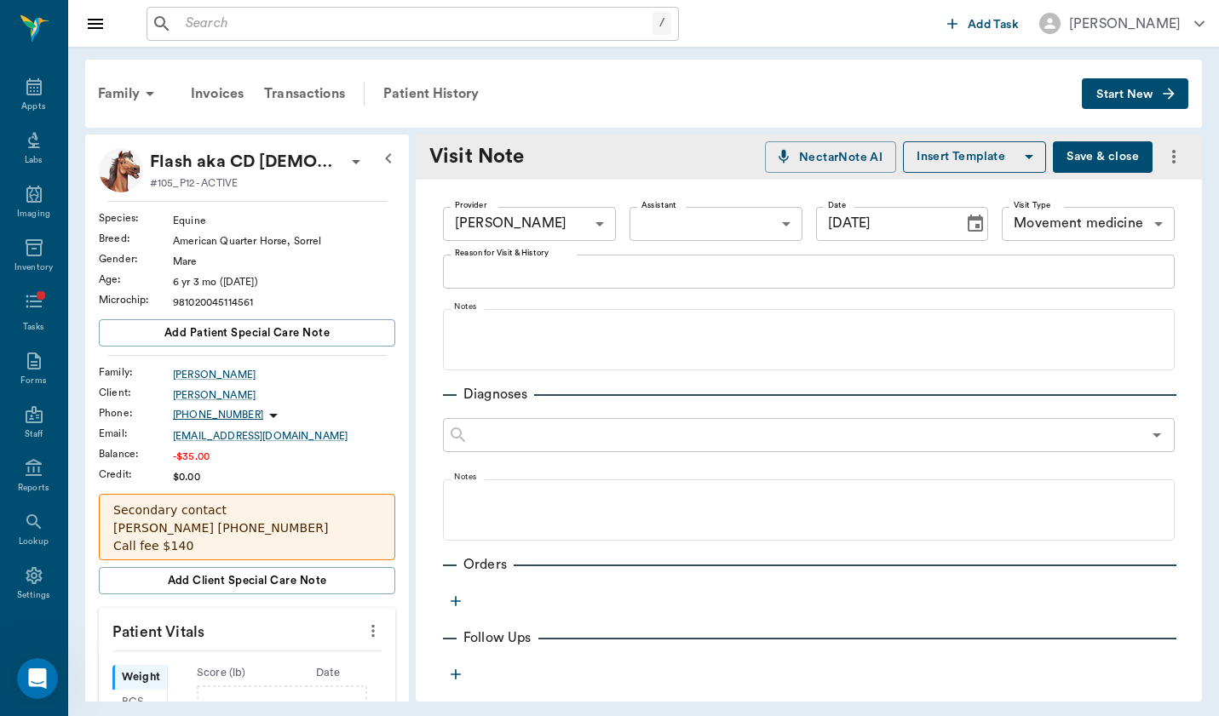
click at [726, 282] on div "x Reason for Visit & History" at bounding box center [809, 272] width 732 height 34
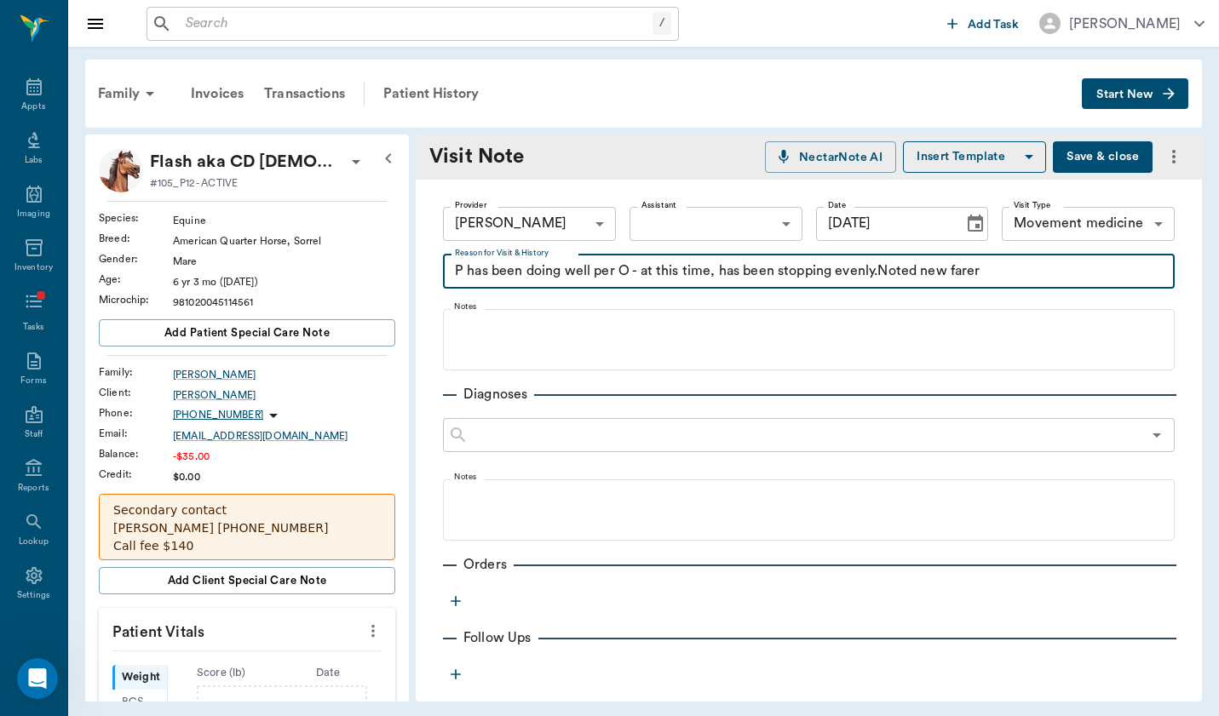
click at [879, 270] on textarea "P has been doing well per O - at this time, has been stopping evenly.Noted new …" at bounding box center [809, 271] width 708 height 20
click at [974, 275] on textarea "P has been doing well per O - at this time, has been stopping evenly. Noted new…" at bounding box center [809, 271] width 708 height 20
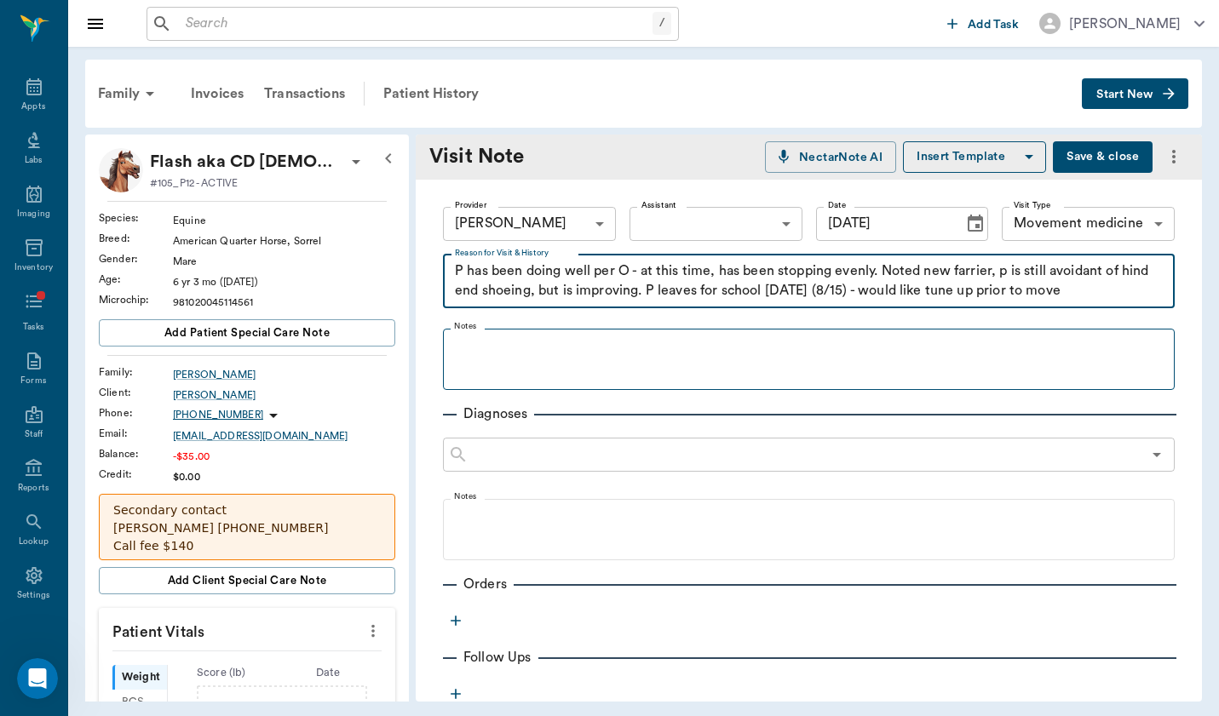
type textarea "P has been doing well per O - at this time, has been stopping evenly. Noted new…"
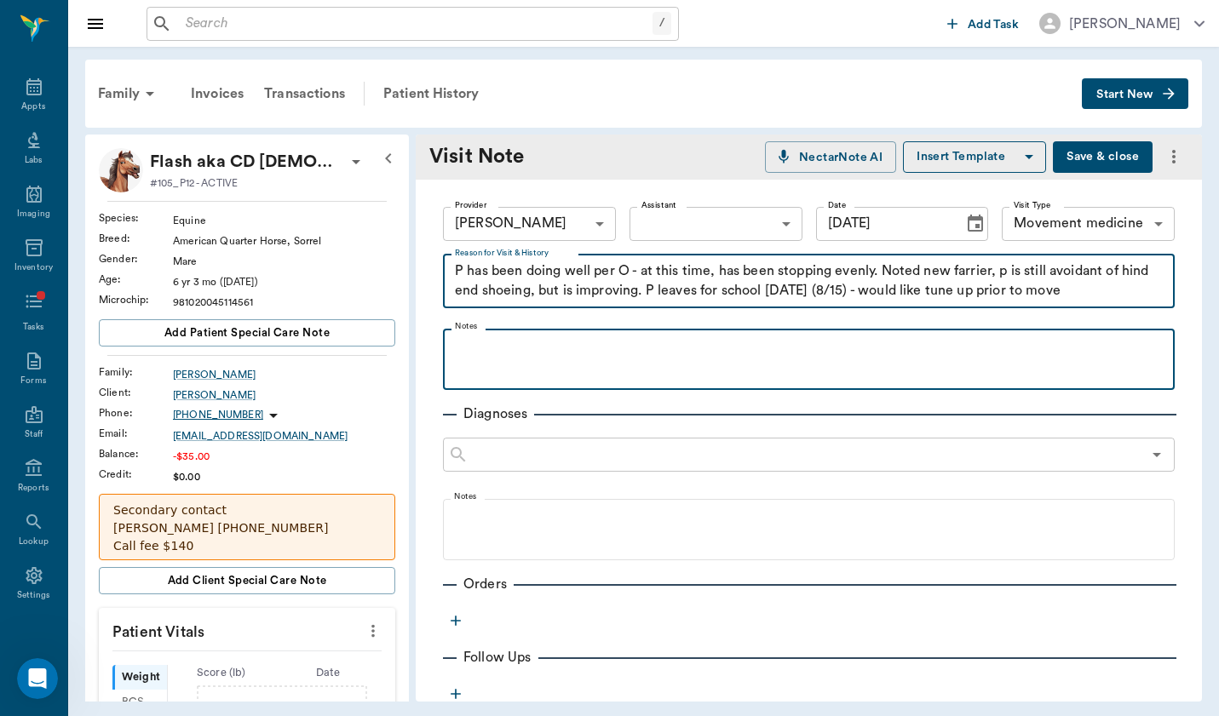
click at [727, 348] on p at bounding box center [808, 347] width 715 height 20
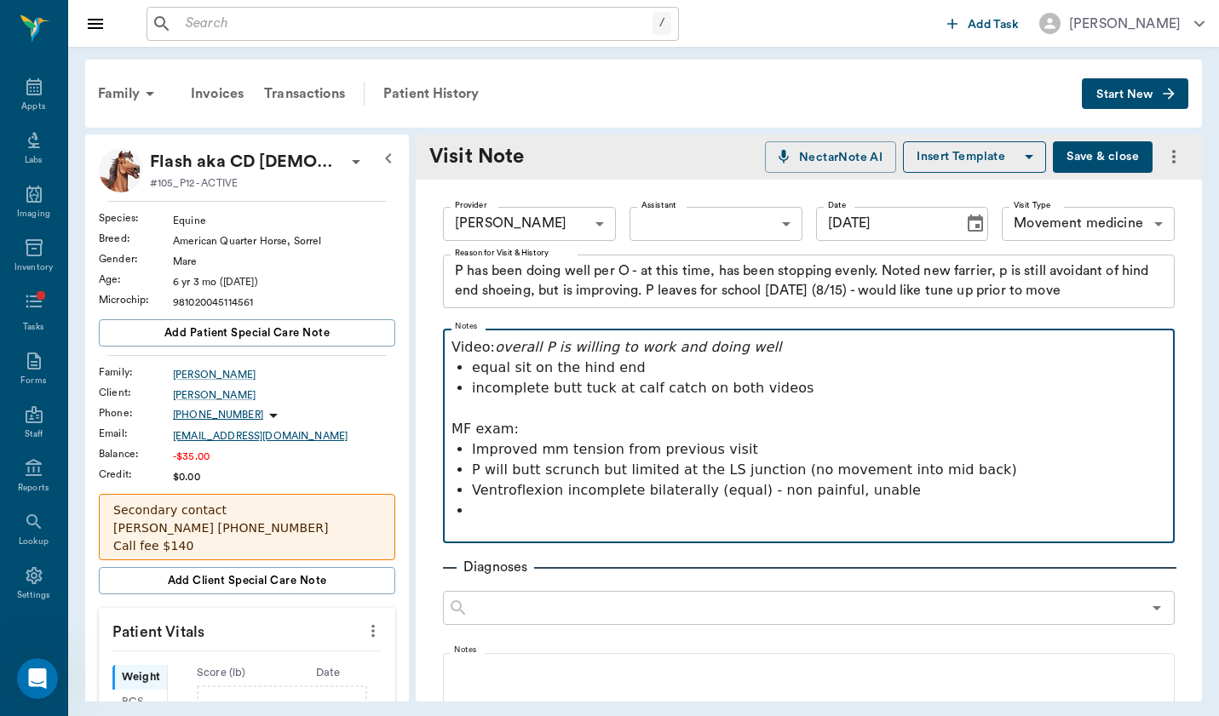
drag, startPoint x: 524, startPoint y: 429, endPoint x: 380, endPoint y: 429, distance: 144.0
click at [380, 429] on div "Flash aka CD [DEMOGRAPHIC_DATA] trouble [PERSON_NAME] #105_P12 - ACTIVE Species…" at bounding box center [643, 418] width 1117 height 567
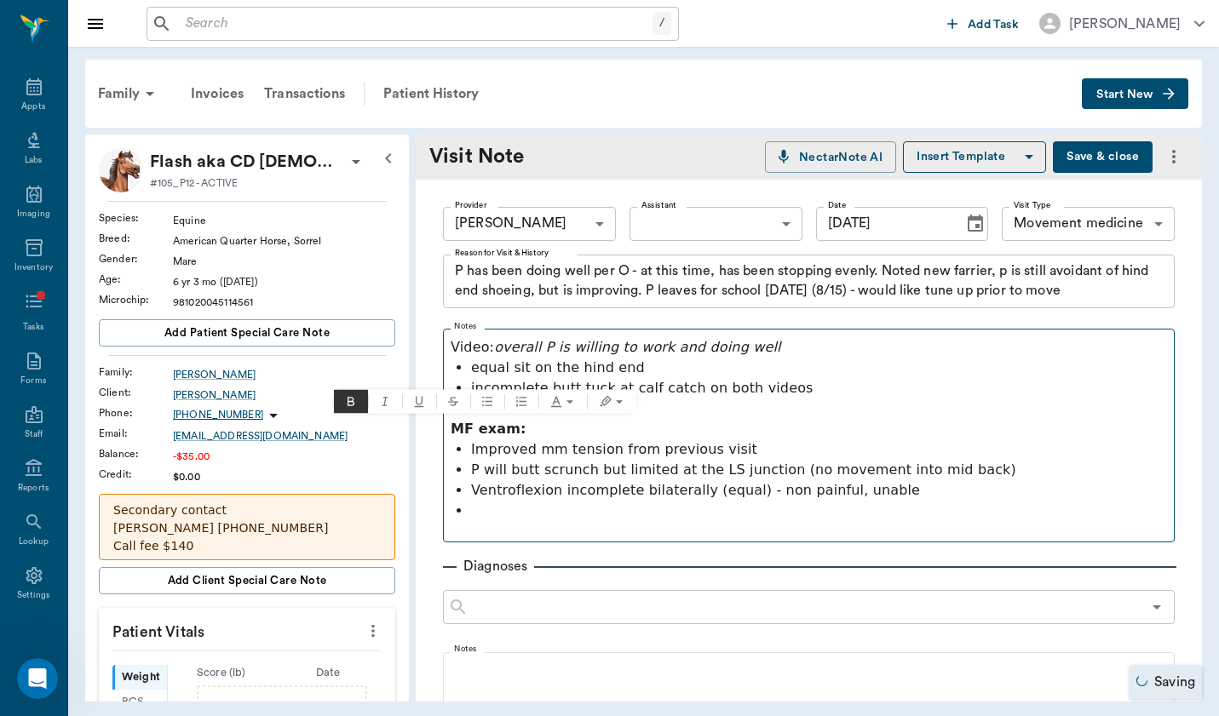
click at [446, 480] on fieldset "Notes Video: overall P is willing to work and doing well equal sit on the hind …" at bounding box center [809, 432] width 732 height 221
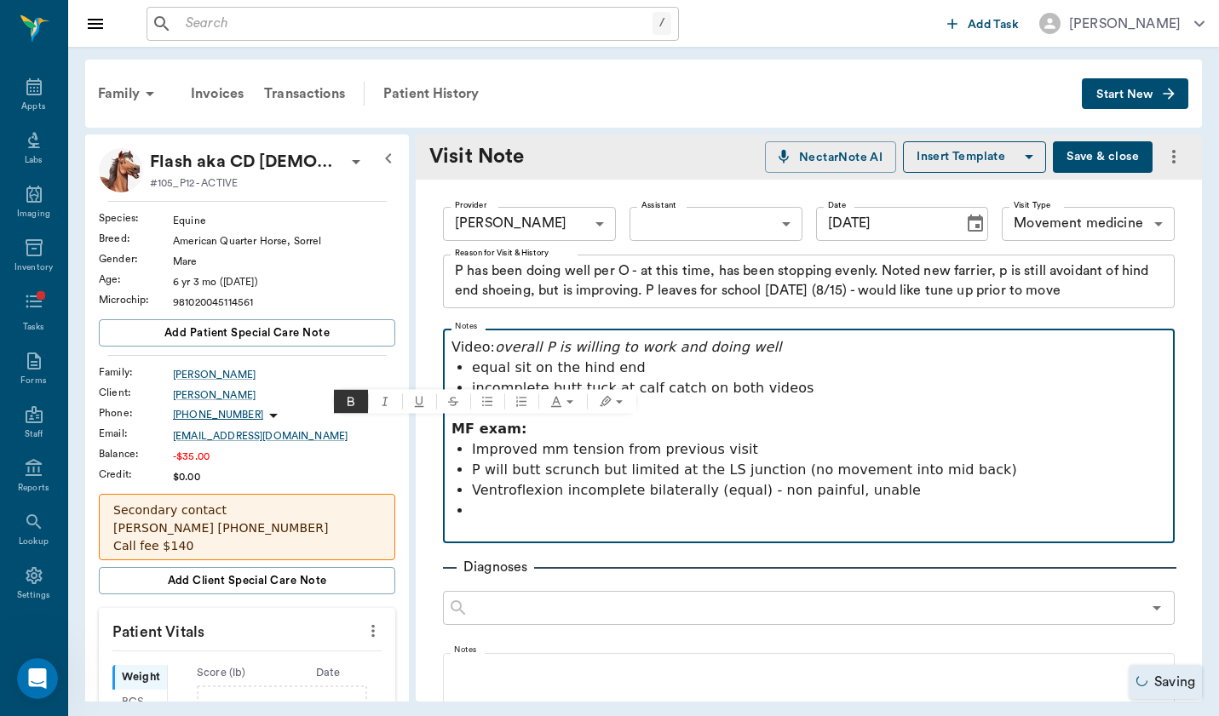
click at [508, 494] on p "Ventroflexion incomplete bilaterally (equal) - non painful, unable" at bounding box center [819, 490] width 694 height 20
click at [594, 508] on p at bounding box center [819, 511] width 694 height 20
